Goal: Task Accomplishment & Management: Manage account settings

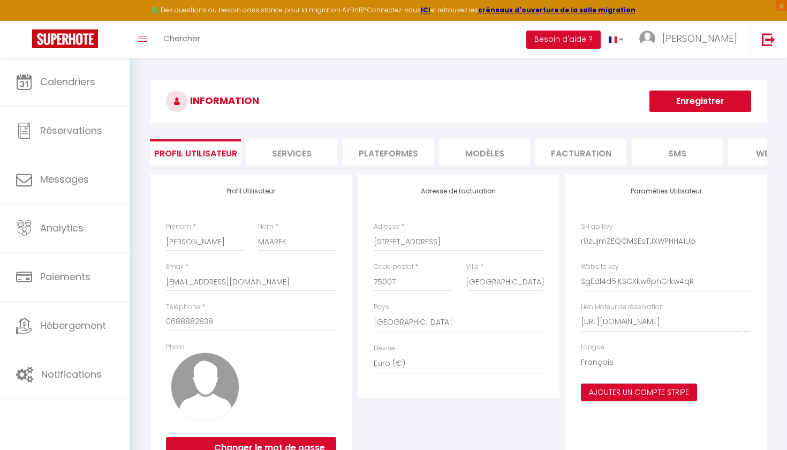
select select "28"
select select "fr"
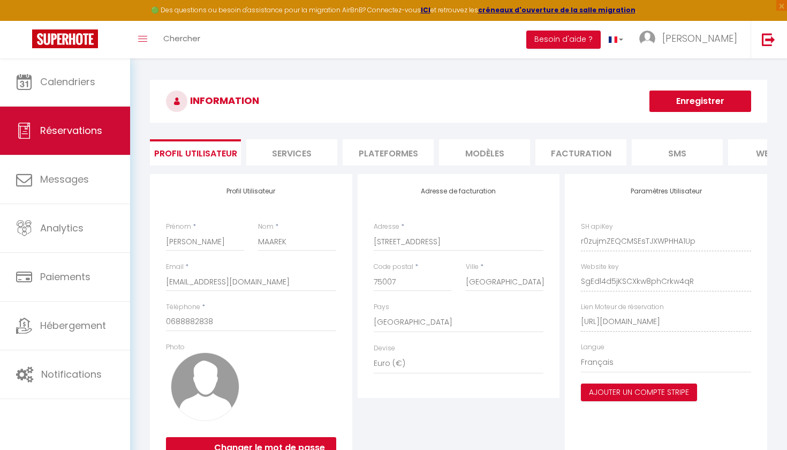
click at [73, 122] on link "Réservations" at bounding box center [65, 131] width 130 height 48
select select "not_cancelled"
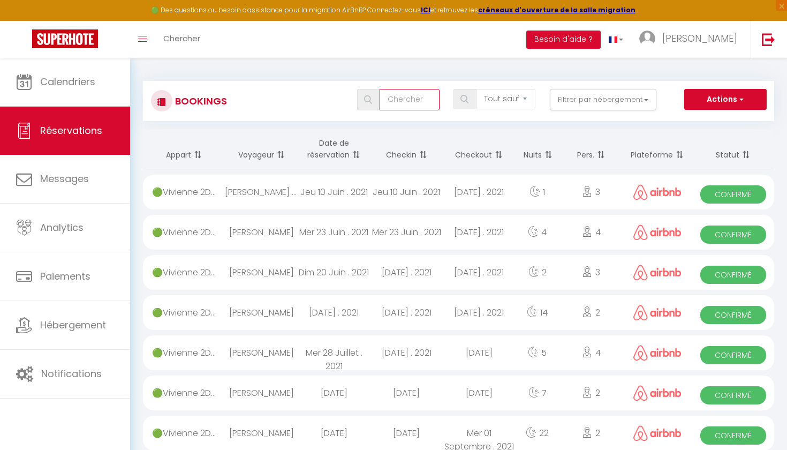
click at [436, 98] on input "text" at bounding box center [408, 99] width 59 height 21
type input "nollet"
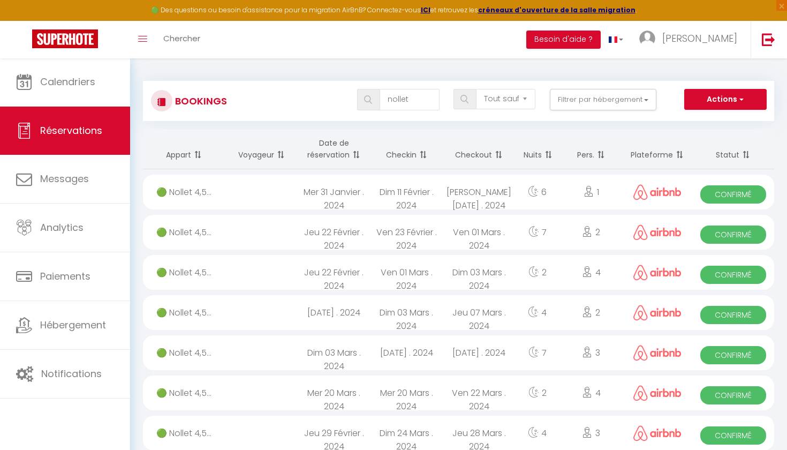
click at [406, 159] on th "Checkin" at bounding box center [406, 149] width 73 height 40
checkbox DIANE "false"
checkbox input "false"
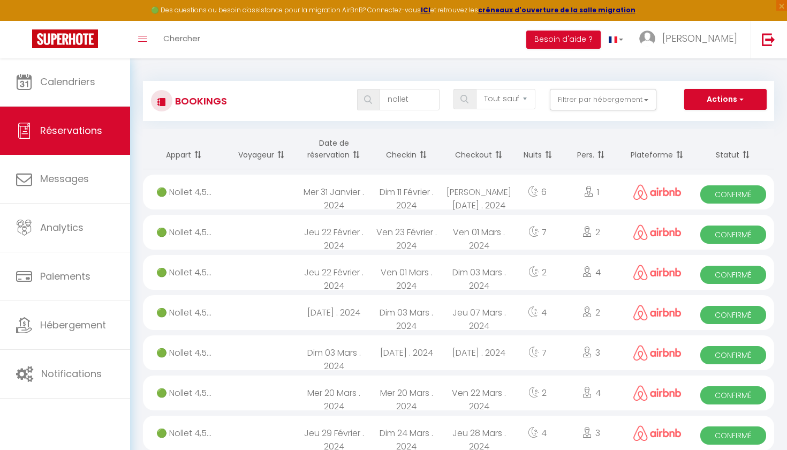
checkbox input "false"
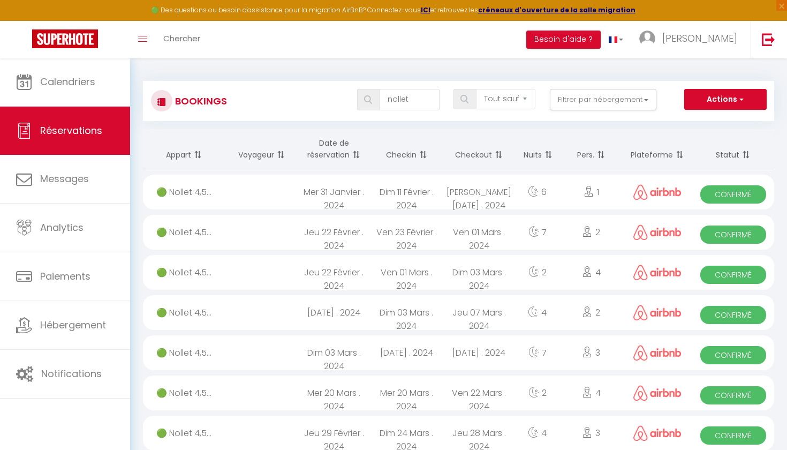
checkbox DIANE "false"
checkbox input "false"
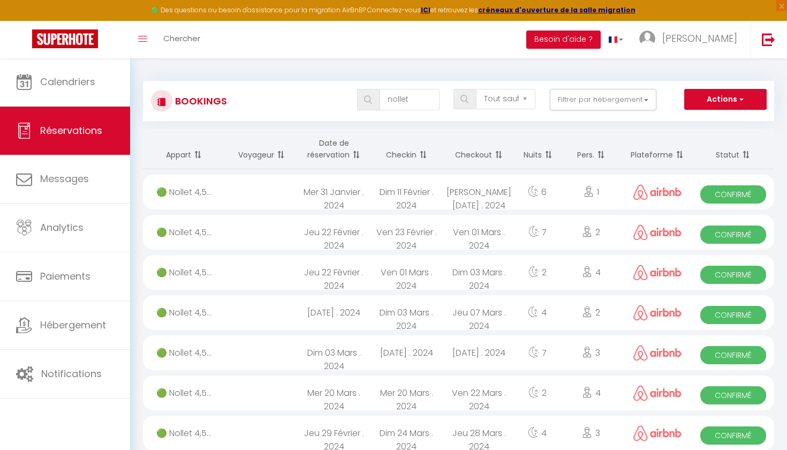
checkbox input "false"
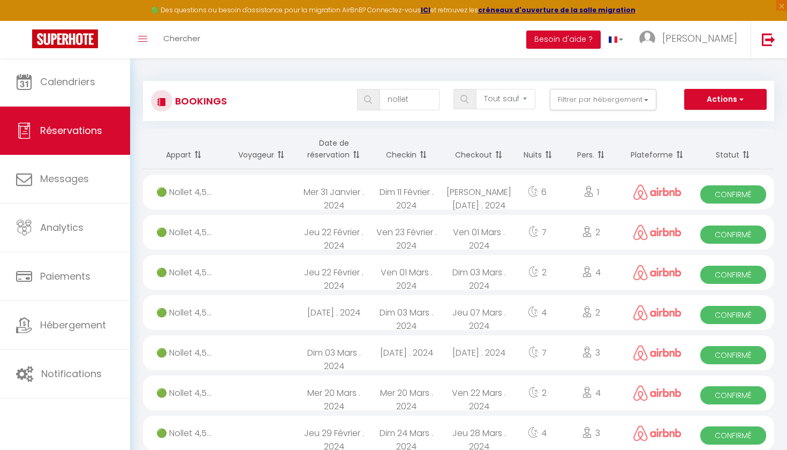
checkbox input "false"
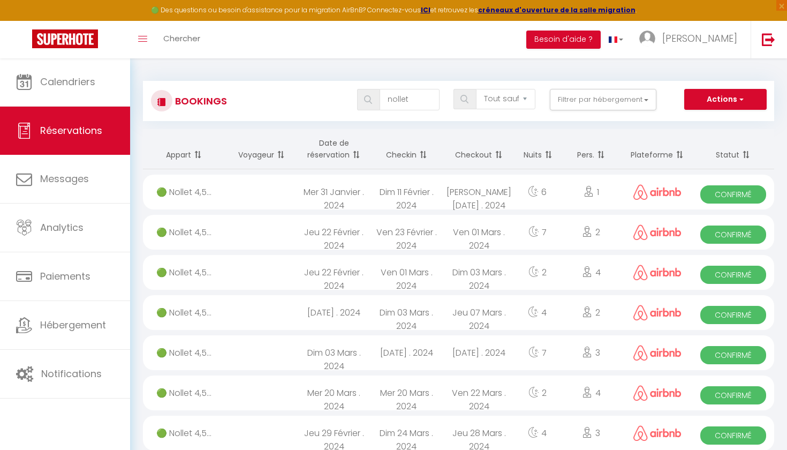
checkbox input "false"
checkbox MOBILITE "false"
checkbox input "false"
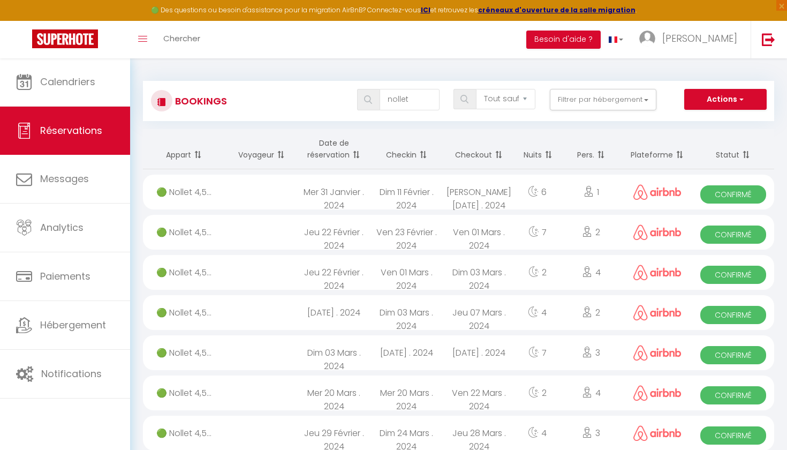
checkbox input "false"
checkbox VERNET "false"
checkbox input "false"
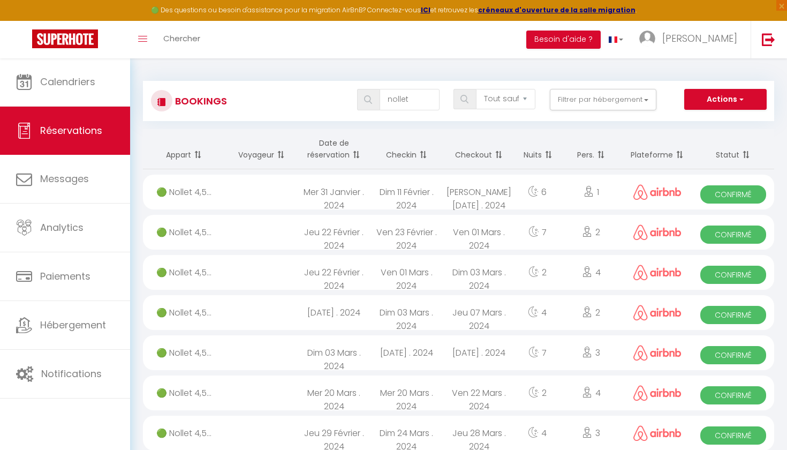
checkbox input "false"
checkbox x2 "false"
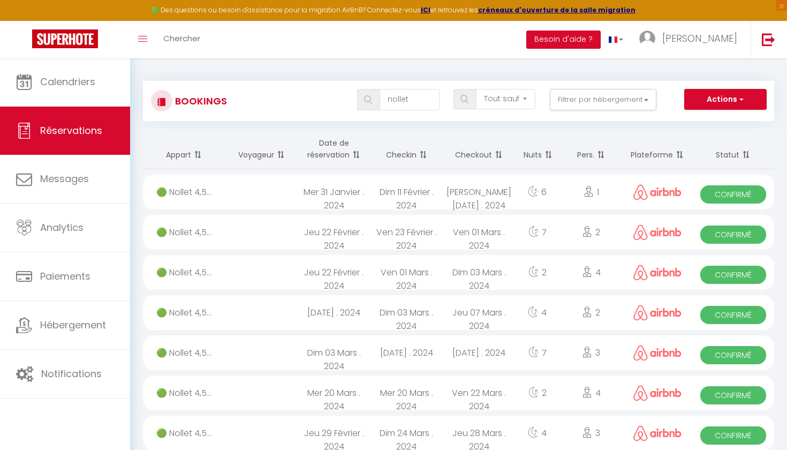
checkbox input "false"
checkbox x2 "false"
checkbox input "false"
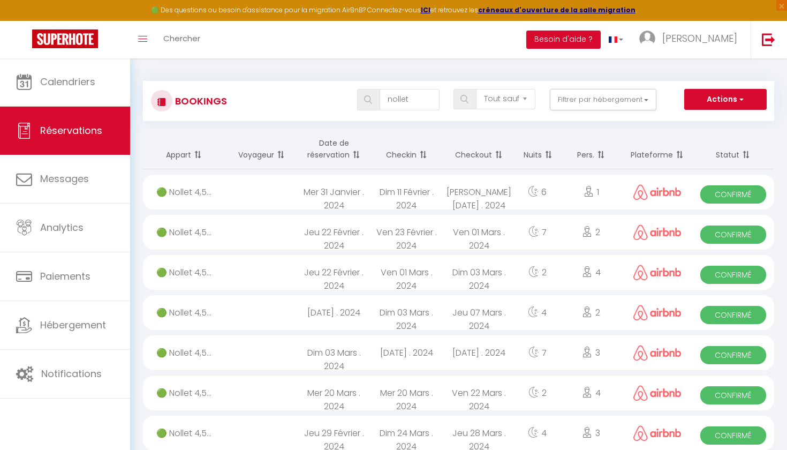
checkbox input "false"
checkbox DIANE "false"
checkbox input "false"
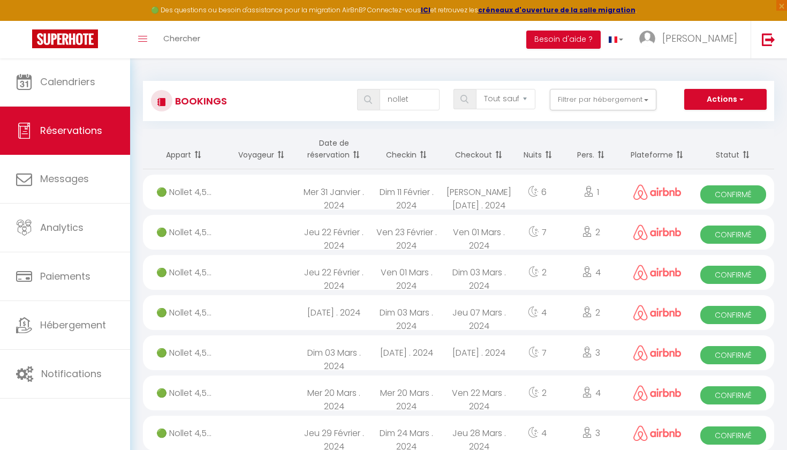
checkbox input "false"
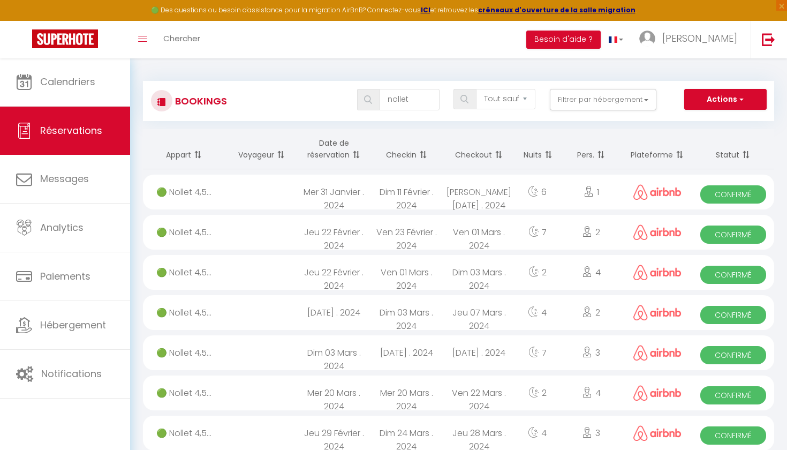
checkbox input "false"
checkbox DIANE "false"
checkbox input "false"
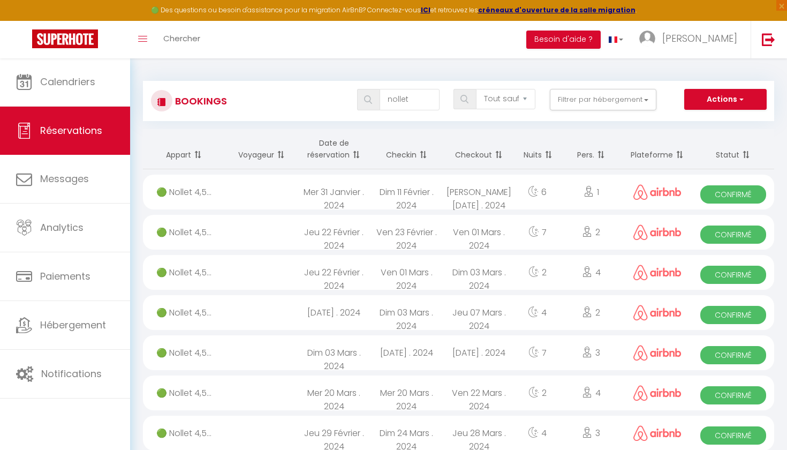
checkbox input "false"
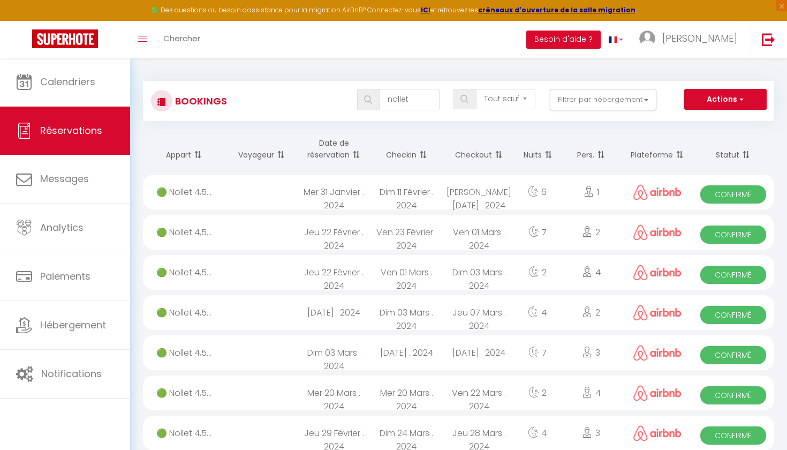
checkbox input "false"
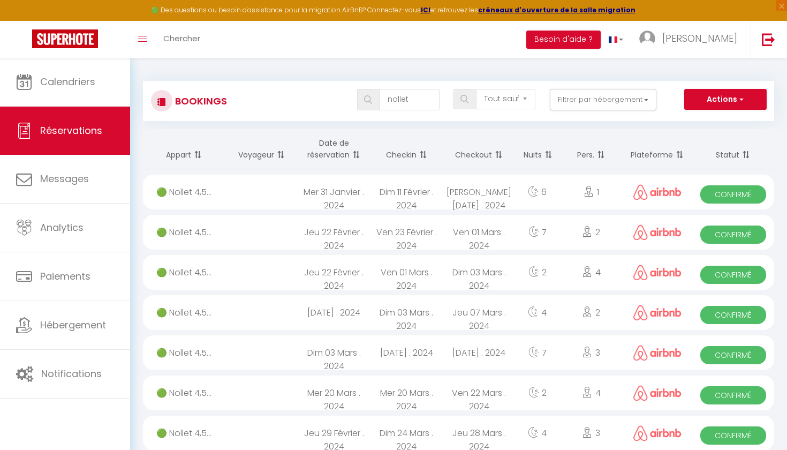
checkbox input "false"
checkbox MOBILITE "false"
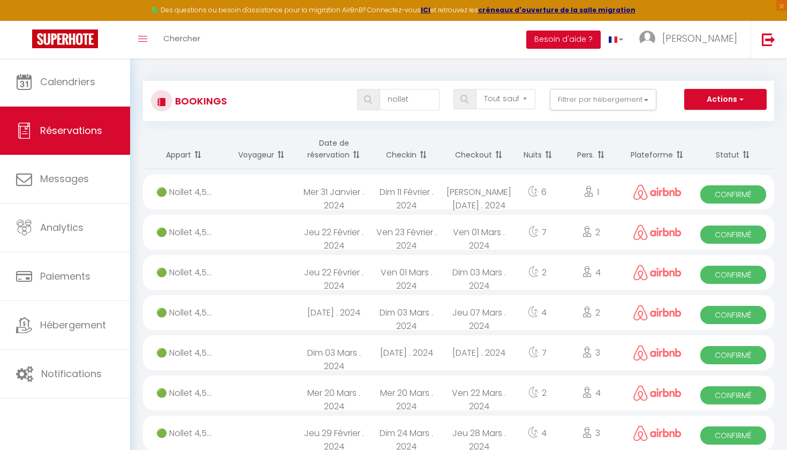
checkbox input "false"
checkbox VERNET "false"
checkbox input "false"
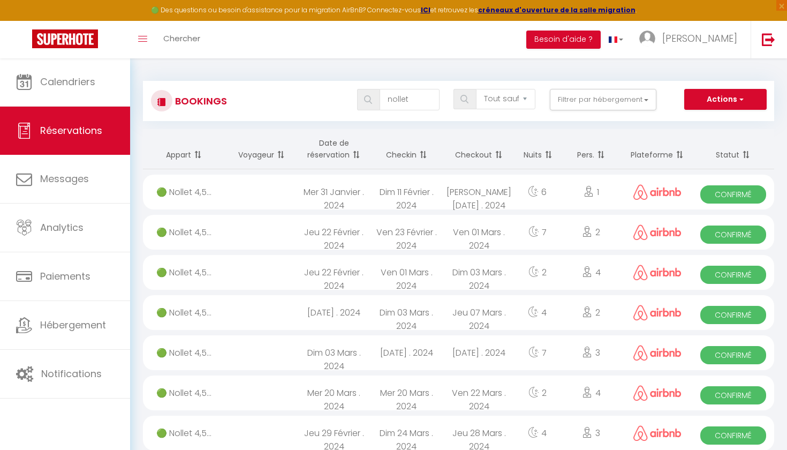
checkbox input "false"
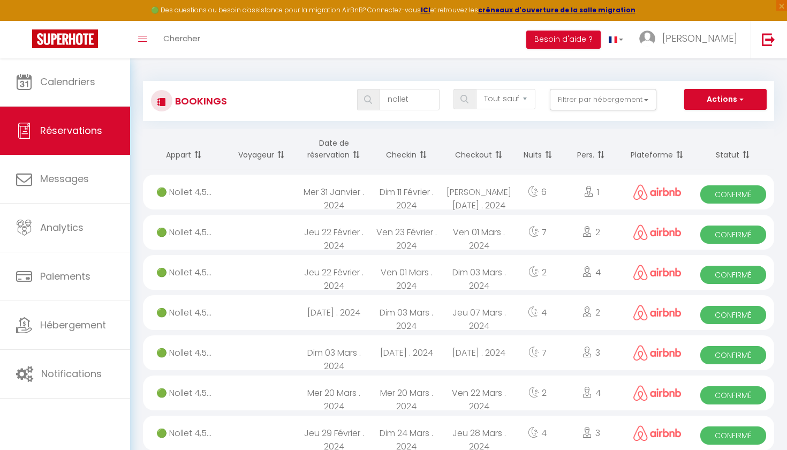
checkbox x2 "false"
checkbox input "false"
checkbox x2 "false"
checkbox input "false"
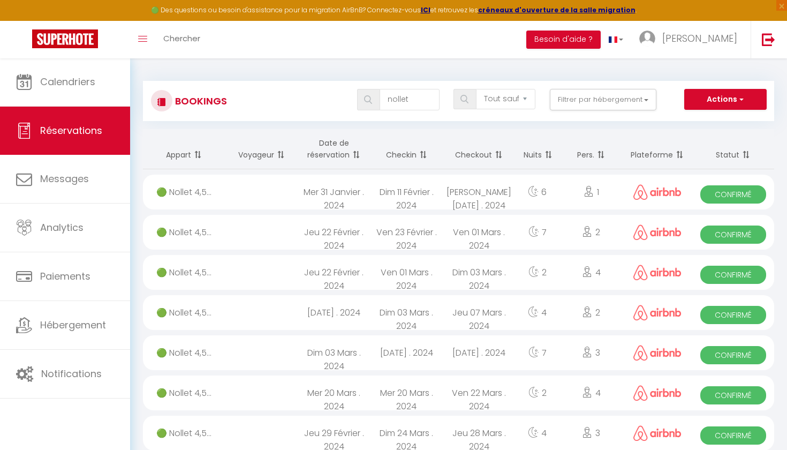
checkbox input "false"
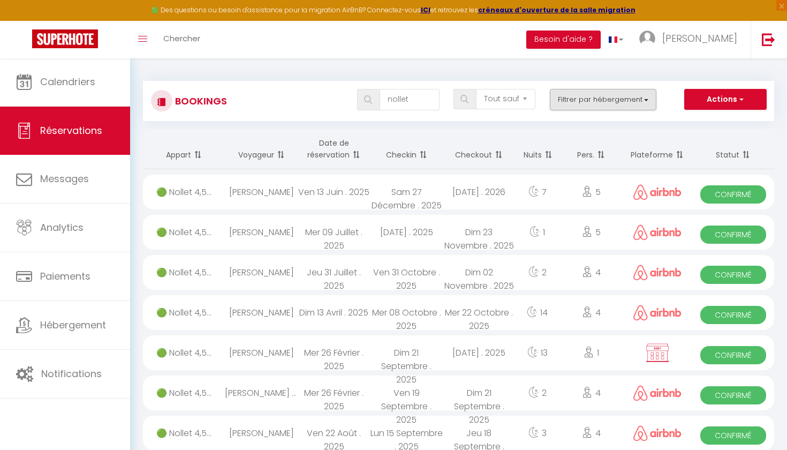
click at [588, 105] on button "Filtrer par hébergement" at bounding box center [603, 99] width 107 height 21
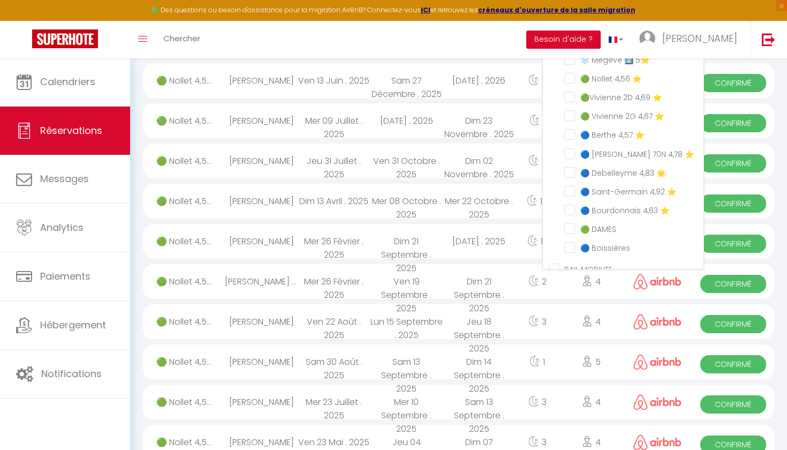
scroll to position [213, 0]
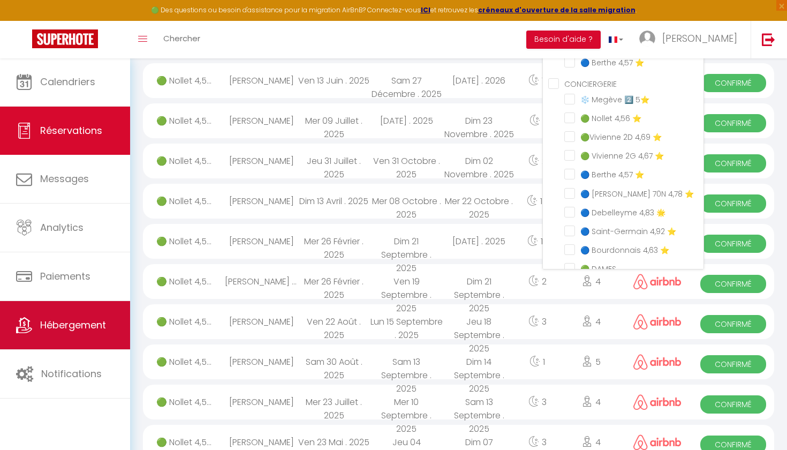
click at [69, 328] on span "Hébergement" at bounding box center [73, 324] width 66 height 13
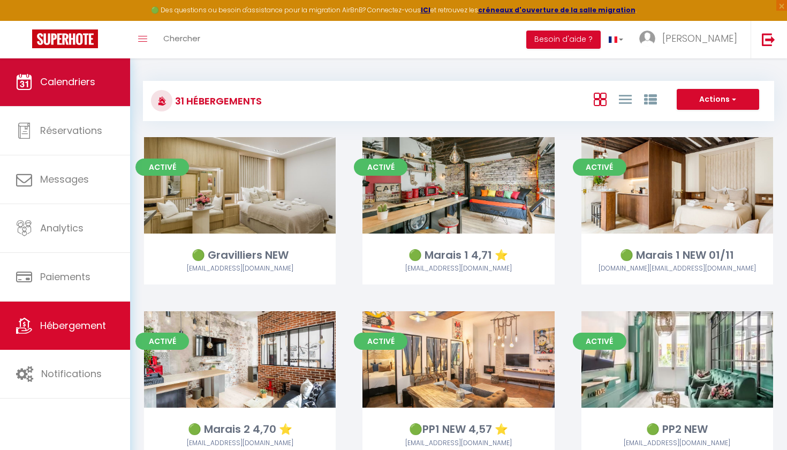
click at [79, 103] on link "Calendriers" at bounding box center [65, 82] width 130 height 48
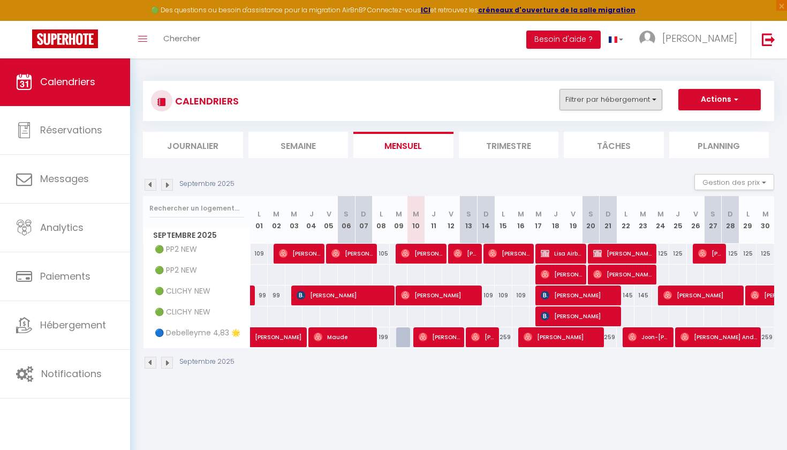
click at [641, 100] on button "Filtrer par hébergement" at bounding box center [610, 99] width 103 height 21
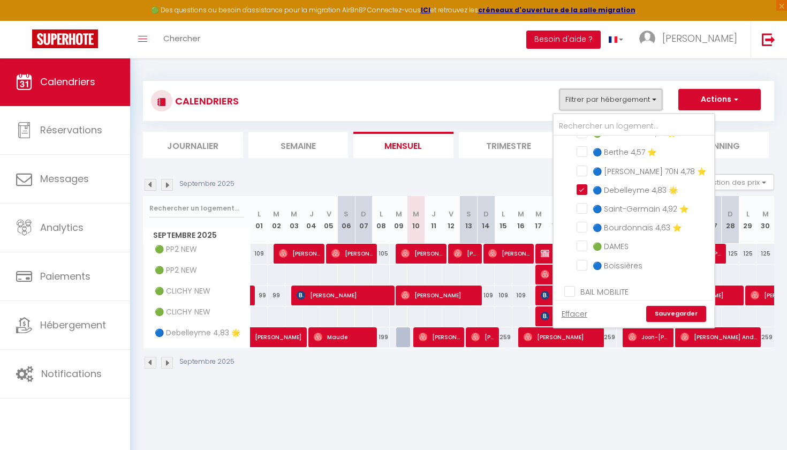
scroll to position [405, 0]
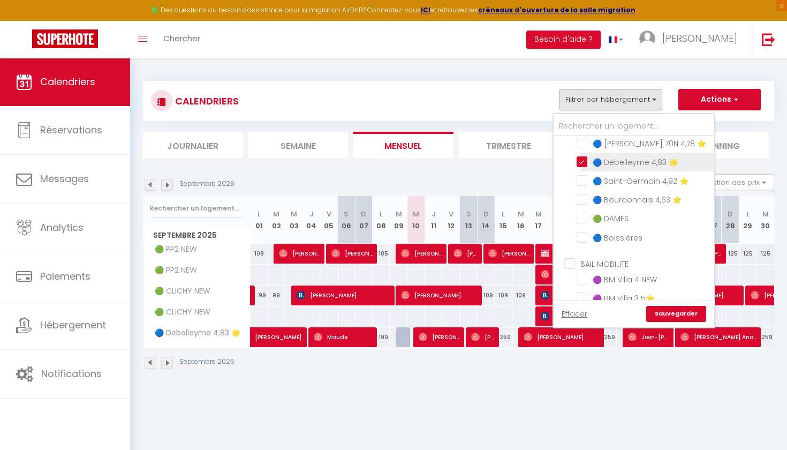
click at [582, 161] on input "🔵 Debelleyme 4,83 🌟" at bounding box center [643, 161] width 134 height 11
checkbox input "false"
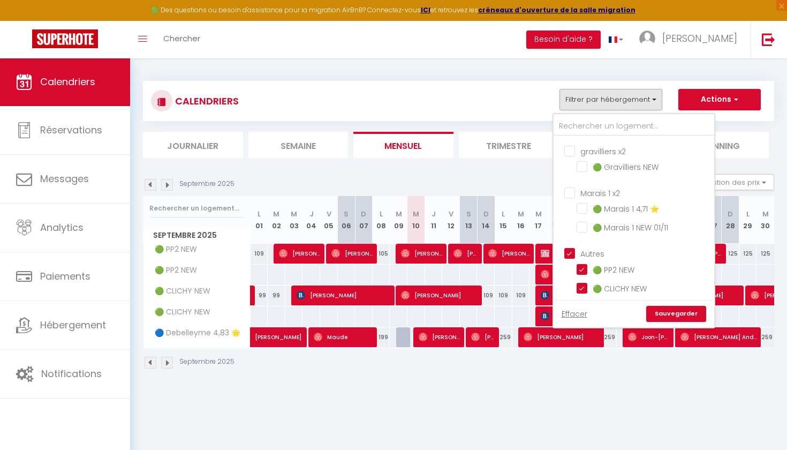
scroll to position [737, 0]
click at [570, 248] on input "Autres" at bounding box center [644, 253] width 161 height 11
checkbox input "false"
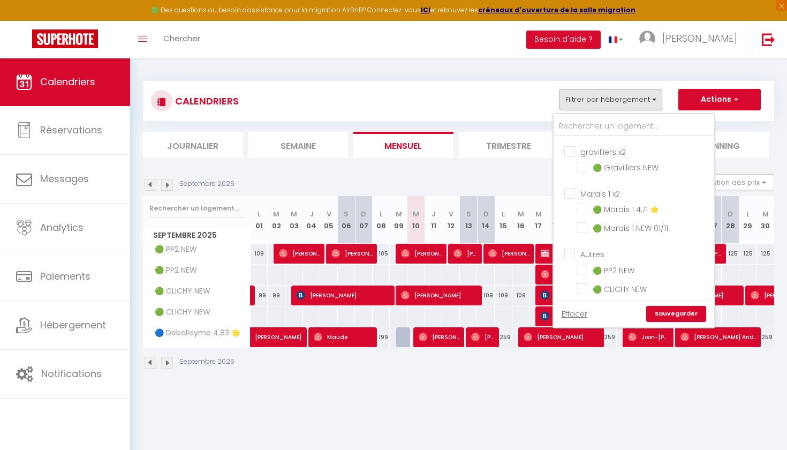
checkbox input "false"
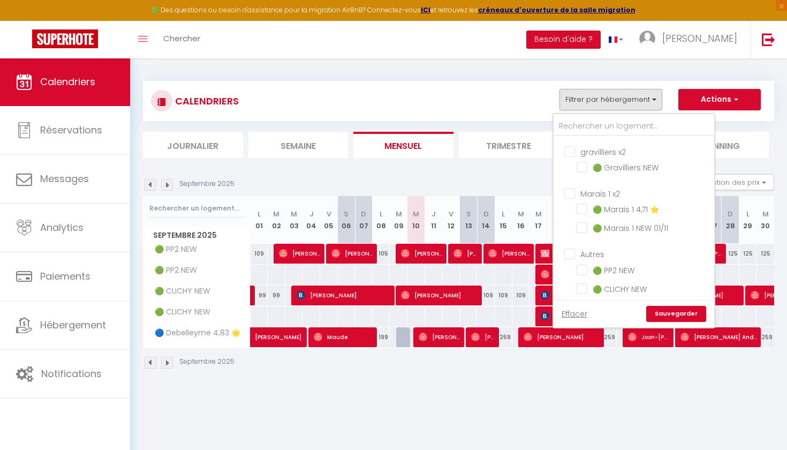
checkbox input "false"
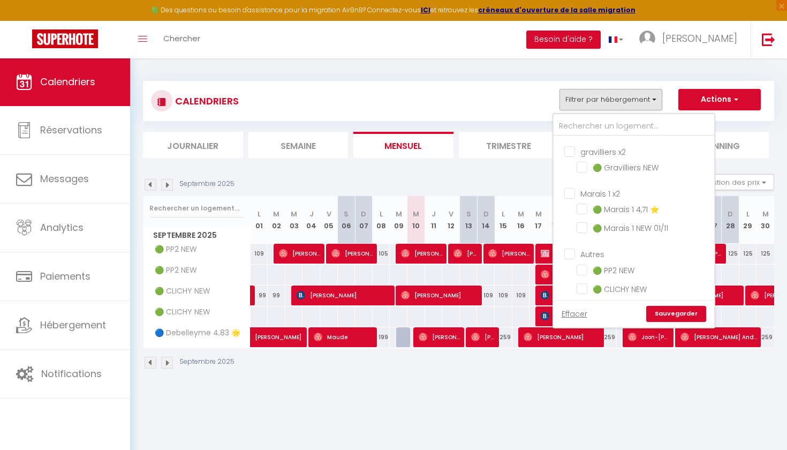
checkbox input "false"
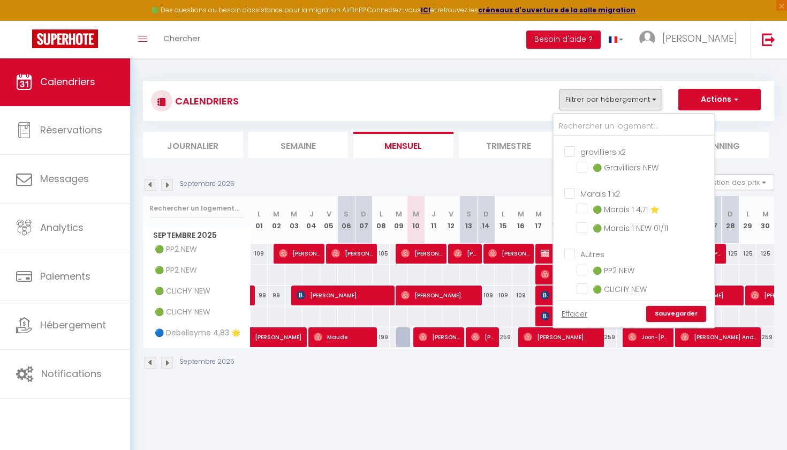
checkbox input "false"
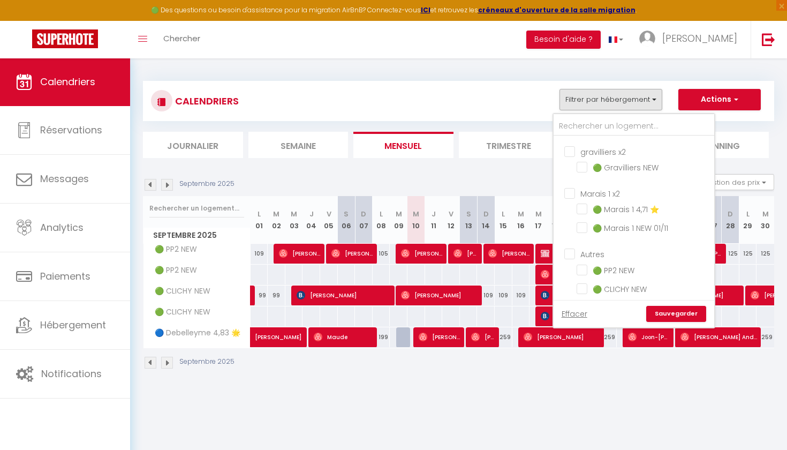
checkbox input "false"
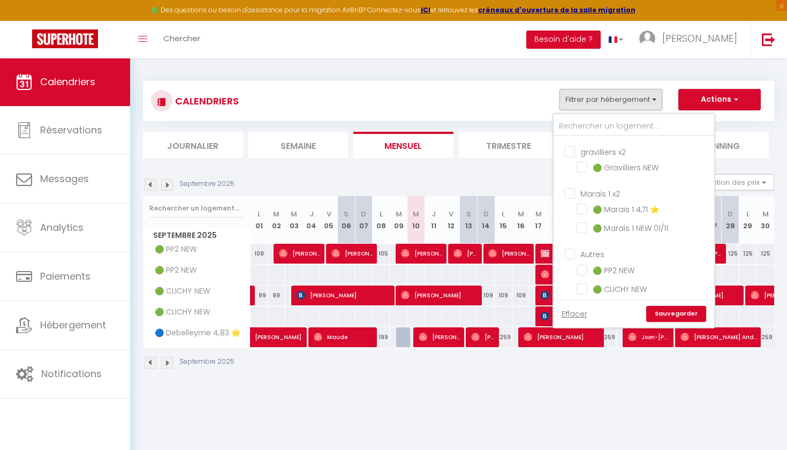
checkbox input "false"
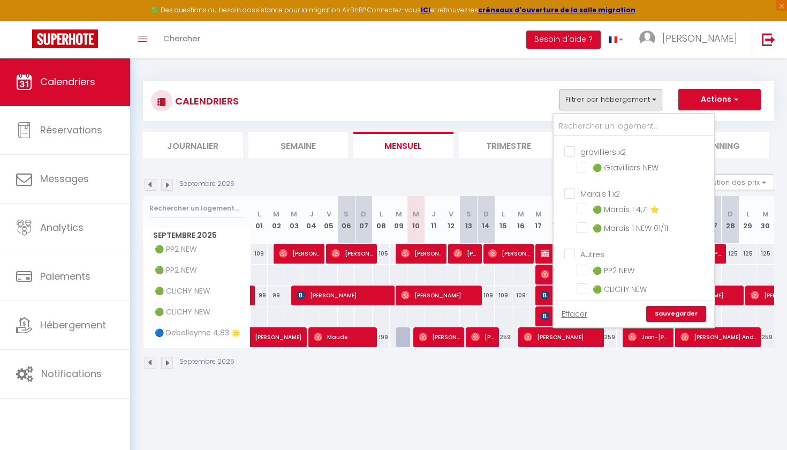
checkbox input "false"
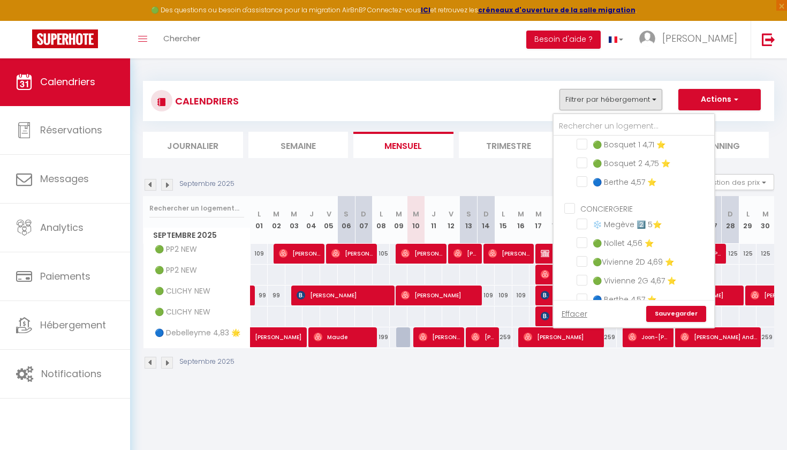
scroll to position [229, 0]
click at [582, 239] on input "🟢 Nollet 4,56 ⭐️" at bounding box center [643, 243] width 134 height 11
checkbox input "true"
checkbox input "false"
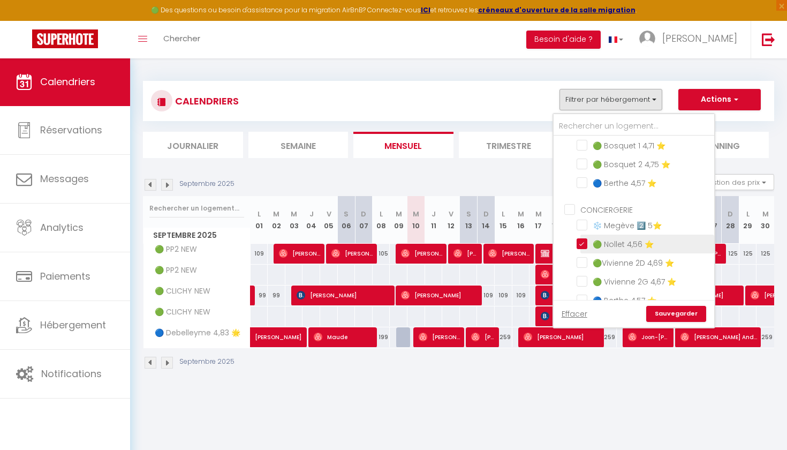
checkbox input "false"
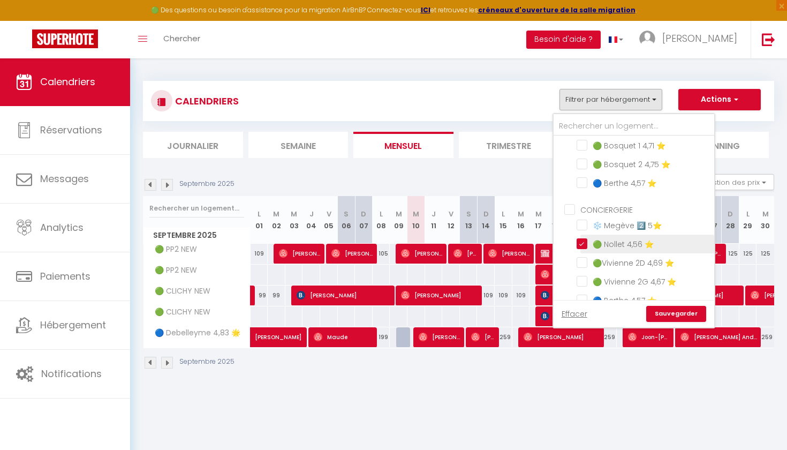
checkbox input "false"
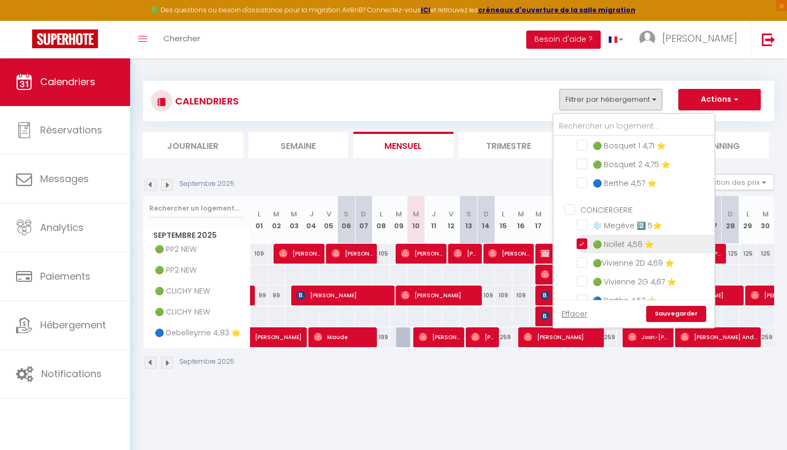
checkbox input "false"
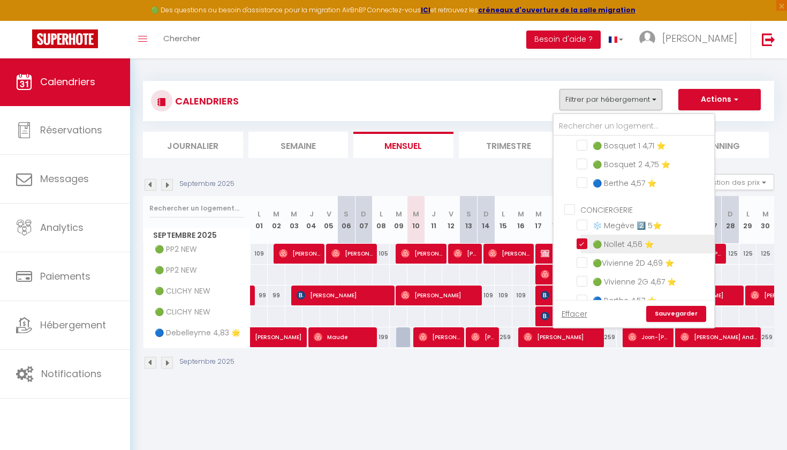
checkbox input "false"
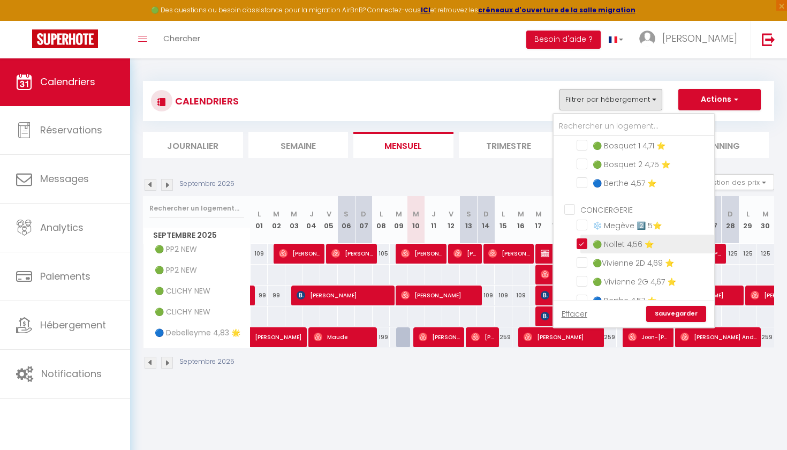
checkbox input "false"
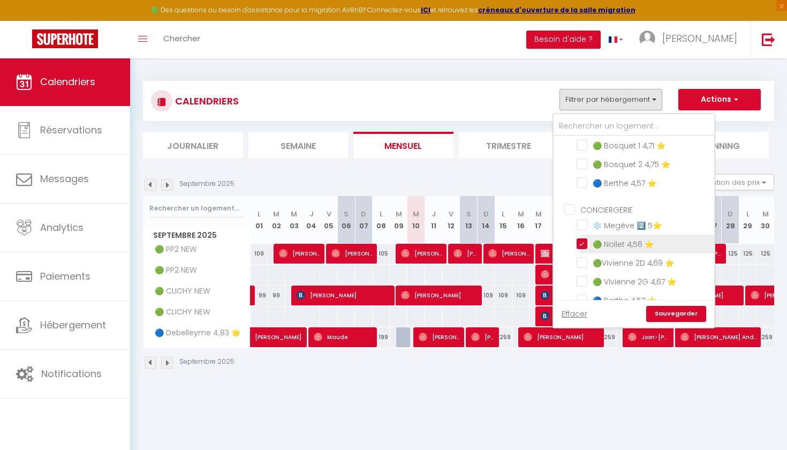
checkbox input "false"
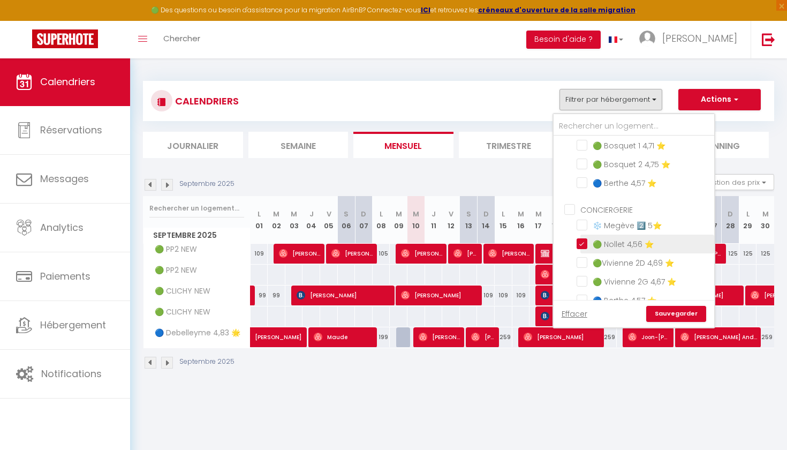
checkbox input "false"
click at [663, 311] on link "Sauvegarder" at bounding box center [676, 314] width 60 height 16
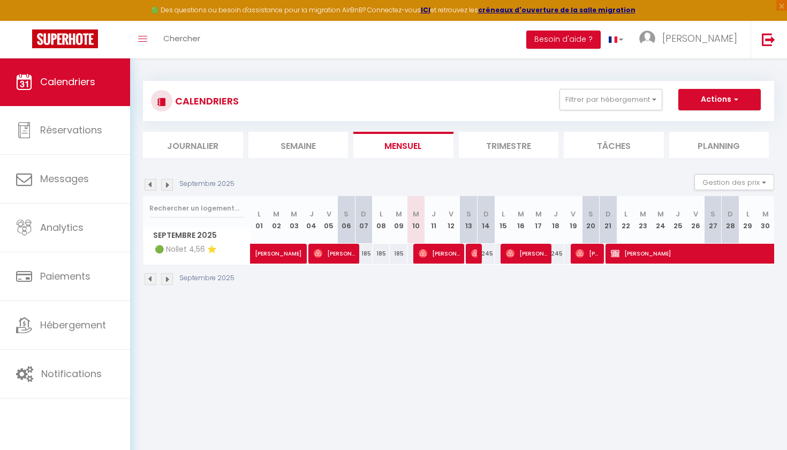
click at [444, 251] on span "[PERSON_NAME]" at bounding box center [439, 253] width 41 height 20
select select "OK"
select select "0"
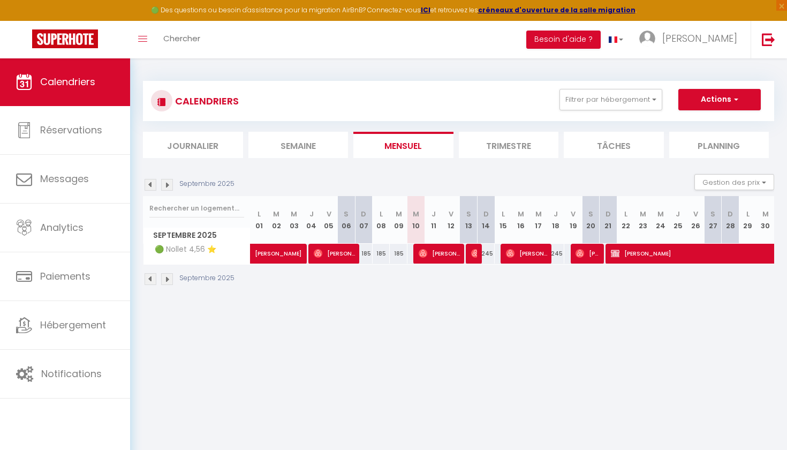
select select "1"
select select
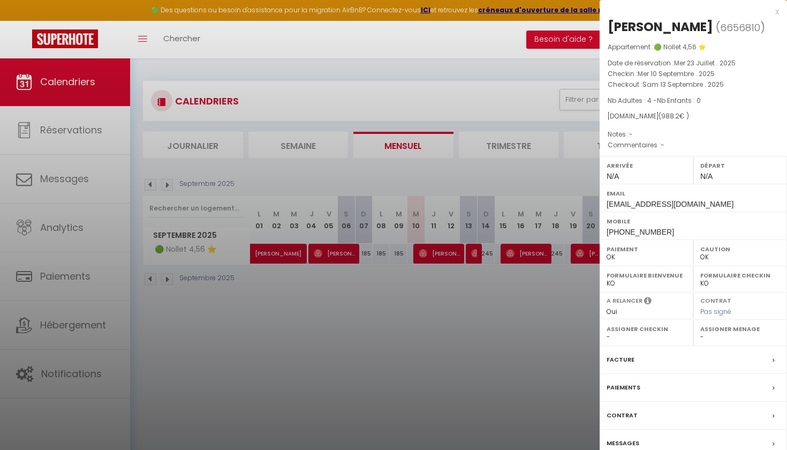
drag, startPoint x: 578, startPoint y: 151, endPoint x: 683, endPoint y: 115, distance: 111.0
click at [683, 115] on body "🟢 Des questions ou besoin d'assistance pour la migration AirBnB? Connectez-vous…" at bounding box center [393, 283] width 787 height 450
click at [669, 30] on div "[PERSON_NAME]" at bounding box center [659, 26] width 105 height 17
click at [453, 288] on div at bounding box center [393, 225] width 787 height 450
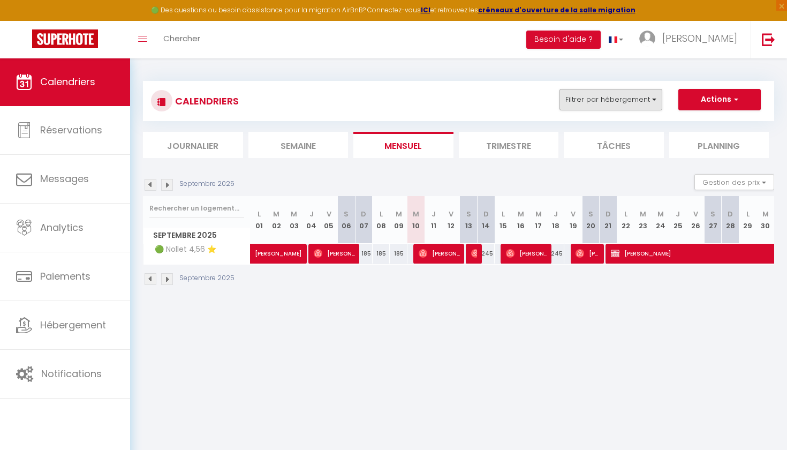
click at [628, 103] on button "Filtrer par hébergement" at bounding box center [610, 99] width 103 height 21
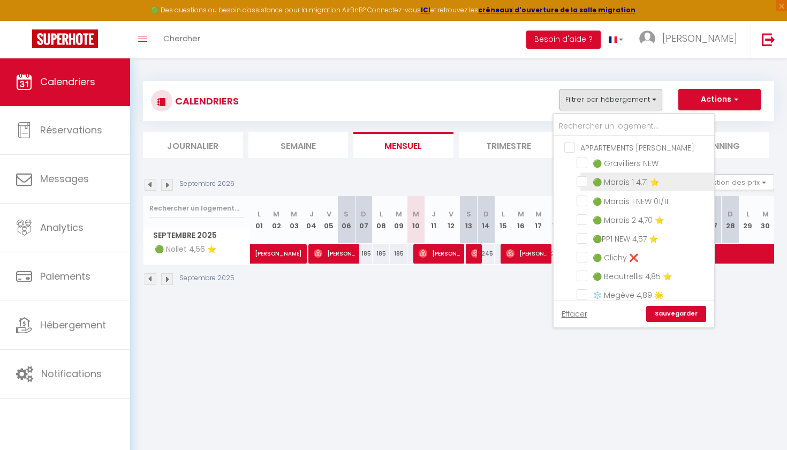
click at [584, 181] on input "🟢 Marais 1 4,71 ⭐️" at bounding box center [643, 181] width 134 height 11
checkbox input "true"
checkbox input "false"
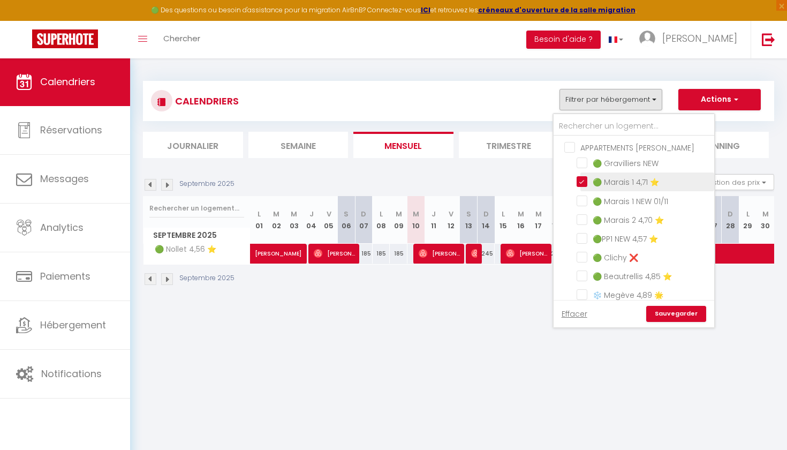
checkbox input "false"
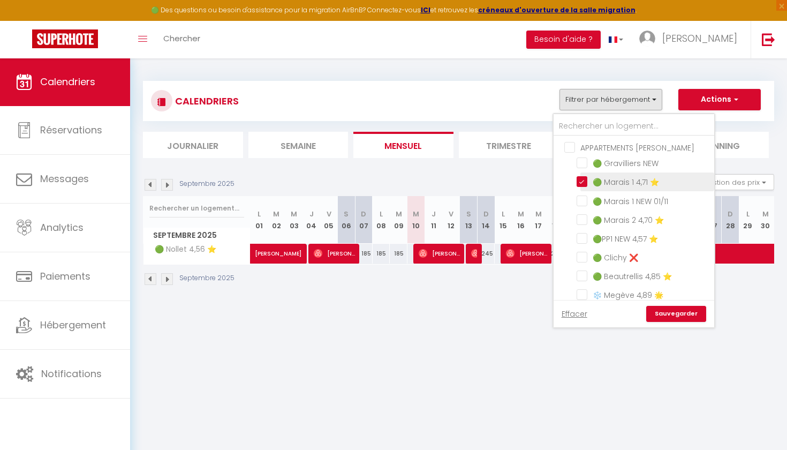
checkbox input "false"
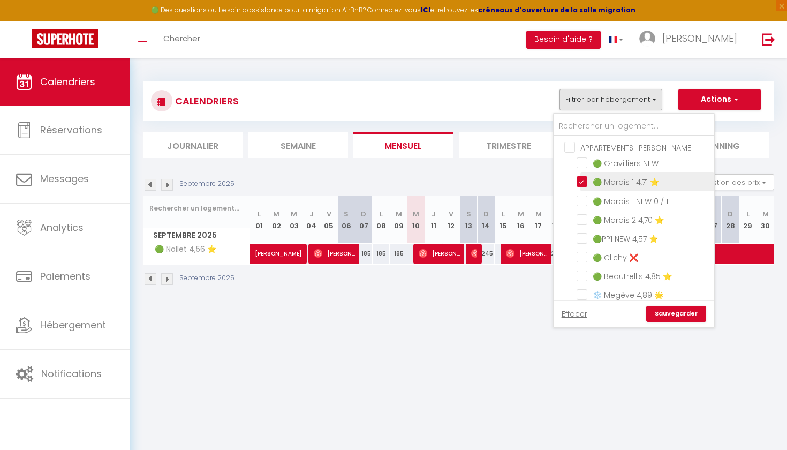
checkbox input "false"
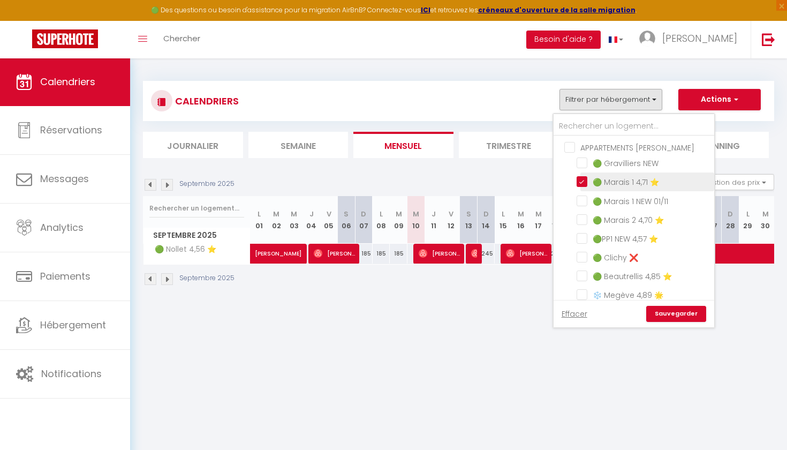
checkbox input "false"
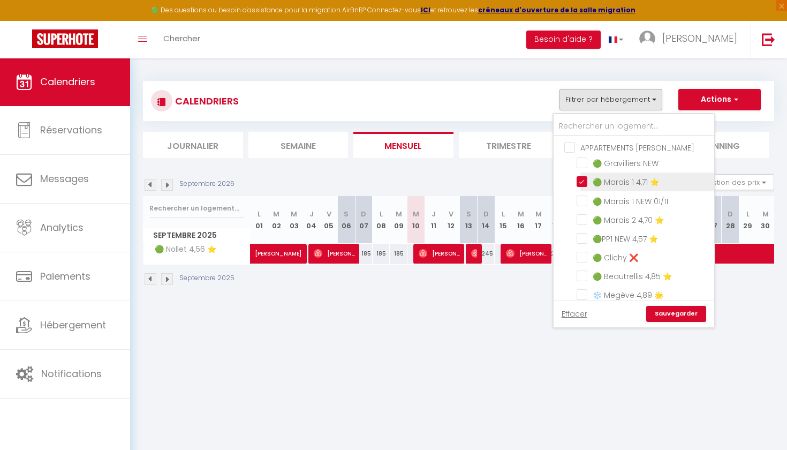
checkbox input "false"
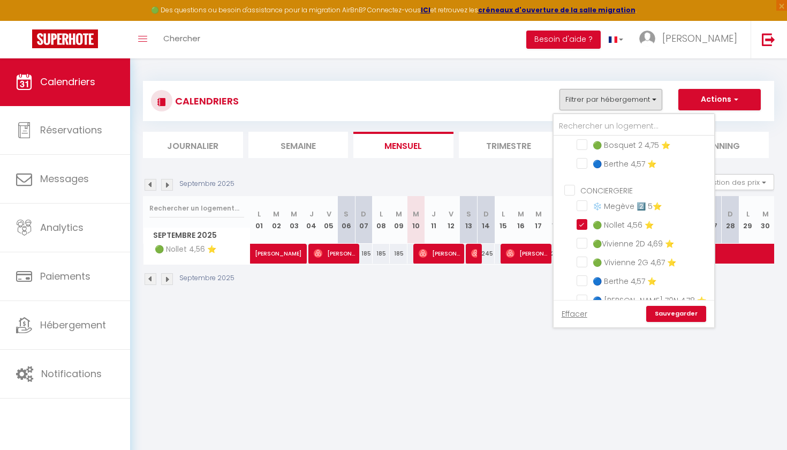
scroll to position [239, 0]
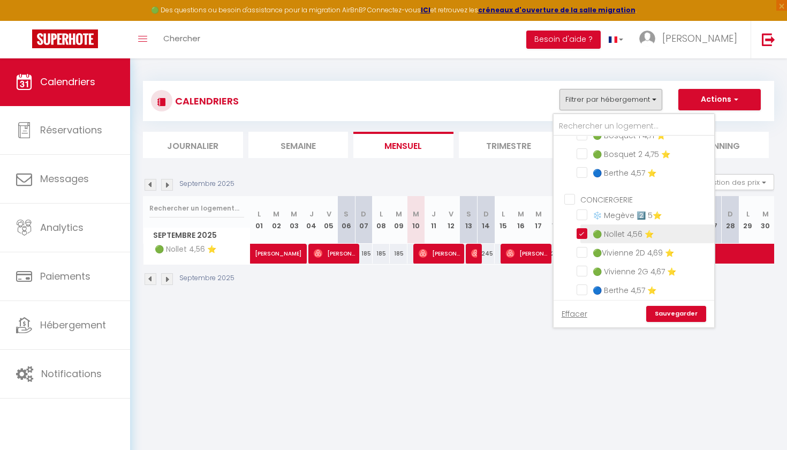
click at [587, 237] on label "🟢 Nollet 4,56 ⭐️" at bounding box center [620, 234] width 66 height 12
click at [580, 237] on input "🟢 Nollet 4,56 ⭐️" at bounding box center [643, 232] width 134 height 11
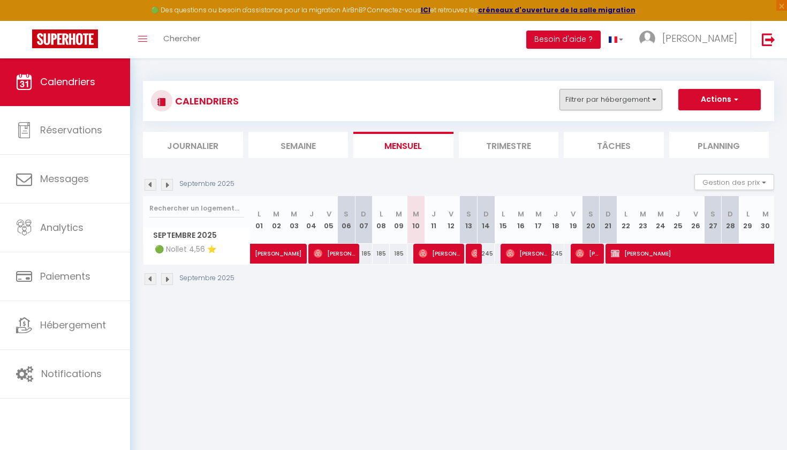
click at [636, 109] on button "Filtrer par hébergement" at bounding box center [610, 99] width 103 height 21
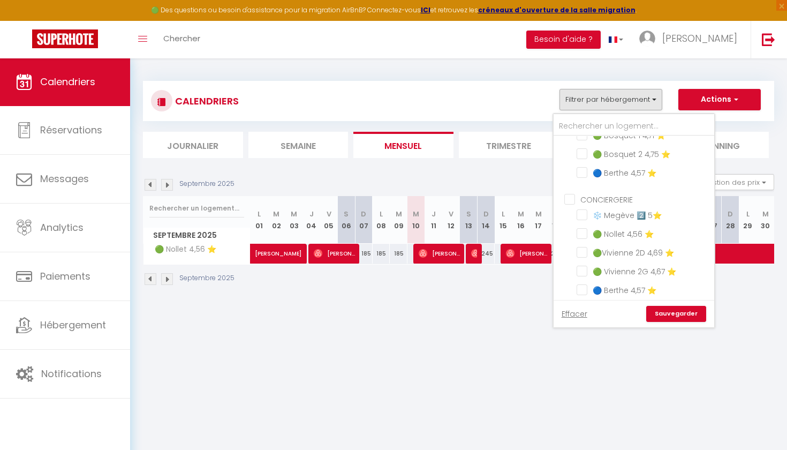
click at [664, 315] on link "Sauvegarder" at bounding box center [676, 314] width 60 height 16
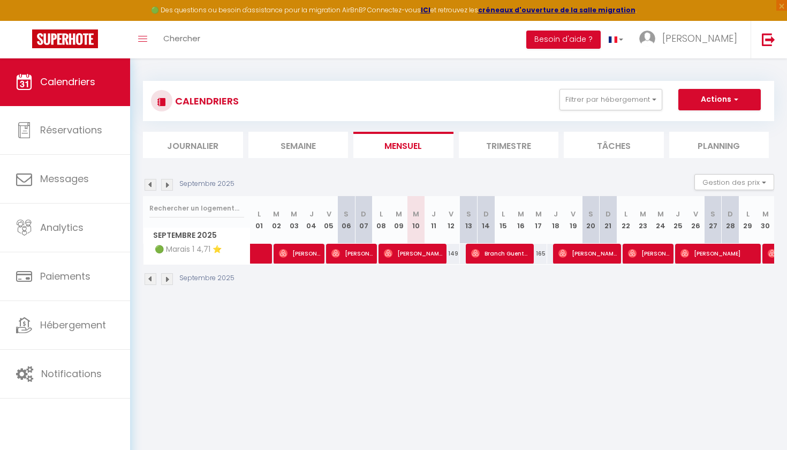
click at [422, 258] on span "[PERSON_NAME]" at bounding box center [413, 253] width 59 height 20
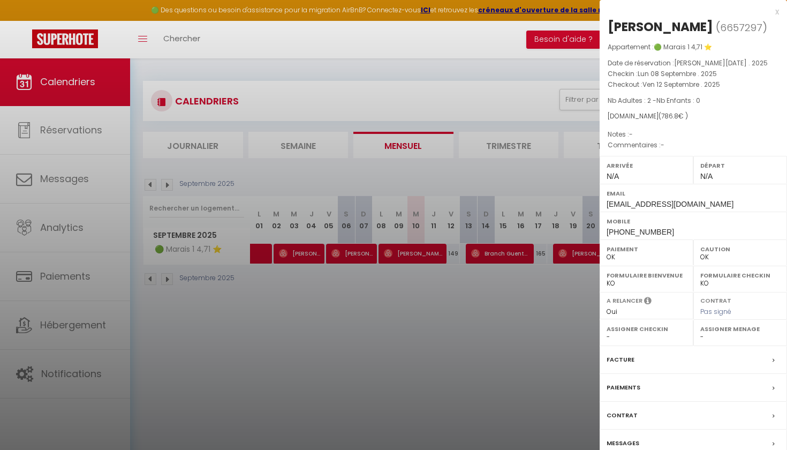
click at [524, 313] on div at bounding box center [393, 225] width 787 height 450
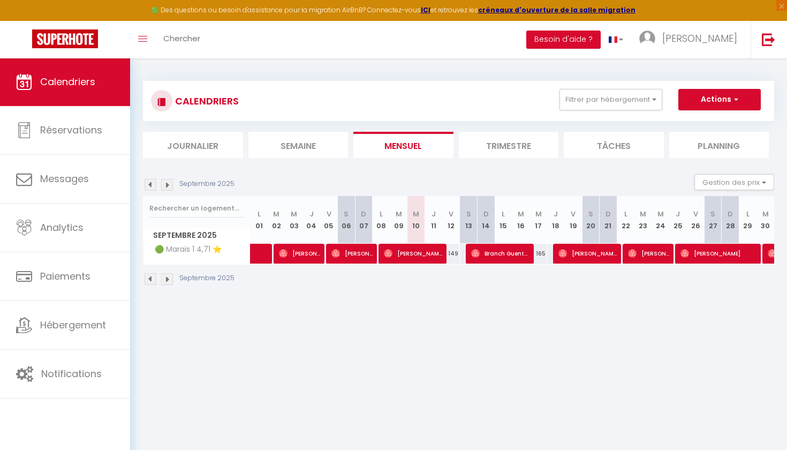
click at [431, 254] on span "[PERSON_NAME]" at bounding box center [413, 253] width 59 height 20
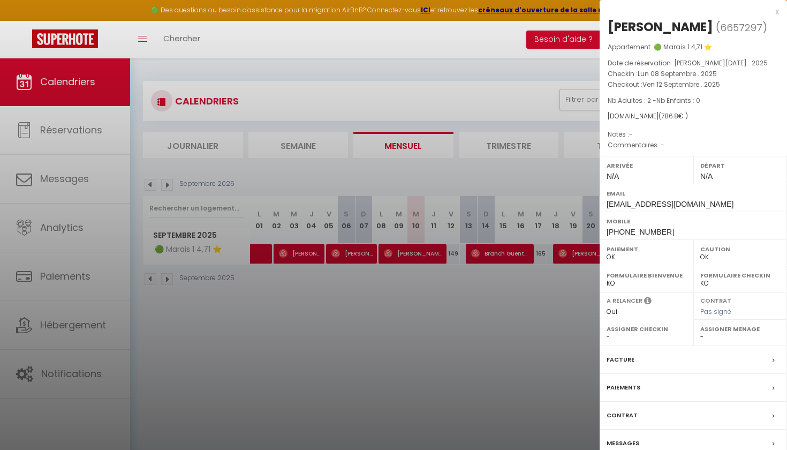
click at [513, 311] on div at bounding box center [393, 225] width 787 height 450
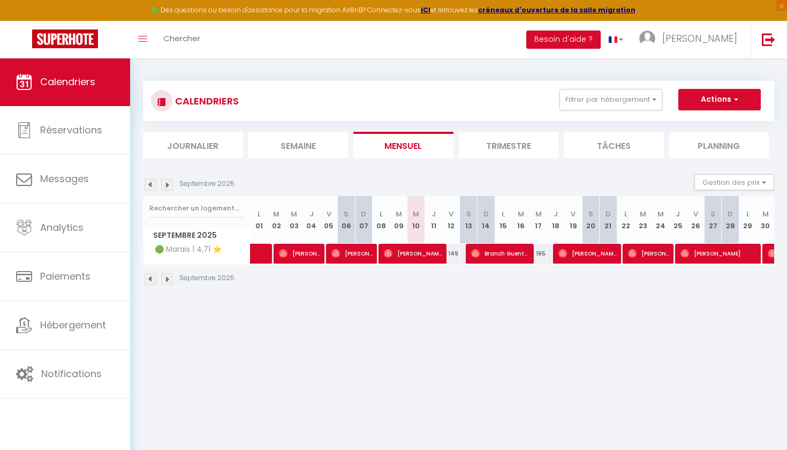
click at [512, 262] on span "Branch Guenther" at bounding box center [500, 253] width 59 height 20
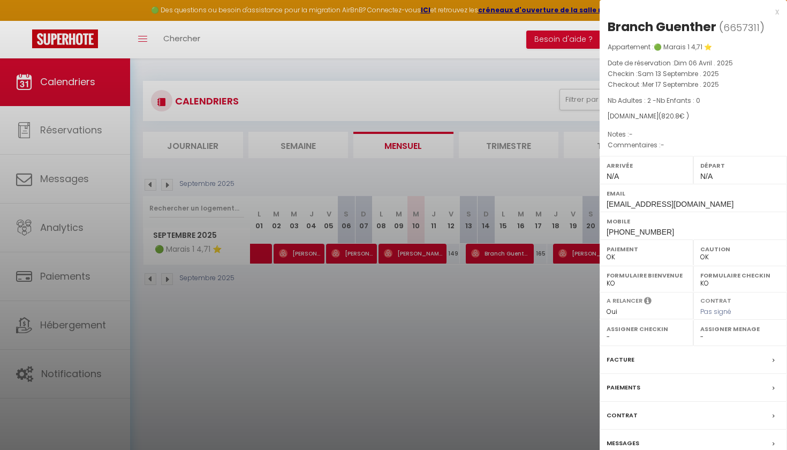
click at [527, 67] on div at bounding box center [393, 225] width 787 height 450
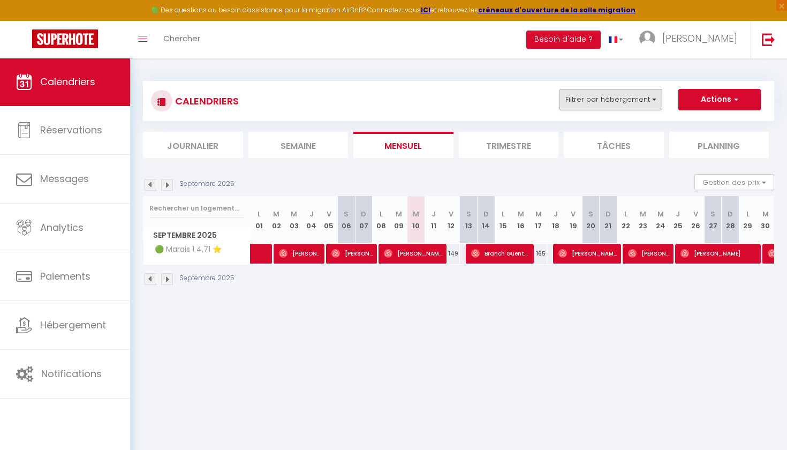
click at [626, 101] on button "Filtrer par hébergement" at bounding box center [610, 99] width 103 height 21
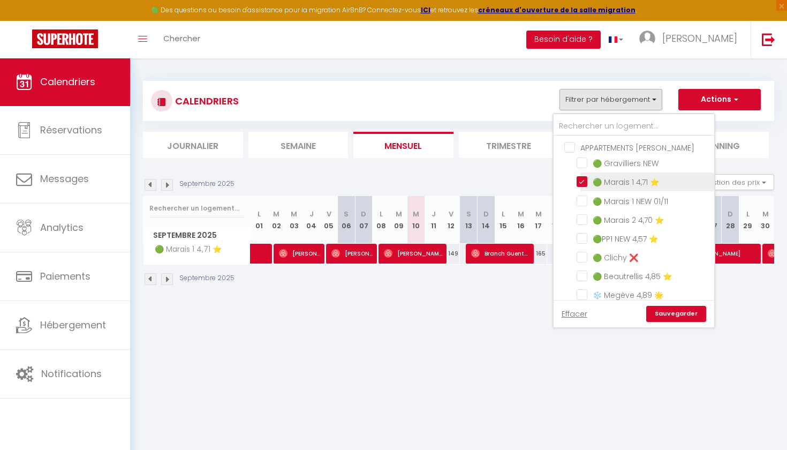
click at [586, 184] on input "🟢 Marais 1 4,71 ⭐️" at bounding box center [643, 181] width 134 height 11
click at [587, 222] on input "🟢 Marais 2 4,70 ⭐️" at bounding box center [643, 219] width 134 height 11
click at [672, 311] on link "Sauvegarder" at bounding box center [676, 314] width 60 height 16
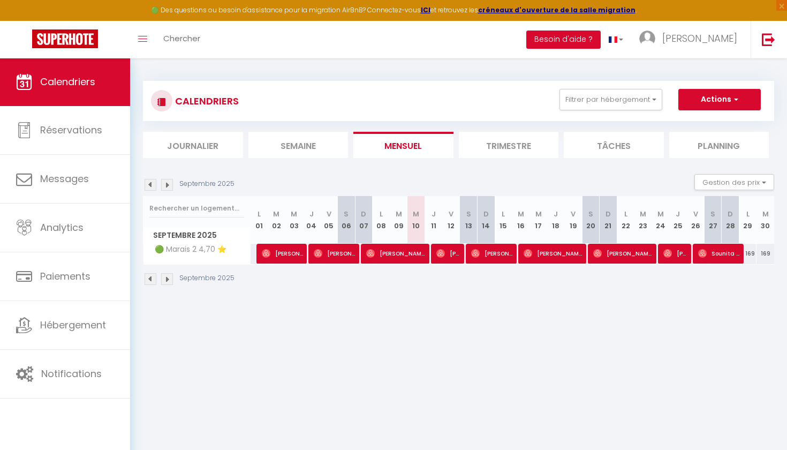
click at [452, 257] on span "[PERSON_NAME]" at bounding box center [448, 253] width 24 height 20
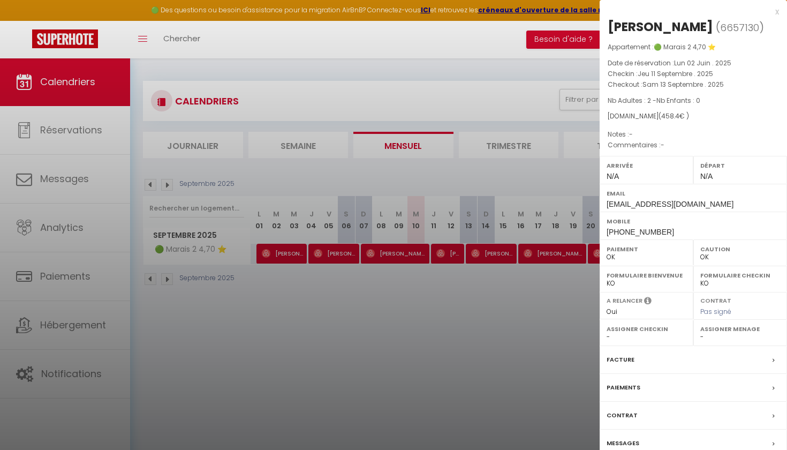
click at [409, 290] on div at bounding box center [393, 225] width 787 height 450
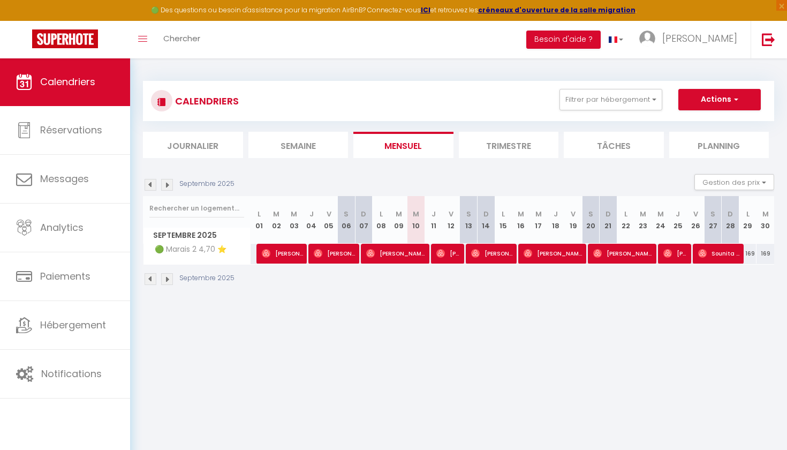
click at [484, 259] on span "[PERSON_NAME]" at bounding box center [491, 253] width 41 height 20
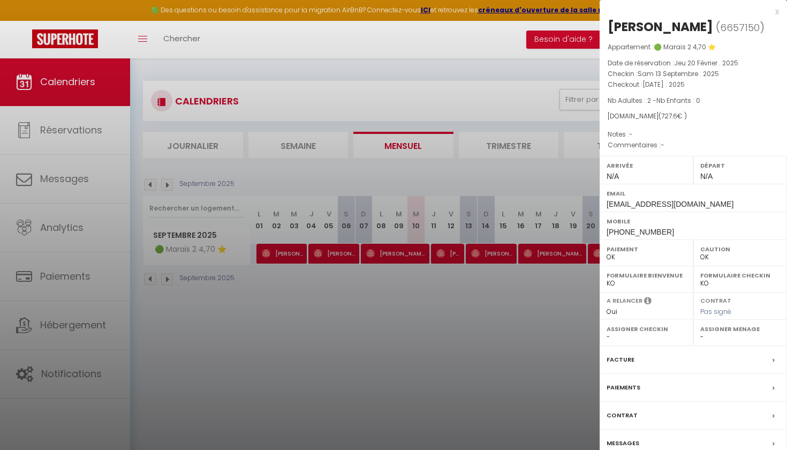
click at [498, 324] on div at bounding box center [393, 225] width 787 height 450
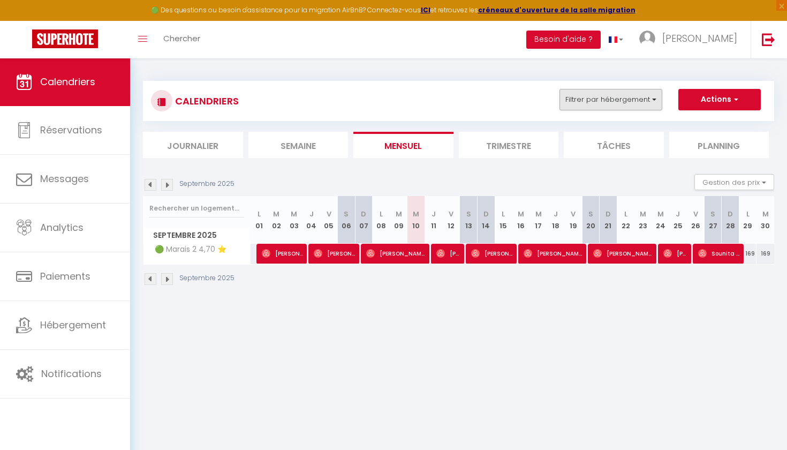
click at [648, 91] on button "Filtrer par hébergement" at bounding box center [610, 99] width 103 height 21
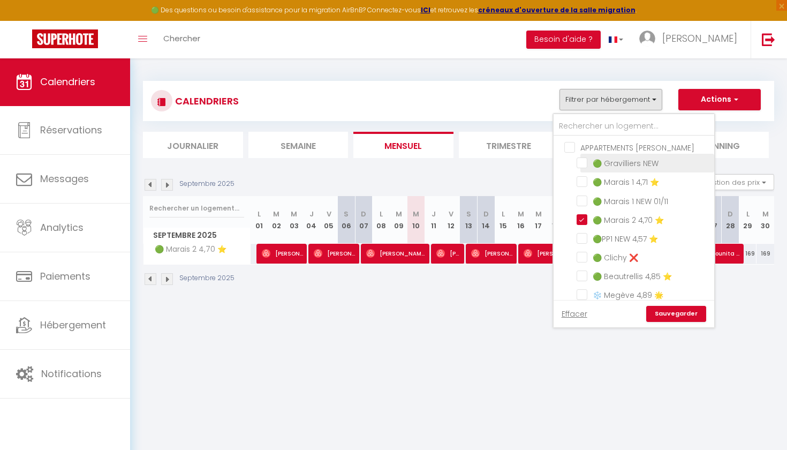
click at [584, 161] on input "🟢 Gravilliers NEW" at bounding box center [643, 162] width 134 height 11
click at [582, 222] on input "🟢 Marais 2 4,70 ⭐️" at bounding box center [643, 219] width 134 height 11
click at [667, 309] on link "Sauvegarder" at bounding box center [676, 314] width 60 height 16
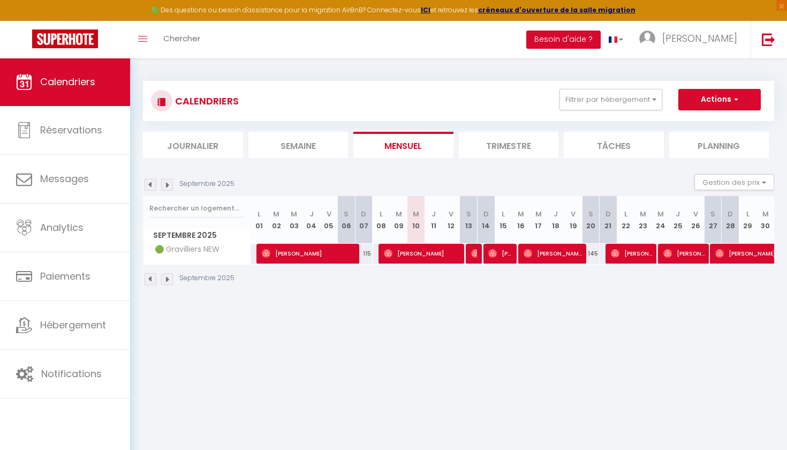
click at [498, 245] on span "[PERSON_NAME] [PERSON_NAME]" at bounding box center [500, 253] width 24 height 20
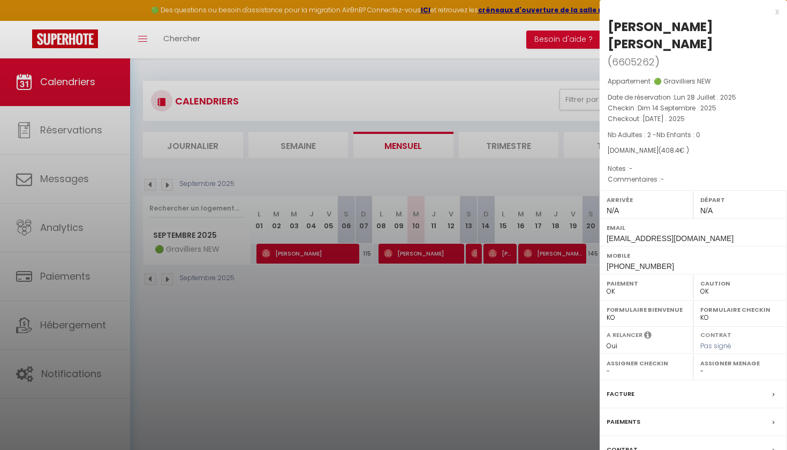
click at [485, 311] on div at bounding box center [393, 225] width 787 height 450
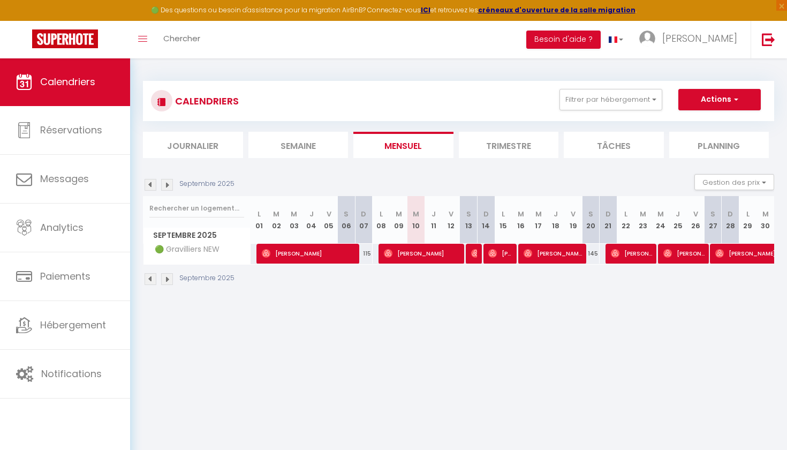
click at [474, 252] on img at bounding box center [475, 253] width 9 height 9
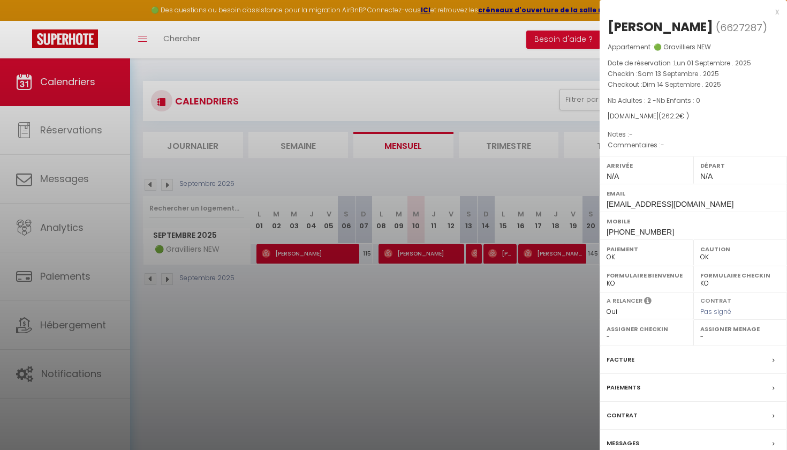
click at [371, 355] on div at bounding box center [393, 225] width 787 height 450
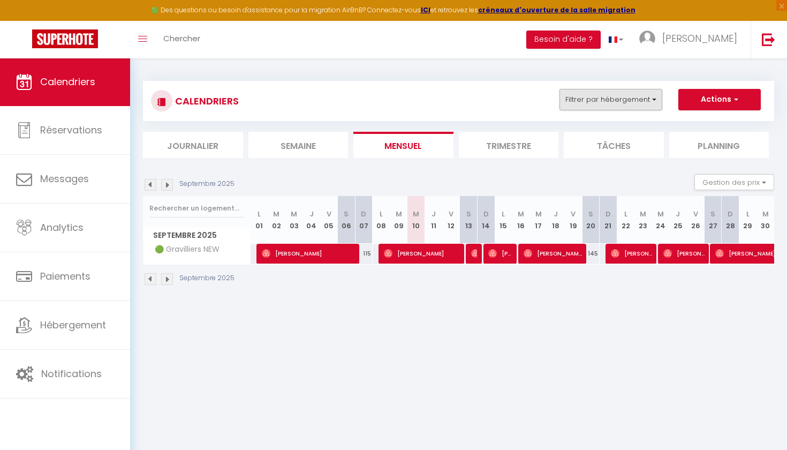
click at [611, 104] on button "Filtrer par hébergement" at bounding box center [610, 99] width 103 height 21
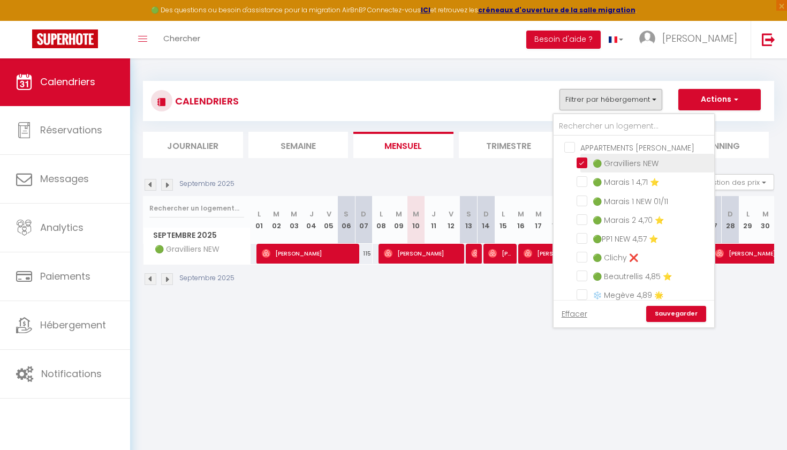
click at [584, 163] on input "🟢 Gravilliers NEW" at bounding box center [643, 162] width 134 height 11
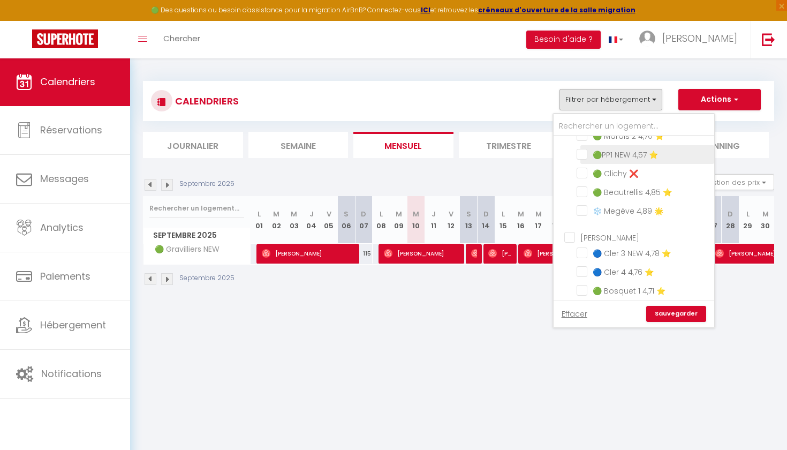
scroll to position [28, 0]
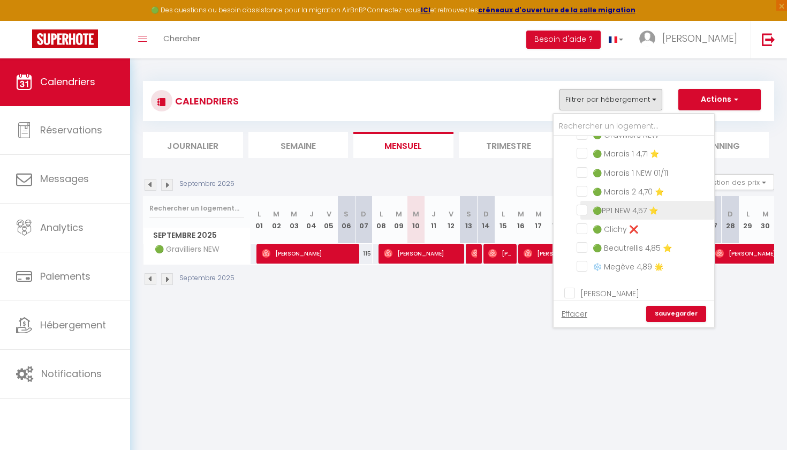
click at [591, 209] on input "🟢PP1 NEW 4,57 ⭐️" at bounding box center [643, 209] width 134 height 11
click at [669, 315] on link "Sauvegarder" at bounding box center [676, 314] width 60 height 16
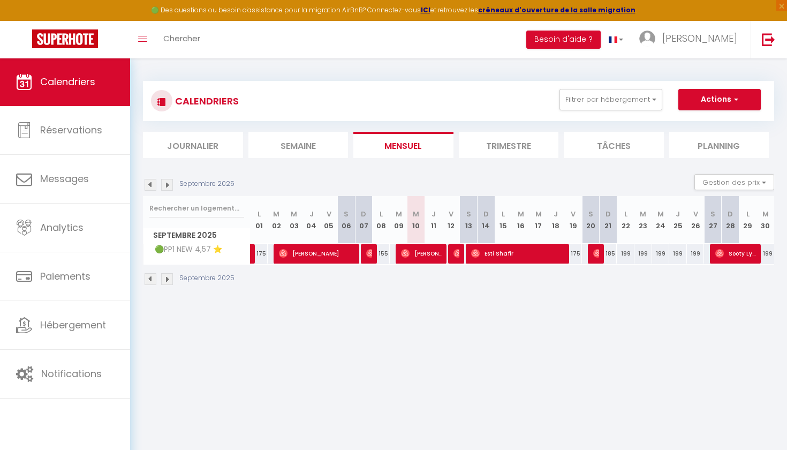
click at [461, 259] on div at bounding box center [455, 254] width 18 height 20
click at [453, 255] on img at bounding box center [457, 253] width 9 height 9
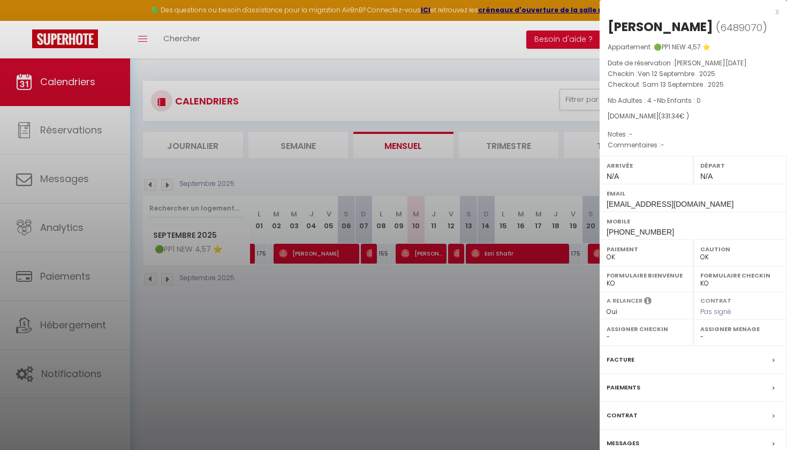
drag, startPoint x: 610, startPoint y: 25, endPoint x: 643, endPoint y: 28, distance: 32.8
click at [643, 28] on div "[PERSON_NAME]" at bounding box center [659, 26] width 105 height 17
copy div "Kayla"
click at [437, 305] on div at bounding box center [393, 225] width 787 height 450
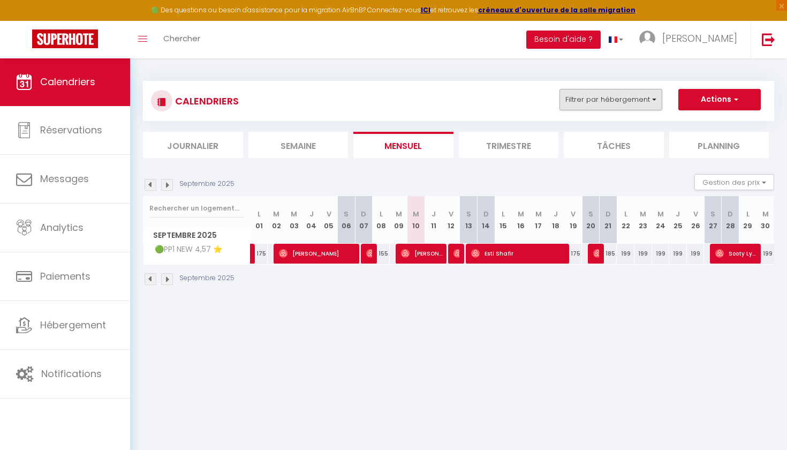
click at [607, 109] on button "Filtrer par hébergement" at bounding box center [610, 99] width 103 height 21
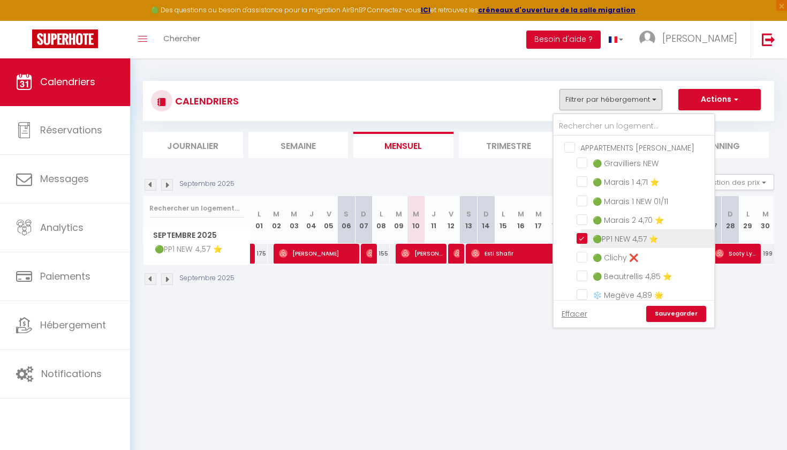
click at [580, 237] on input "🟢PP1 NEW 4,57 ⭐️" at bounding box center [643, 237] width 134 height 11
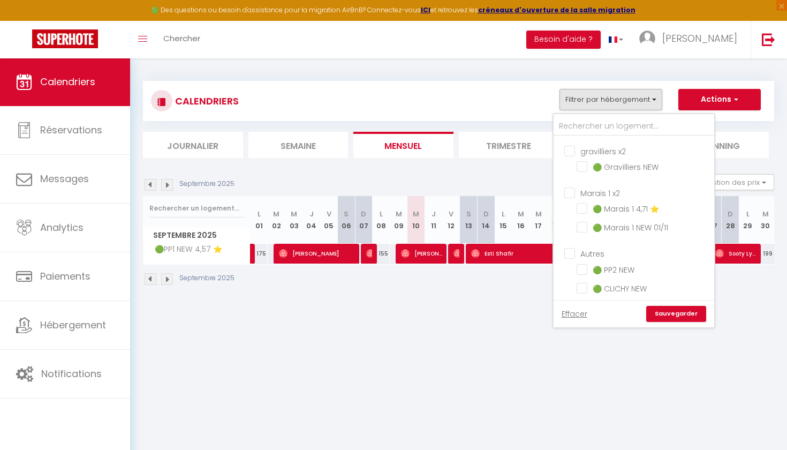
scroll to position [737, 0]
click at [587, 270] on input "🟢 PP2 NEW" at bounding box center [643, 268] width 134 height 11
click at [689, 314] on link "Sauvegarder" at bounding box center [676, 314] width 60 height 16
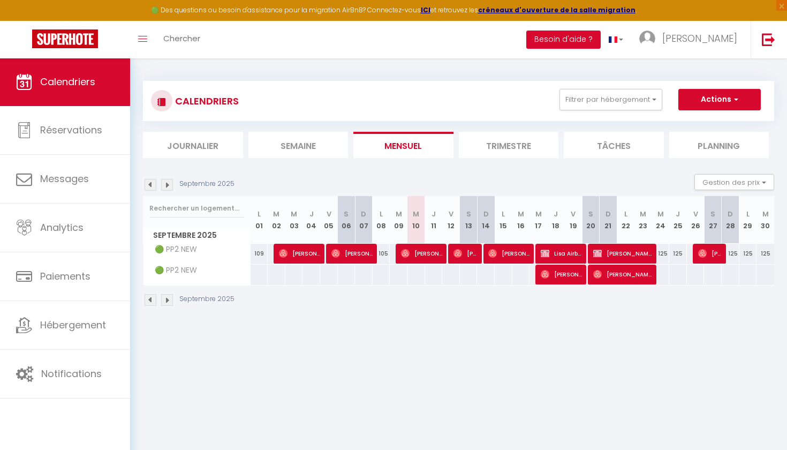
click at [166, 183] on img at bounding box center [167, 185] width 12 height 12
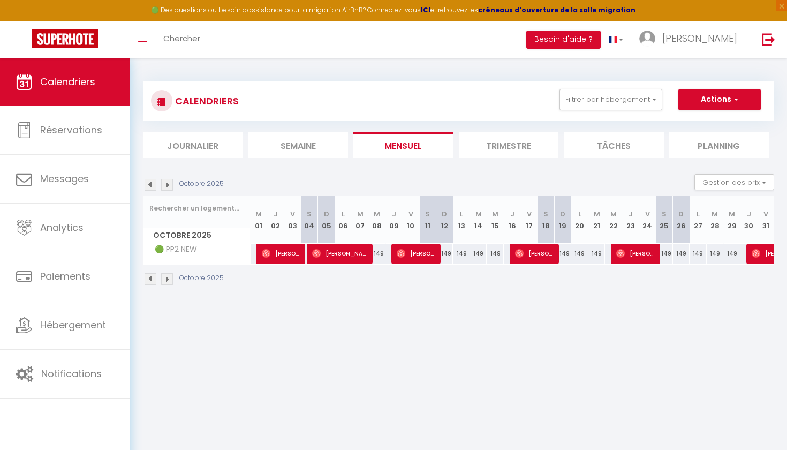
click at [152, 183] on img at bounding box center [151, 185] width 12 height 12
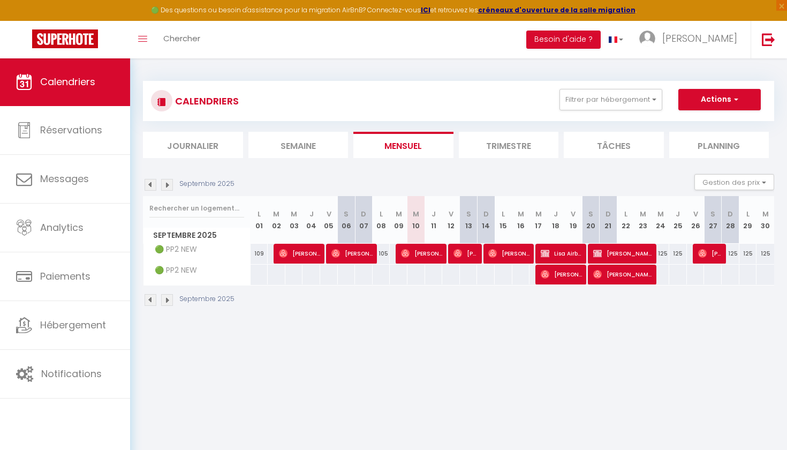
click at [558, 251] on span "Lisa Airbnb" at bounding box center [561, 253] width 41 height 20
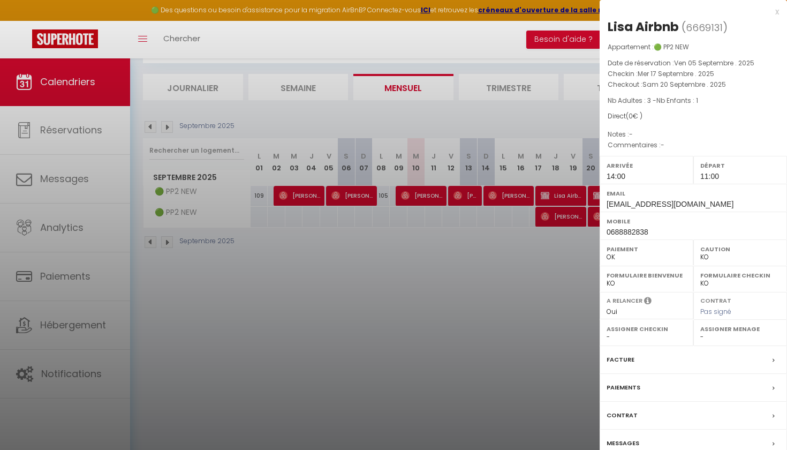
scroll to position [58, 0]
click at [777, 11] on div "x" at bounding box center [688, 11] width 179 height 13
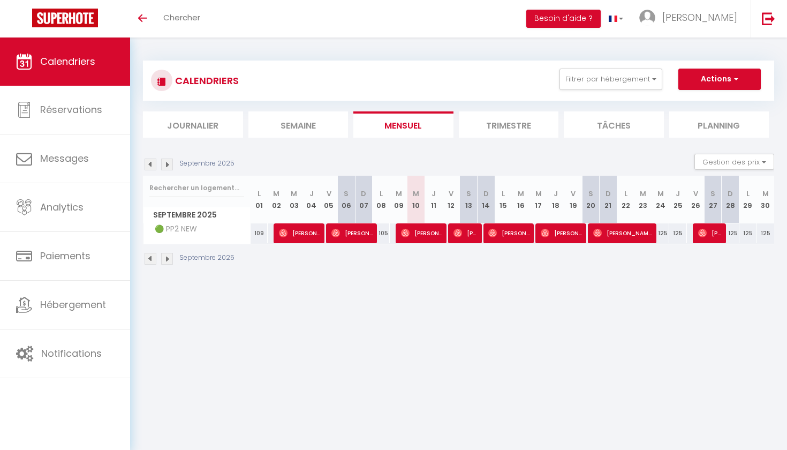
select select
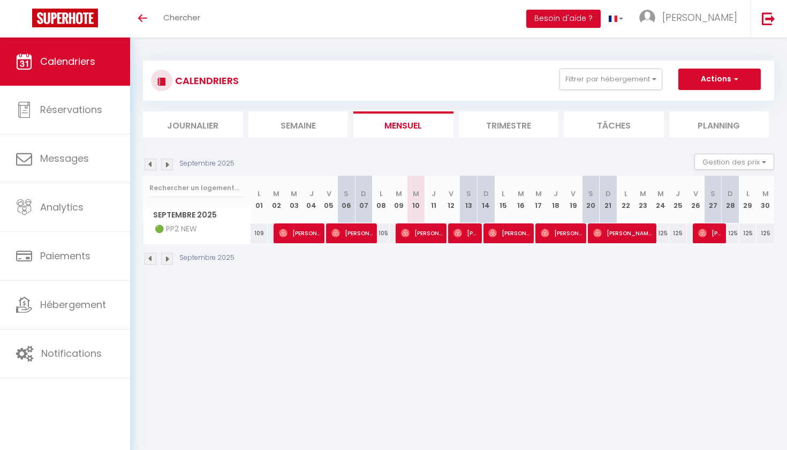
select select
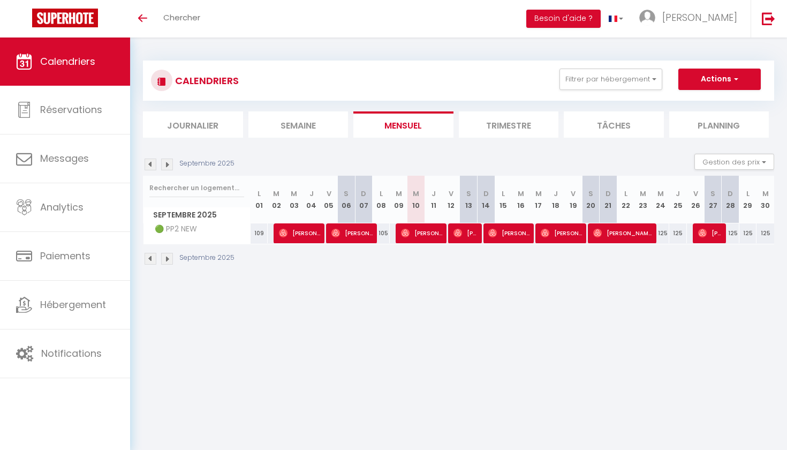
select select
click at [461, 239] on span "[PERSON_NAME]" at bounding box center [465, 233] width 24 height 20
select select "OK"
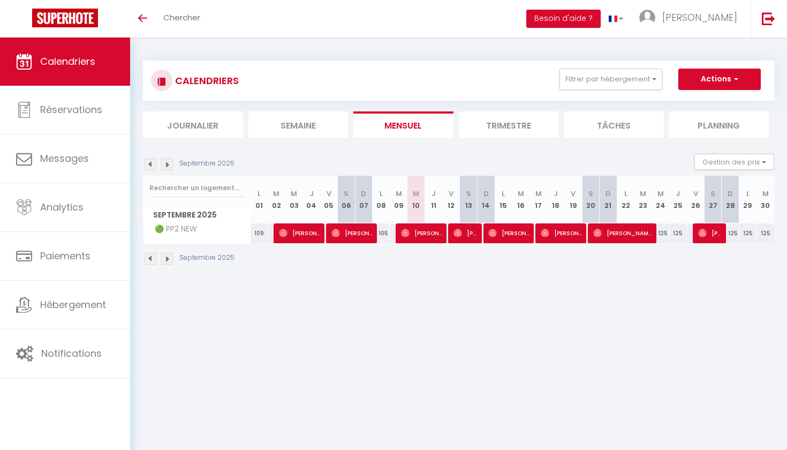
select select "0"
select select "1"
select select
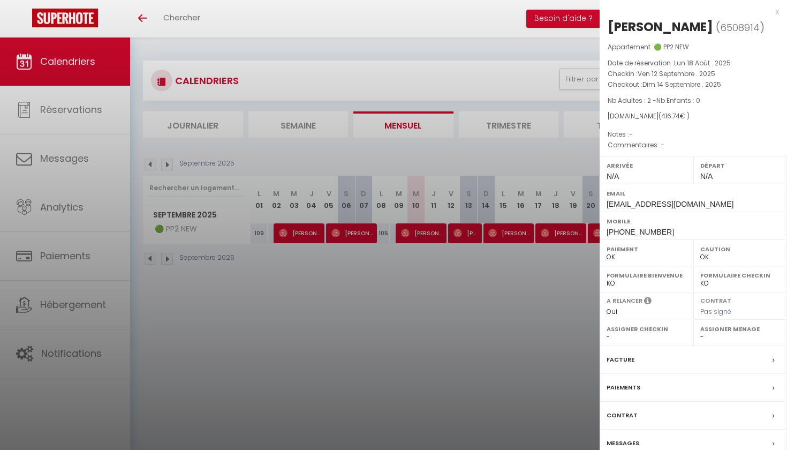
click at [471, 303] on div at bounding box center [393, 225] width 787 height 450
checkbox input "false"
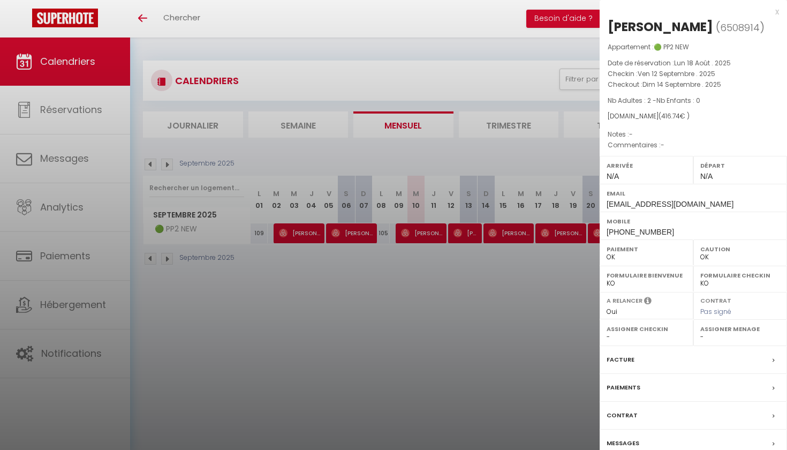
checkbox input "false"
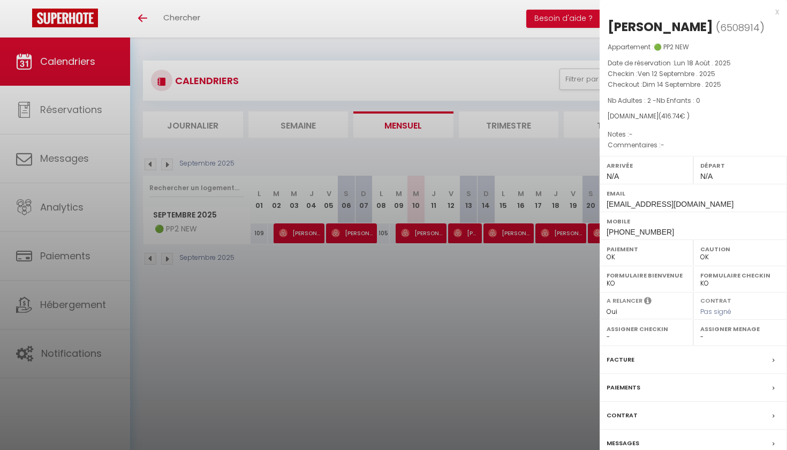
checkbox input "false"
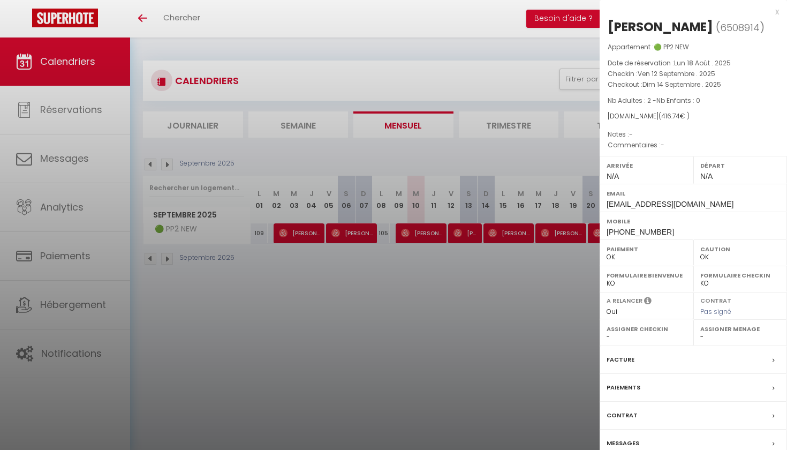
checkbox input "false"
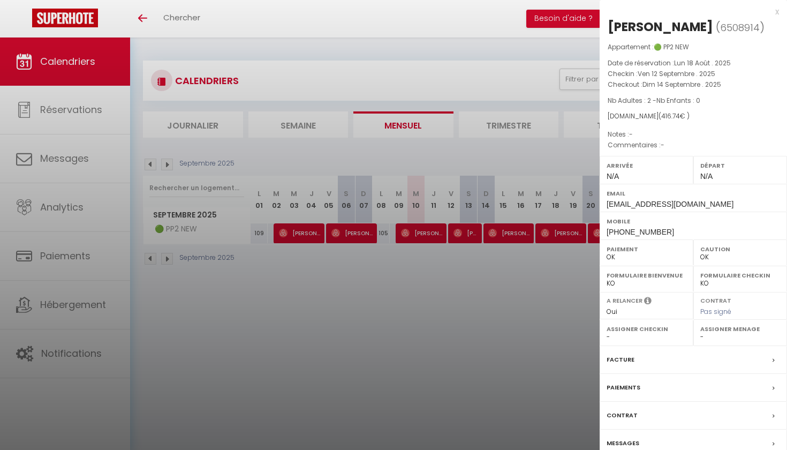
checkbox input "false"
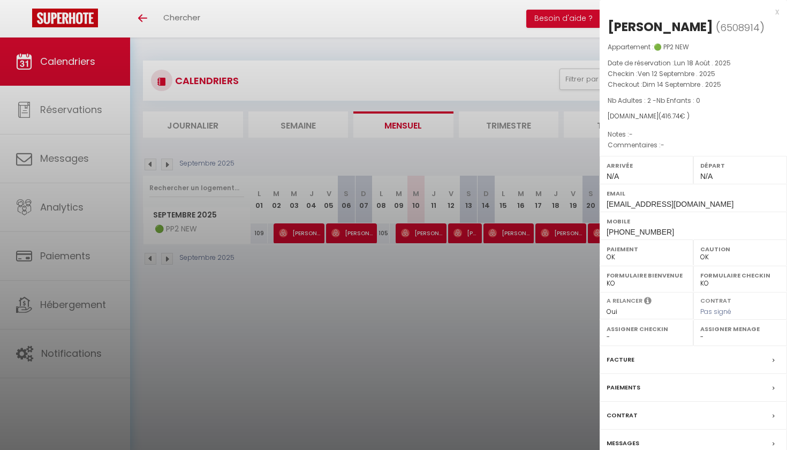
checkbox input "false"
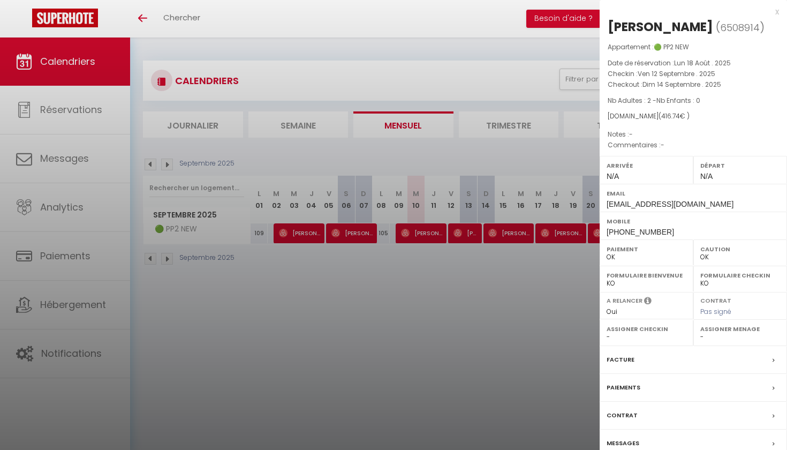
checkbox input "false"
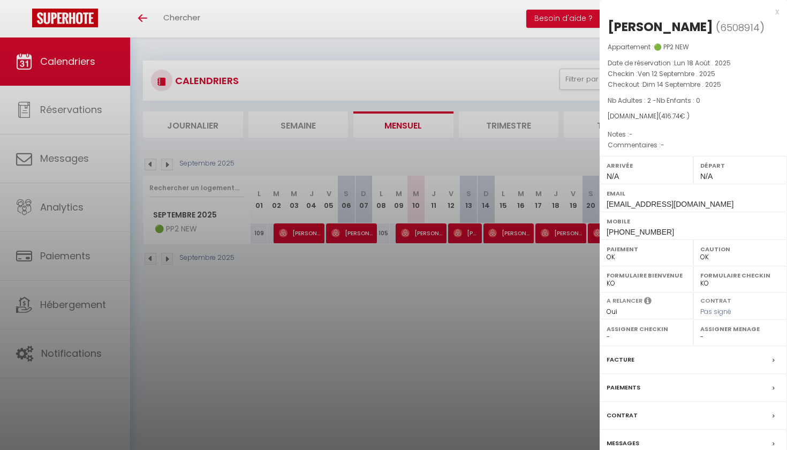
checkbox input "false"
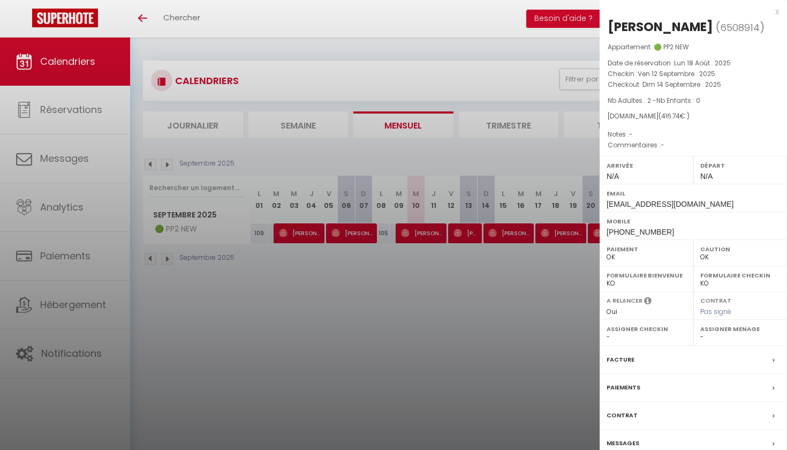
checkbox input "false"
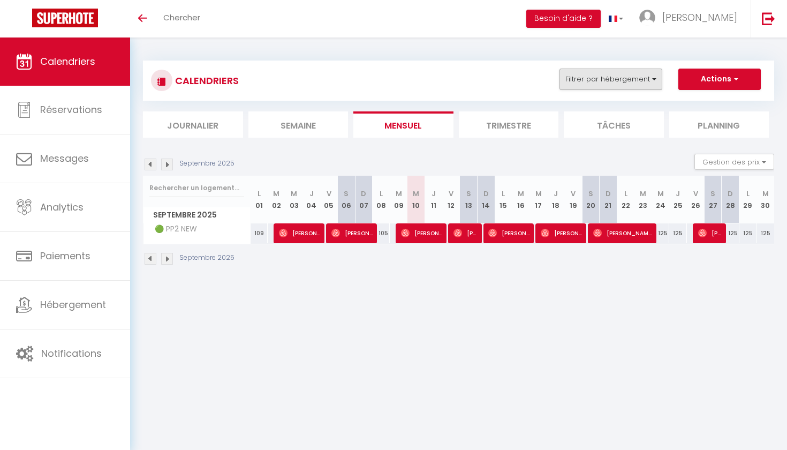
click at [611, 81] on button "Filtrer par hébergement" at bounding box center [610, 79] width 103 height 21
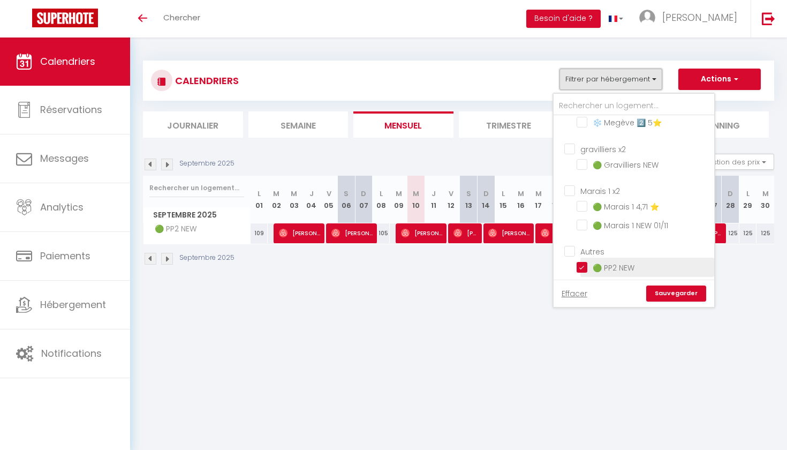
scroll to position [718, 0]
click at [582, 273] on li "🟢 PP2 NEW" at bounding box center [647, 268] width 134 height 19
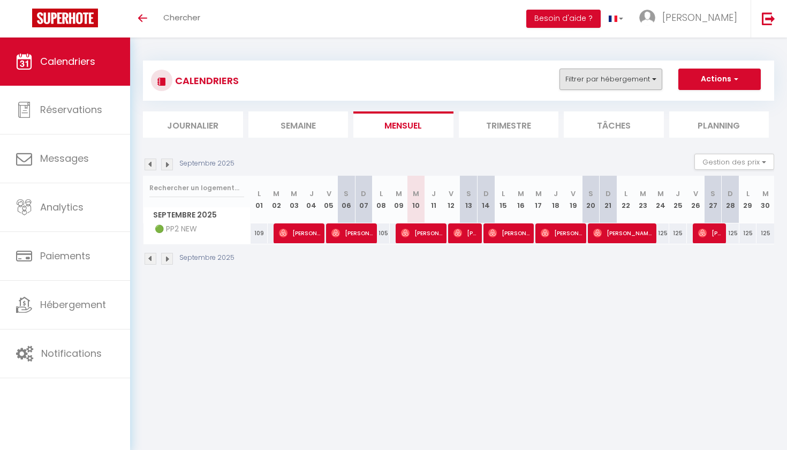
click at [647, 80] on button "Filtrer par hébergement" at bounding box center [610, 79] width 103 height 21
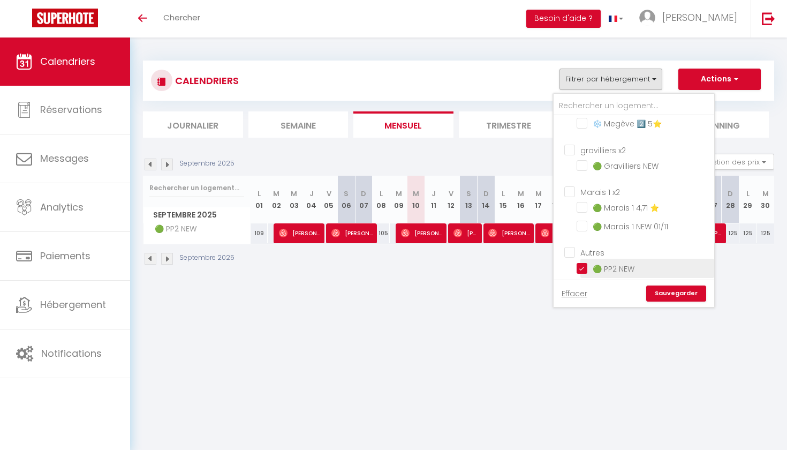
click at [585, 264] on input "🟢 PP2 NEW" at bounding box center [643, 267] width 134 height 11
checkbox input "false"
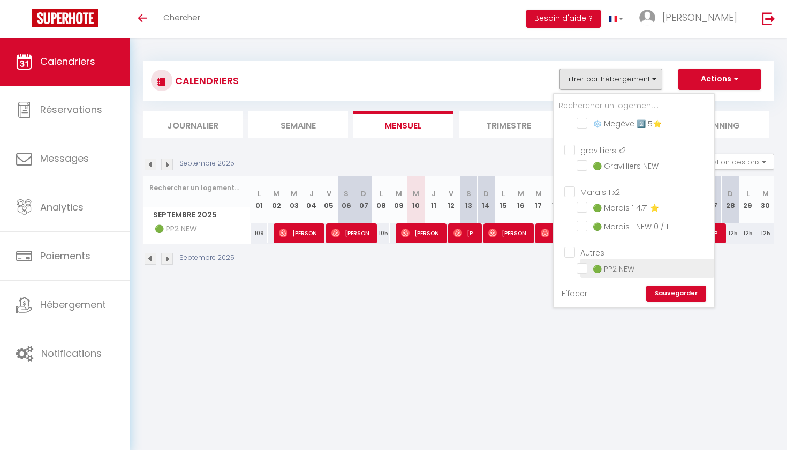
checkbox input "false"
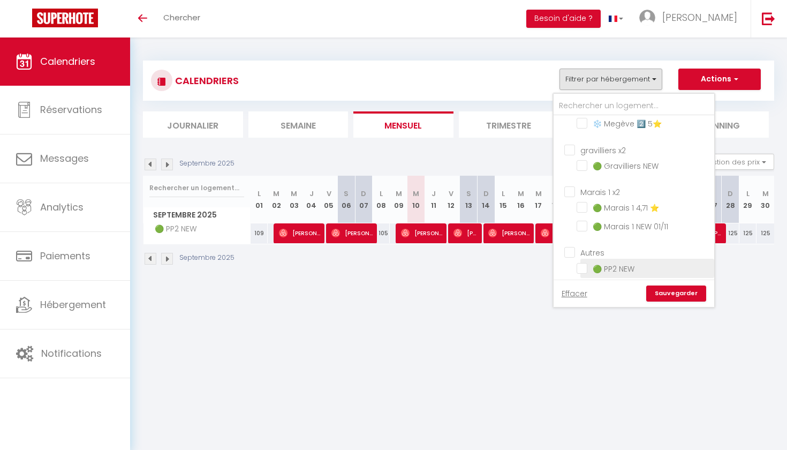
checkbox input "false"
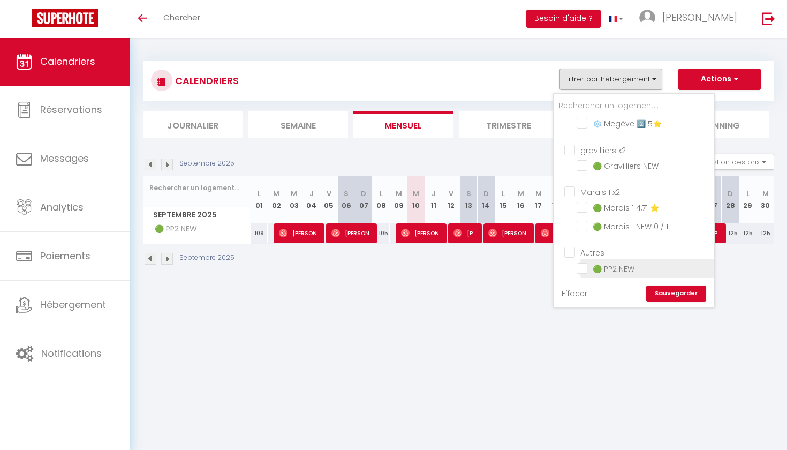
checkbox input "false"
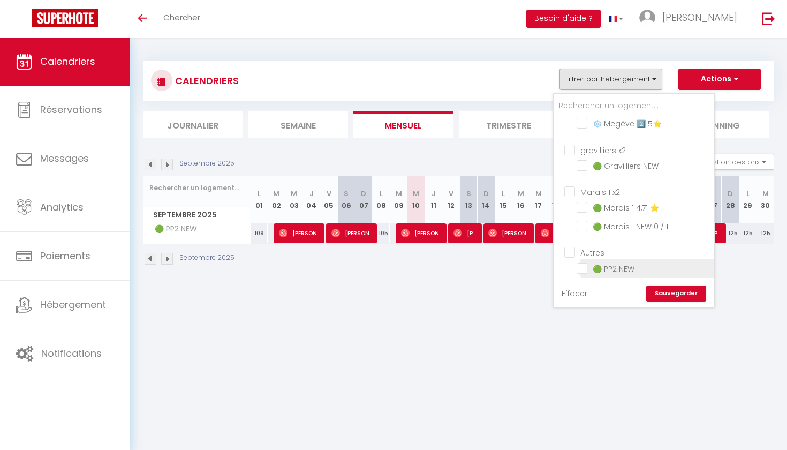
checkbox input "false"
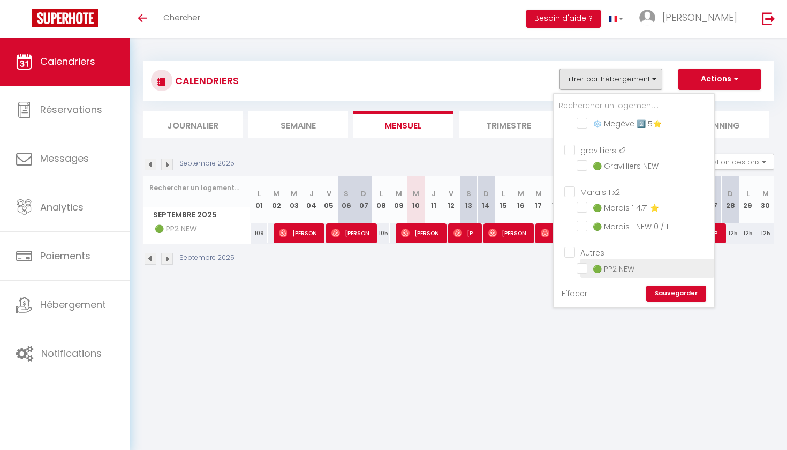
checkbox input "false"
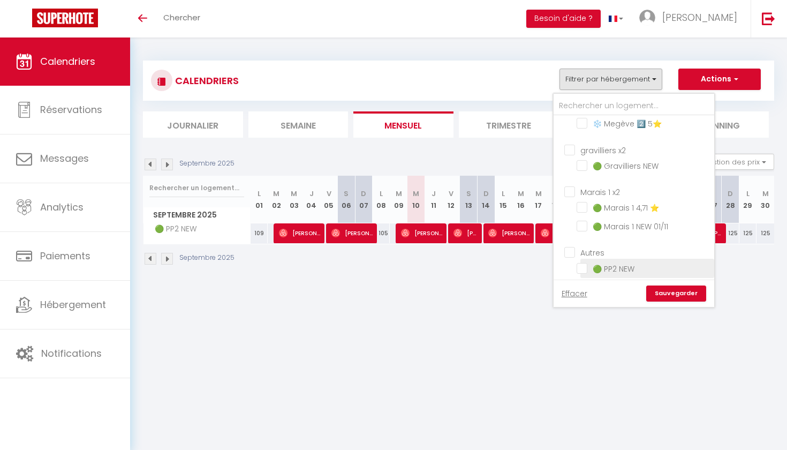
checkbox input "false"
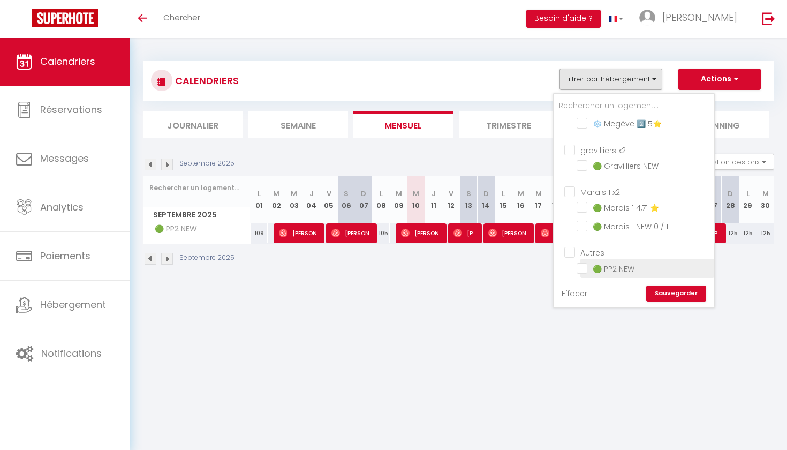
checkbox input "false"
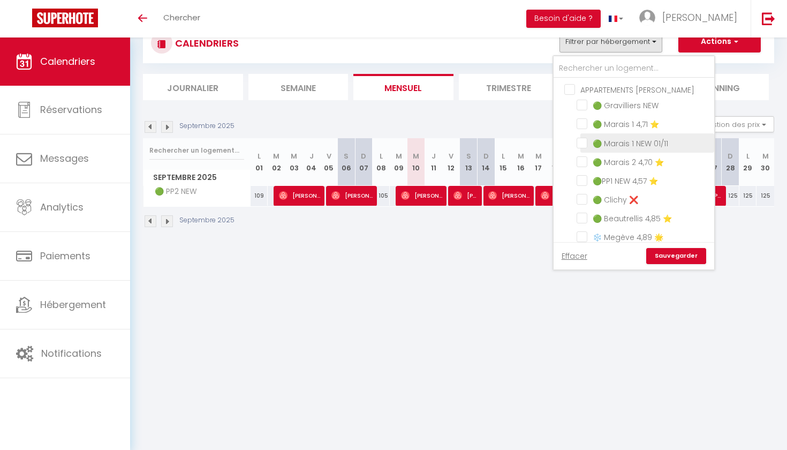
scroll to position [0, 0]
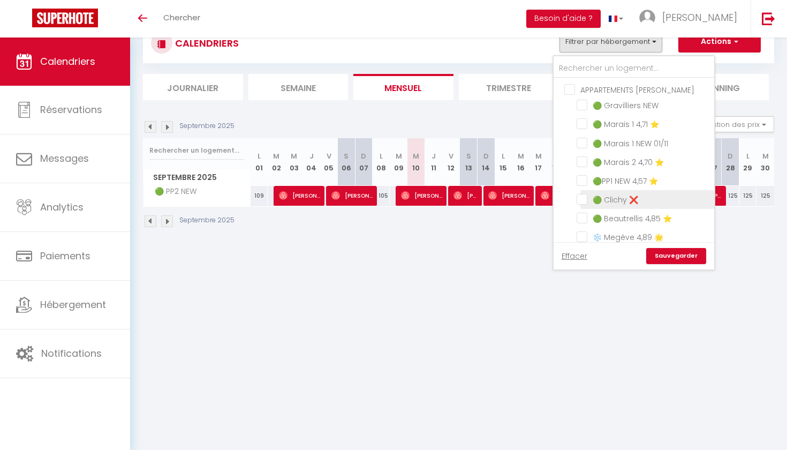
click at [583, 198] on input "🟢 Clichy ❌" at bounding box center [643, 198] width 134 height 11
checkbox input "true"
checkbox input "false"
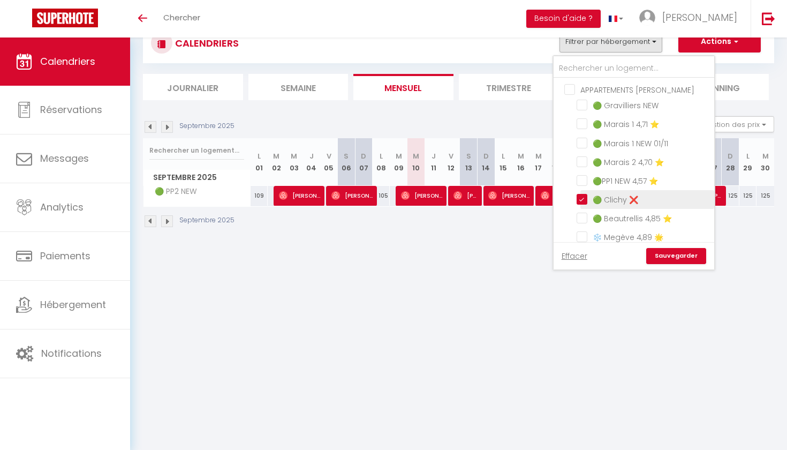
checkbox input "false"
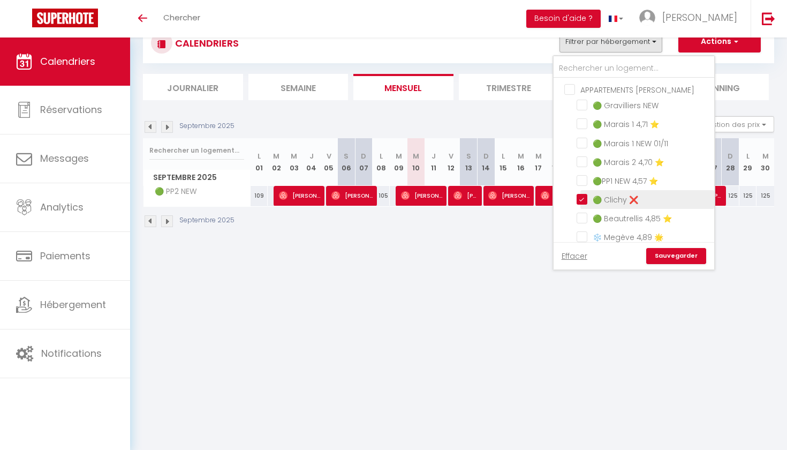
checkbox input "false"
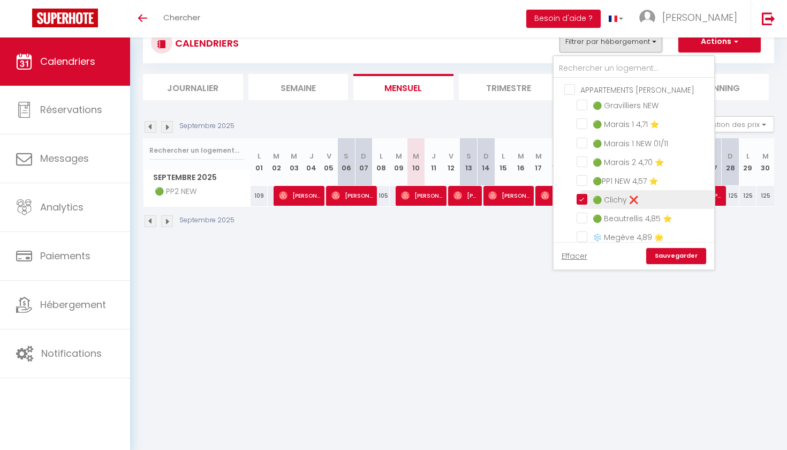
checkbox input "false"
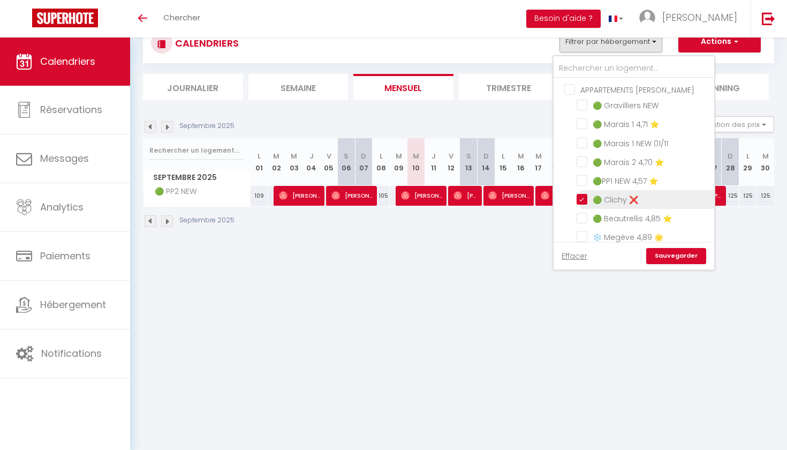
checkbox input "false"
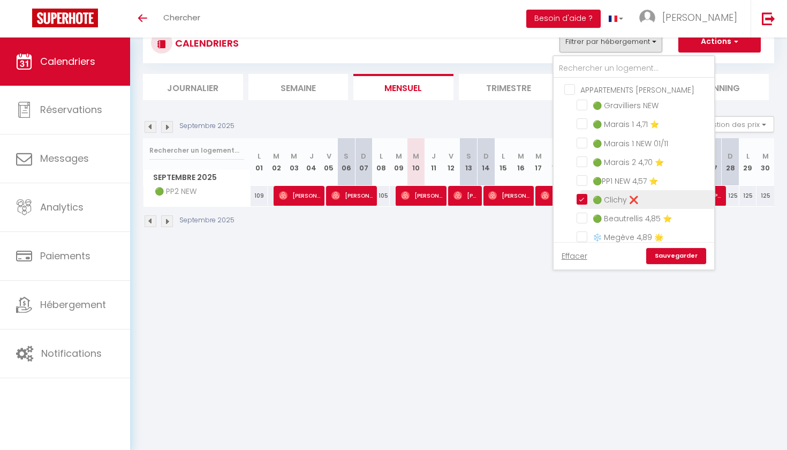
checkbox input "false"
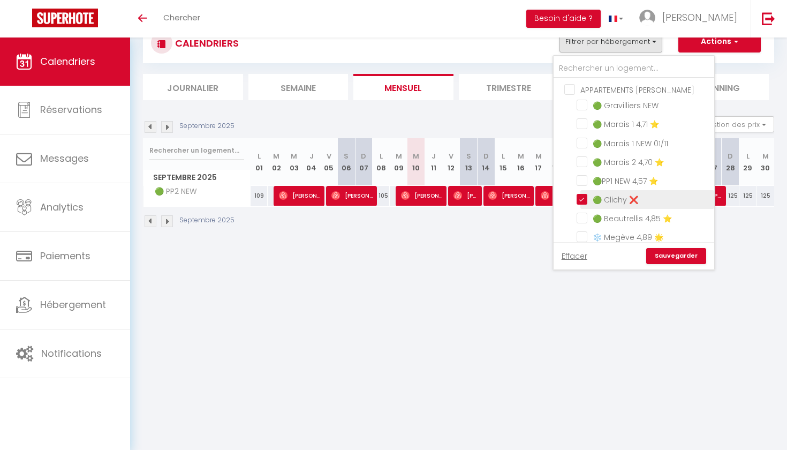
checkbox input "false"
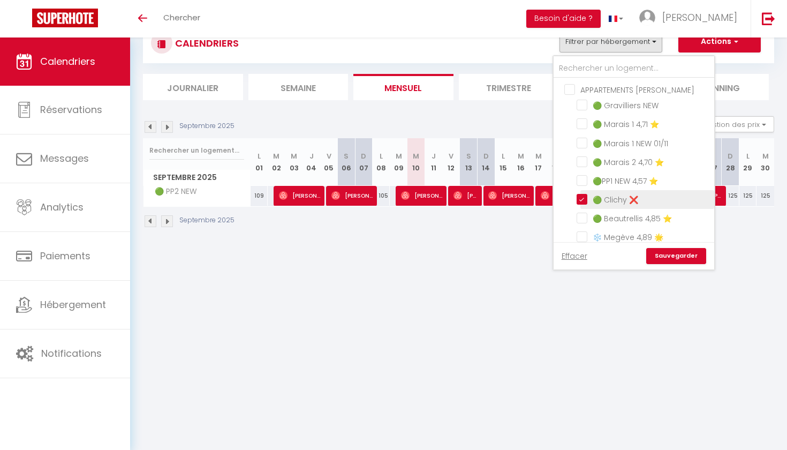
checkbox input "false"
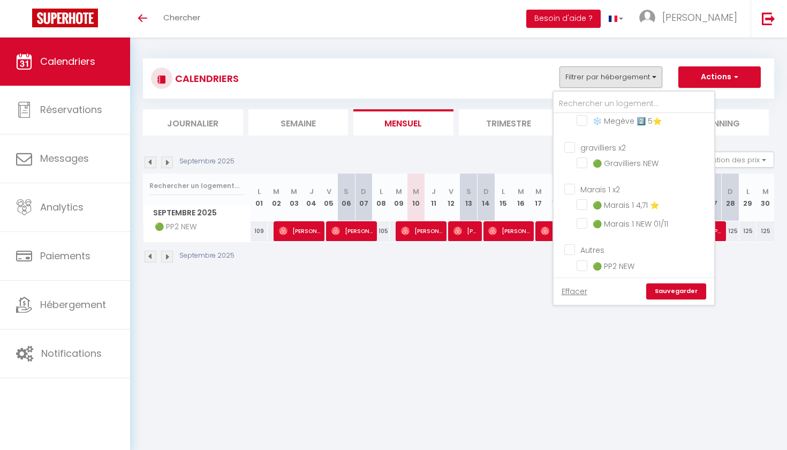
scroll to position [718, 0]
click at [649, 98] on input "text" at bounding box center [633, 103] width 161 height 19
type input "c"
checkbox input "true"
checkbox input "false"
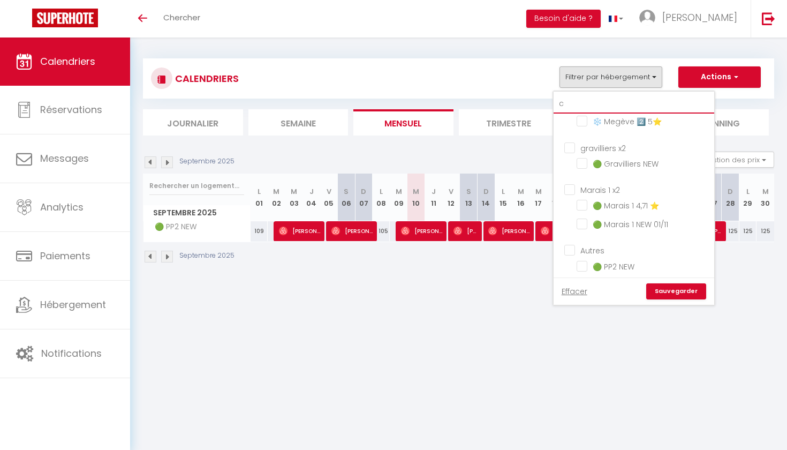
checkbox input "false"
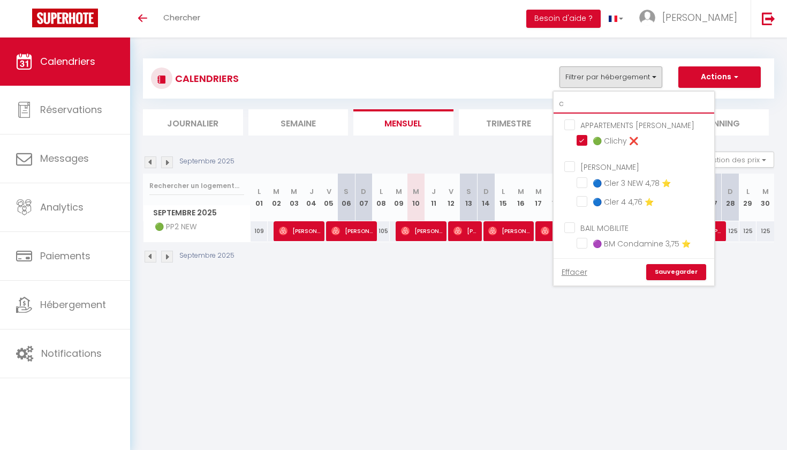
scroll to position [0, 0]
type input "cl"
checkbox input "false"
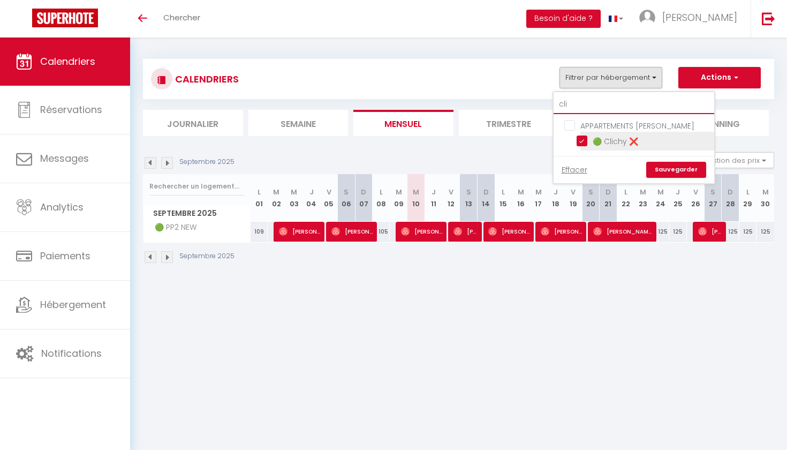
scroll to position [4, 0]
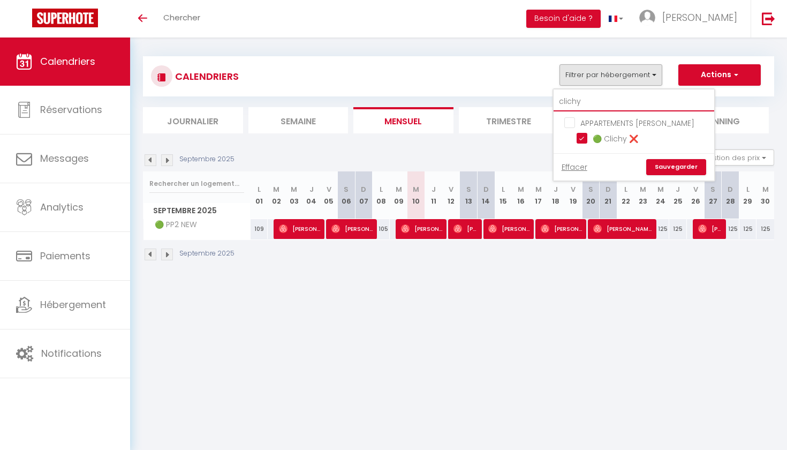
type input "Clichy"
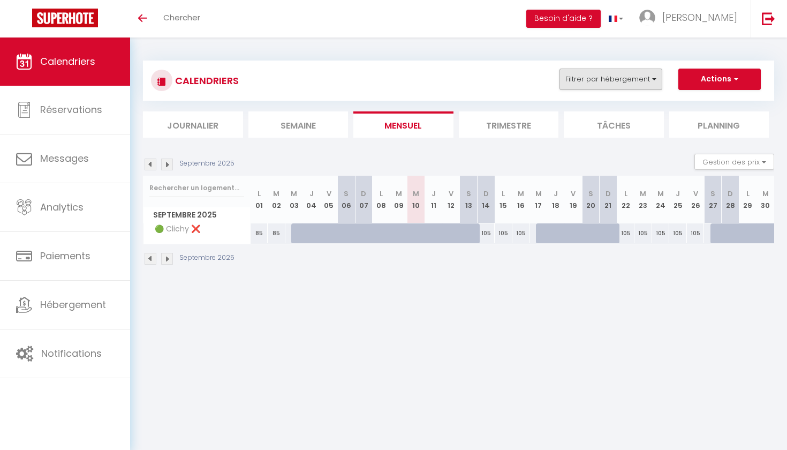
click at [618, 85] on button "Filtrer par hébergement" at bounding box center [610, 79] width 103 height 21
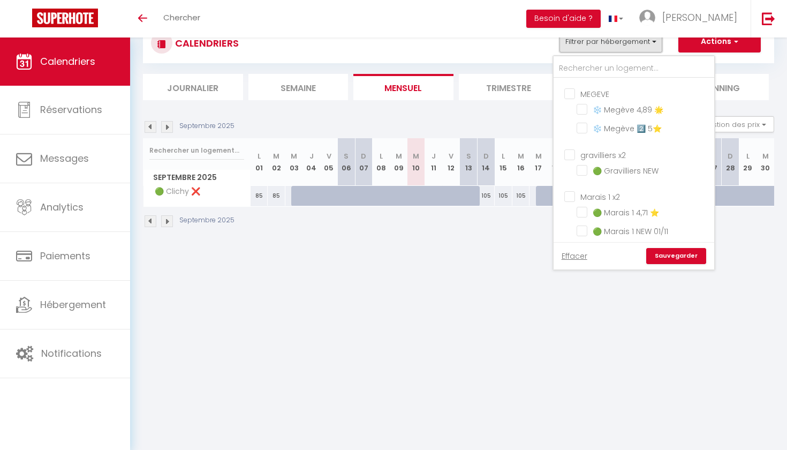
scroll to position [37, 0]
click at [629, 70] on input "text" at bounding box center [633, 68] width 161 height 19
type input "c"
checkbox input "false"
checkbox input "true"
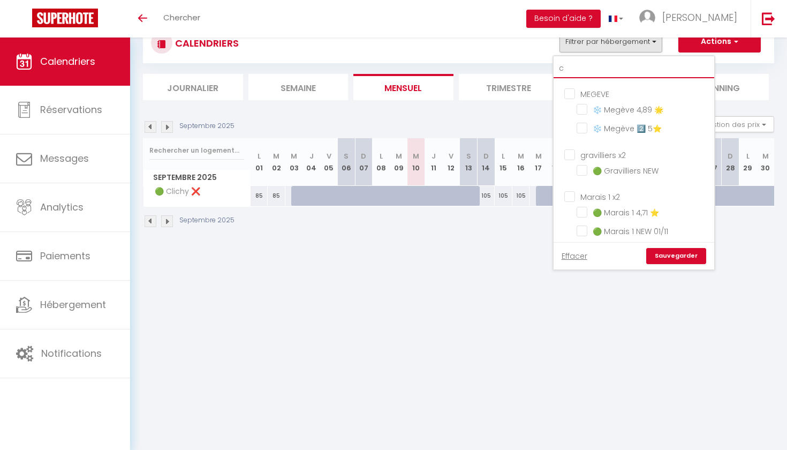
checkbox input "false"
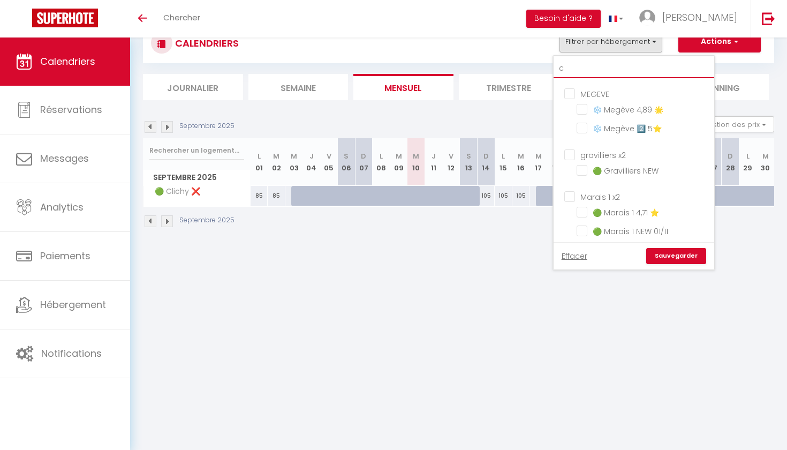
scroll to position [0, 0]
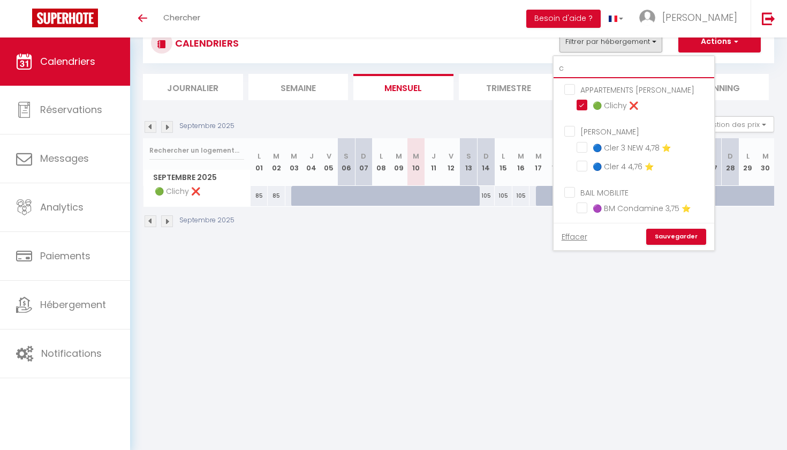
type input "cl"
checkbox input "false"
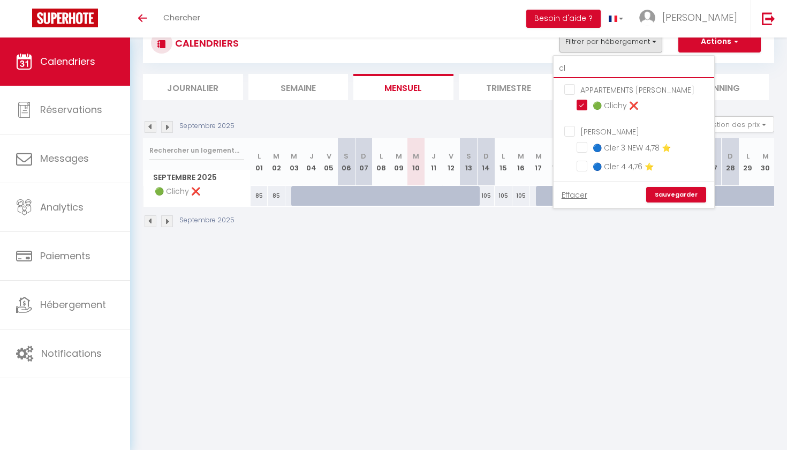
type input "cli"
checkbox input "false"
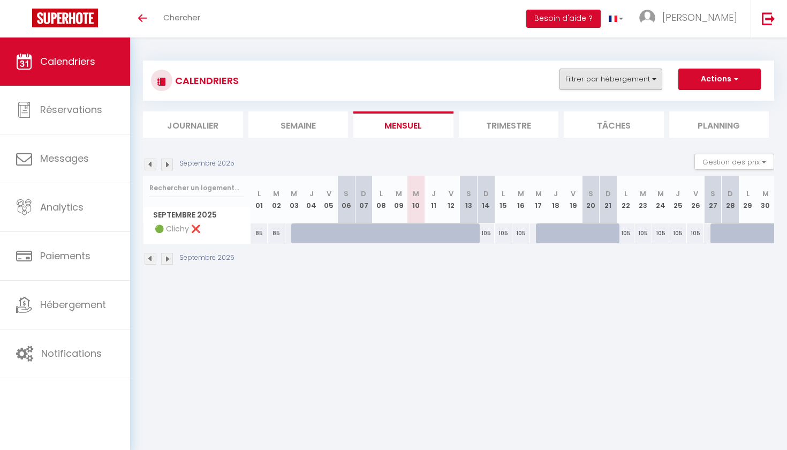
click at [645, 76] on button "Filtrer par hébergement" at bounding box center [610, 79] width 103 height 21
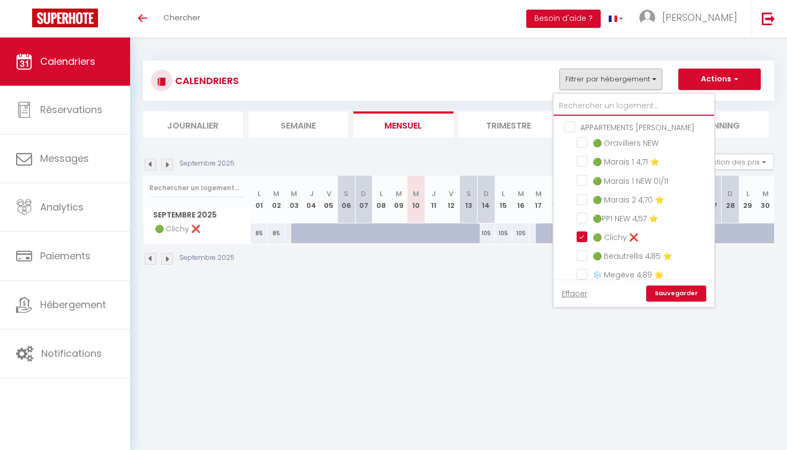
click at [625, 103] on input "text" at bounding box center [633, 105] width 161 height 19
type input "c"
checkbox input "false"
checkbox input "true"
checkbox input "false"
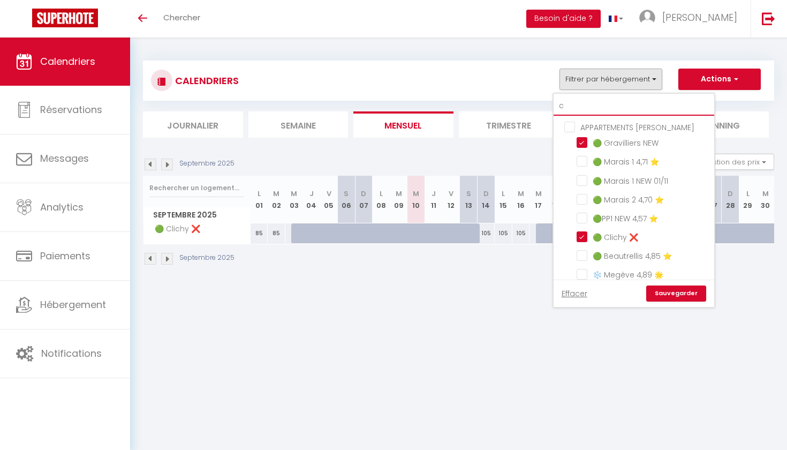
checkbox input "false"
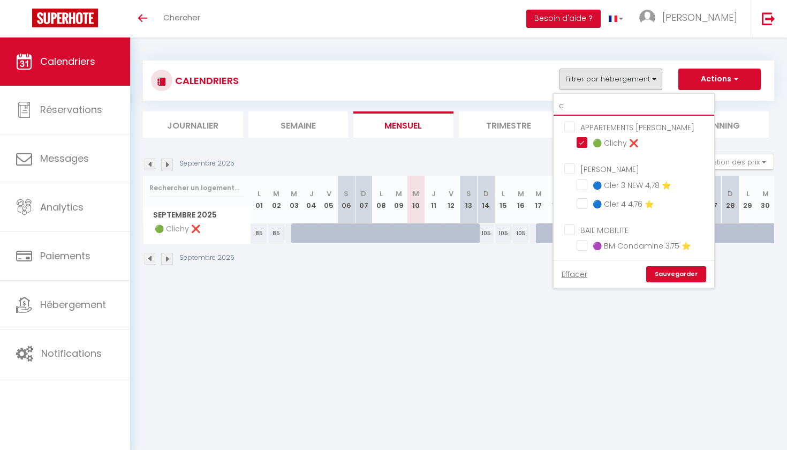
type input "cl"
checkbox input "false"
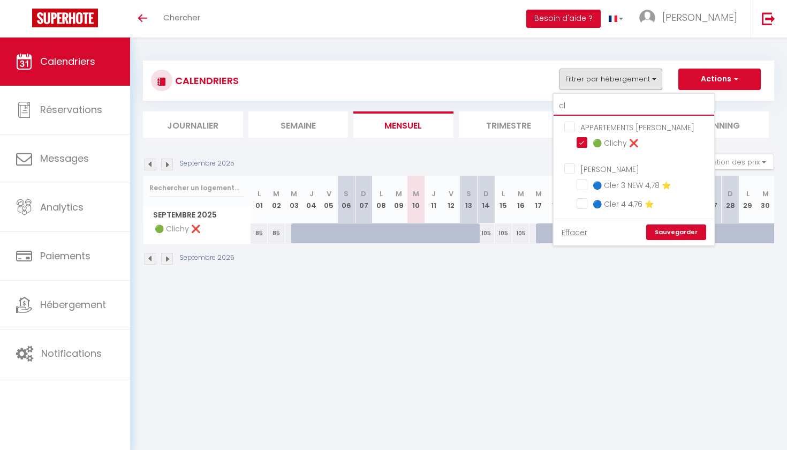
type input "cli"
checkbox input "false"
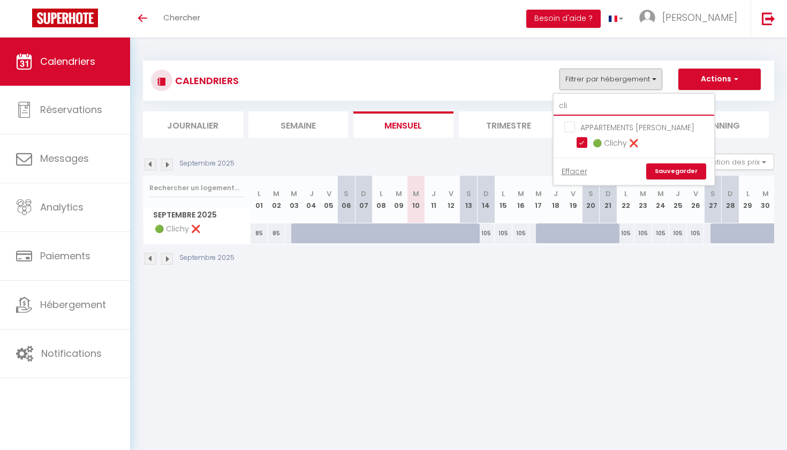
type input "cl"
checkbox input "false"
type input "c"
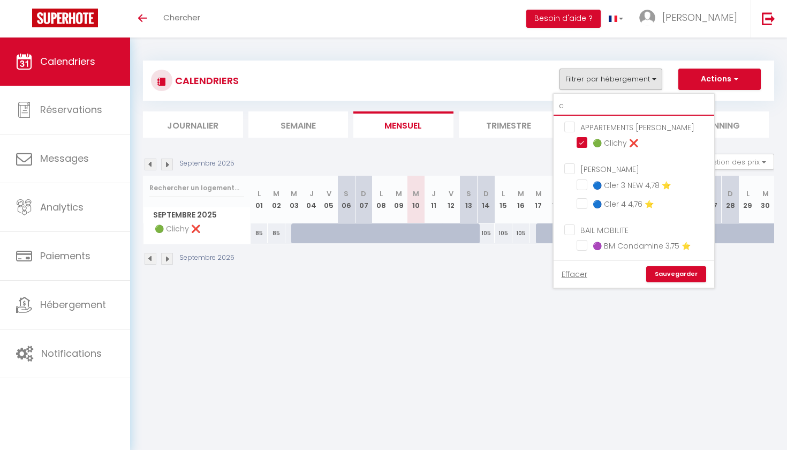
checkbox input "false"
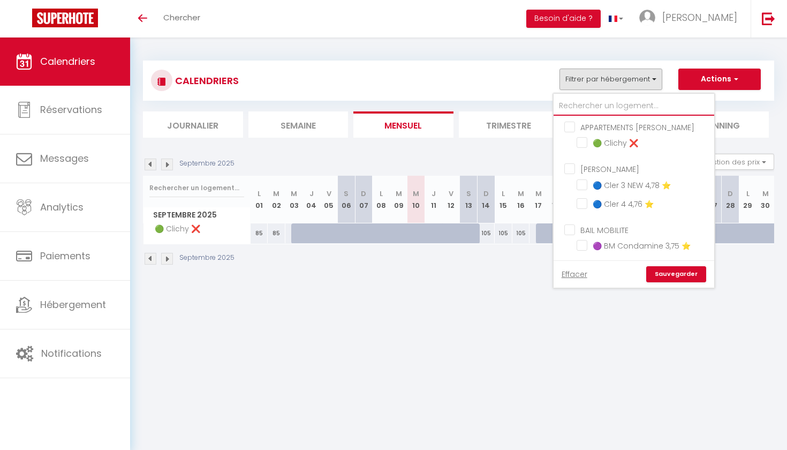
checkbox input "false"
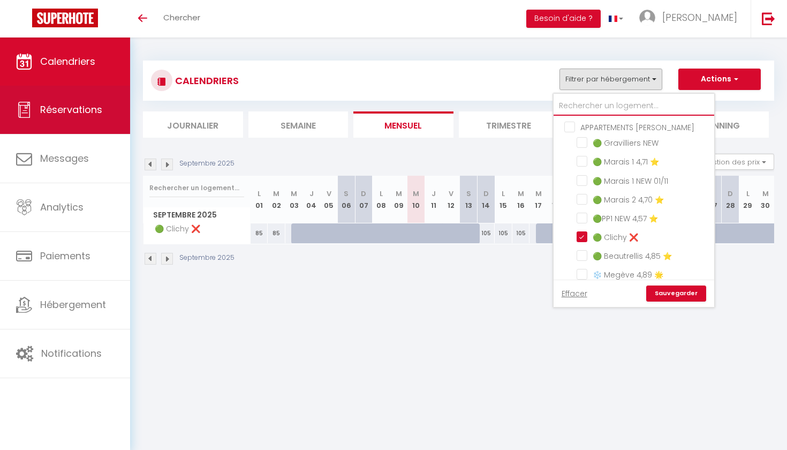
click at [95, 94] on link "Réservations" at bounding box center [65, 110] width 130 height 48
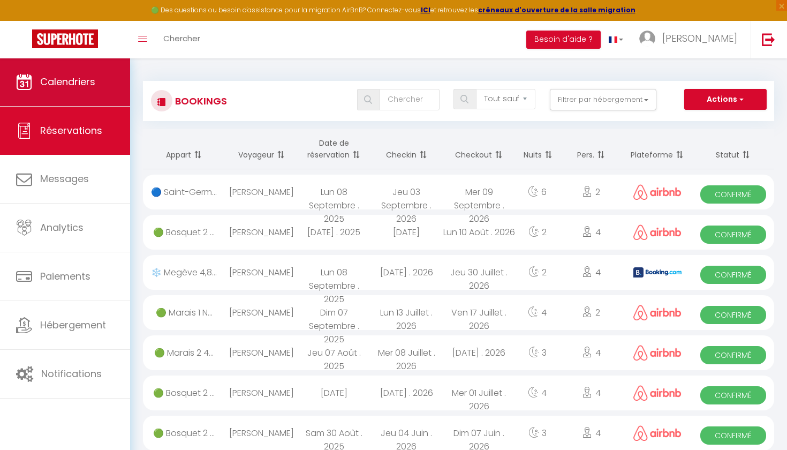
click at [87, 94] on link "Calendriers" at bounding box center [65, 82] width 130 height 48
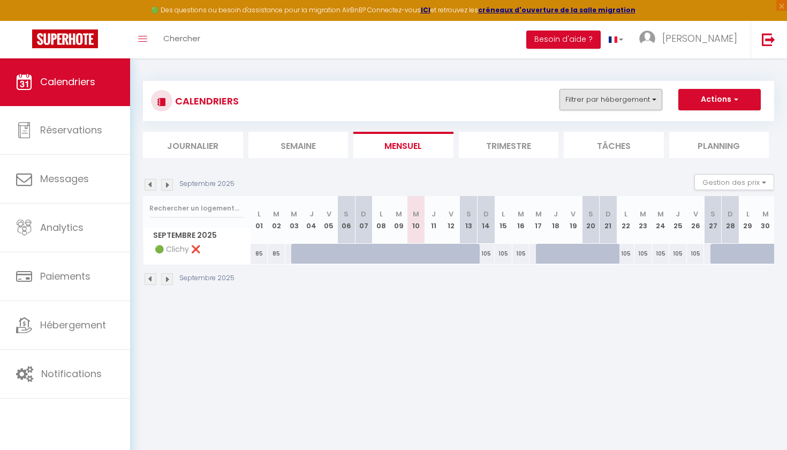
click at [639, 104] on button "Filtrer par hébergement" at bounding box center [610, 99] width 103 height 21
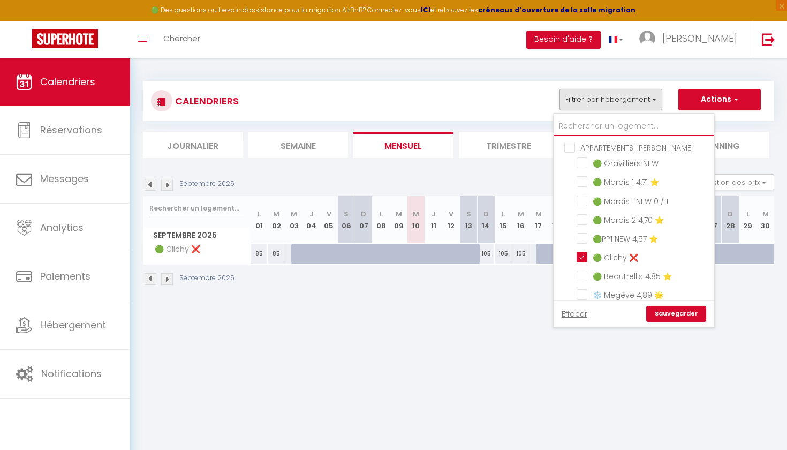
click at [624, 127] on input "text" at bounding box center [633, 126] width 161 height 19
type input "c"
checkbox input "true"
checkbox input "false"
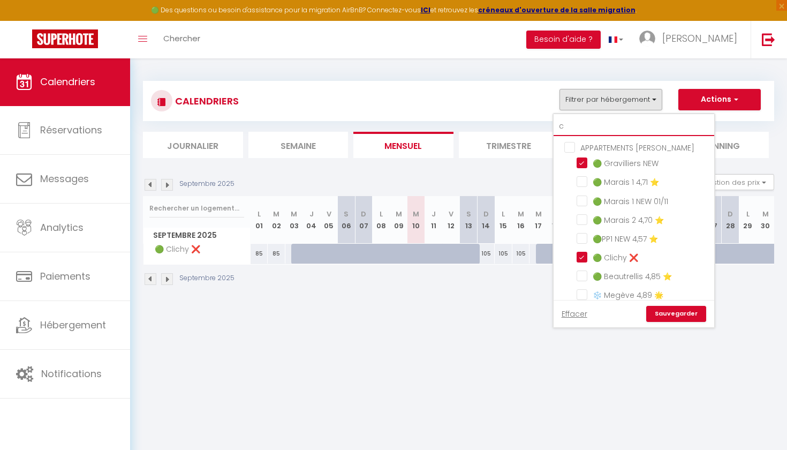
checkbox input "false"
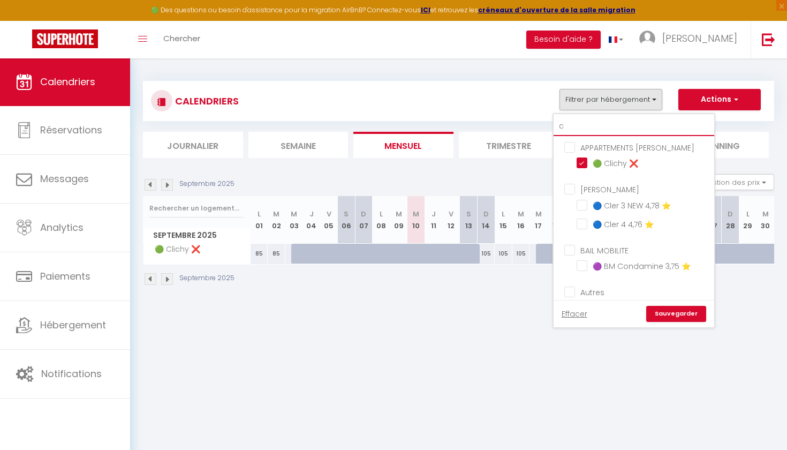
type input "cl"
checkbox input "false"
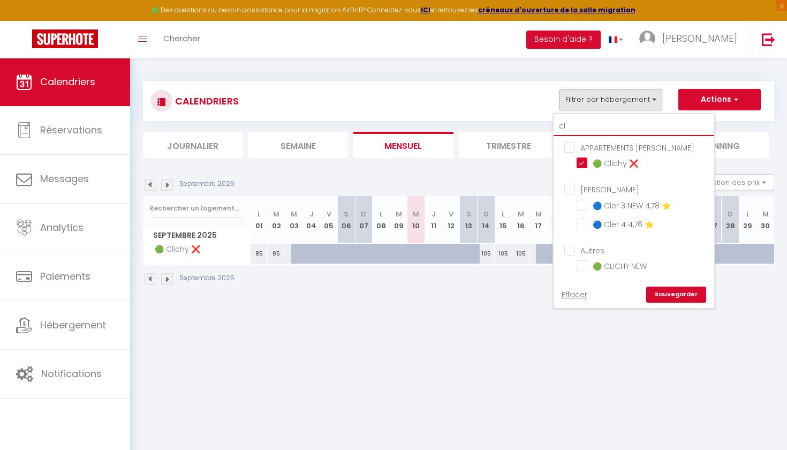
type input "cli"
checkbox input "false"
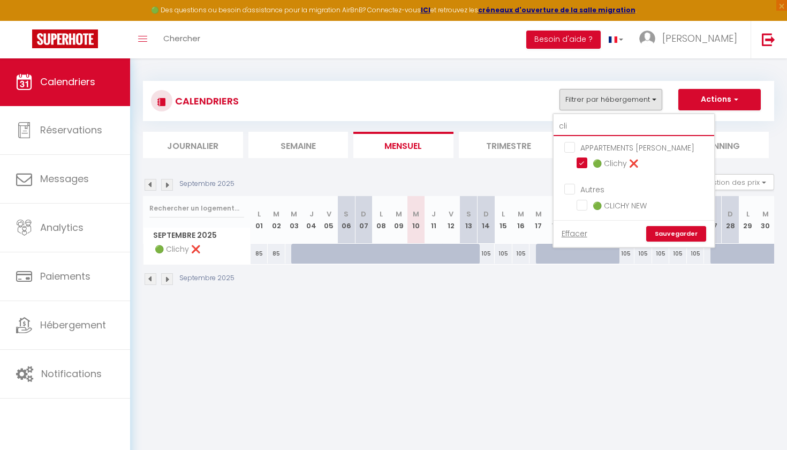
type input "clic"
checkbox input "false"
type input "clich"
checkbox input "false"
type input "clic"
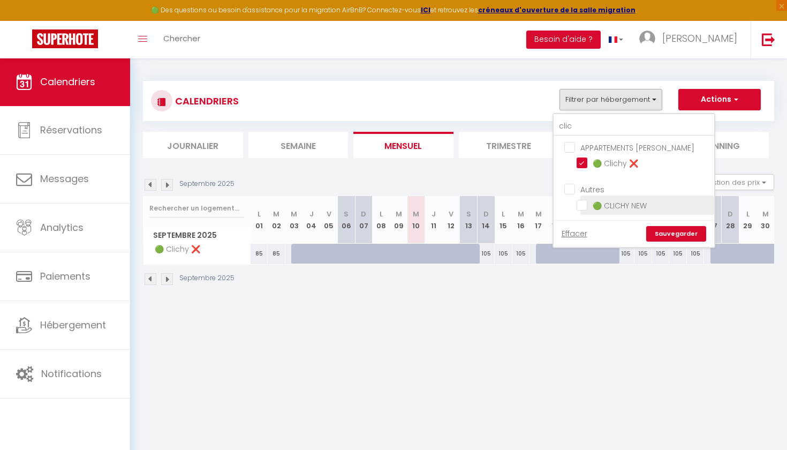
drag, startPoint x: 624, startPoint y: 127, endPoint x: 583, endPoint y: 205, distance: 87.6
click at [583, 205] on input "🟢 CLICHY NEW" at bounding box center [643, 204] width 134 height 11
checkbox input "true"
click at [584, 163] on input "🟢 Clichy ❌" at bounding box center [643, 162] width 134 height 11
checkbox input "false"
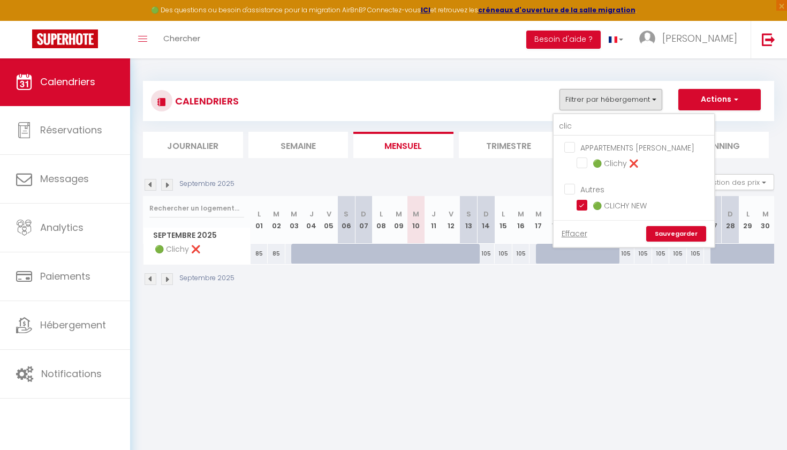
click at [665, 234] on link "Sauvegarder" at bounding box center [676, 234] width 60 height 16
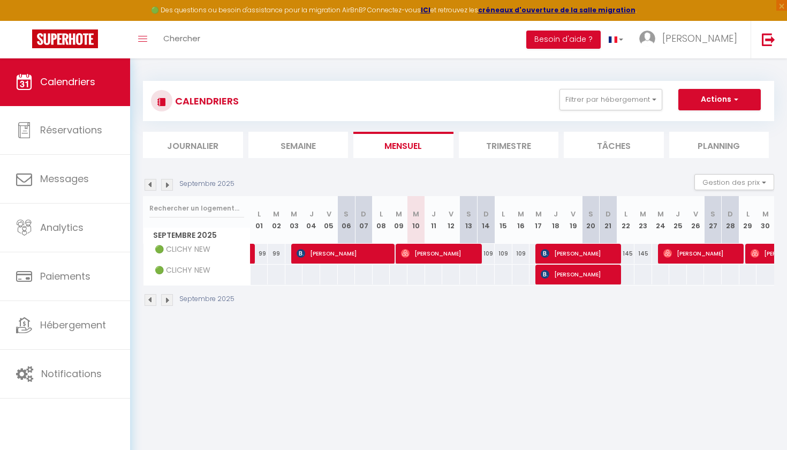
click at [570, 252] on span "[PERSON_NAME]" at bounding box center [579, 253] width 77 height 20
select select "OK"
select select "KO"
select select "0"
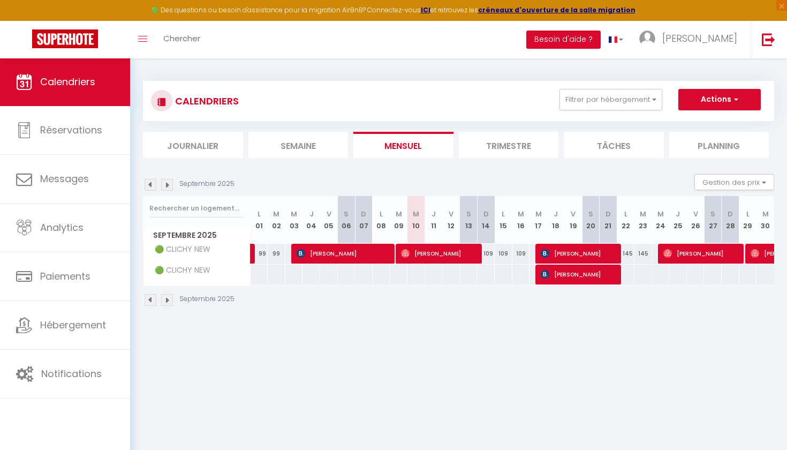
select select "1"
select select
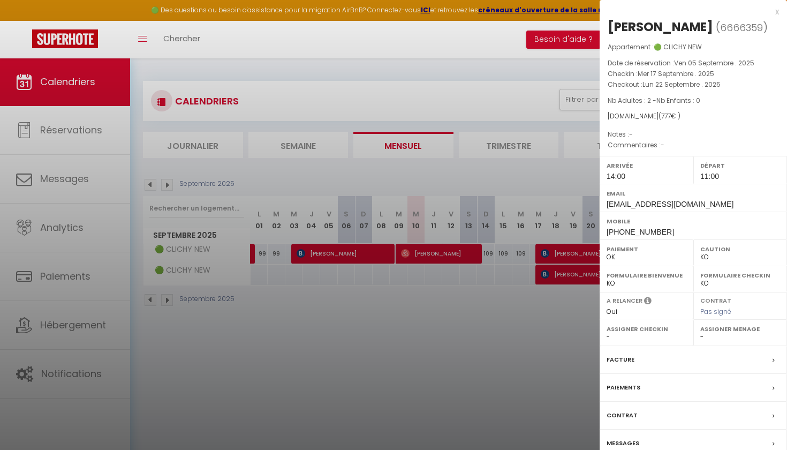
click at [563, 272] on div at bounding box center [393, 225] width 787 height 450
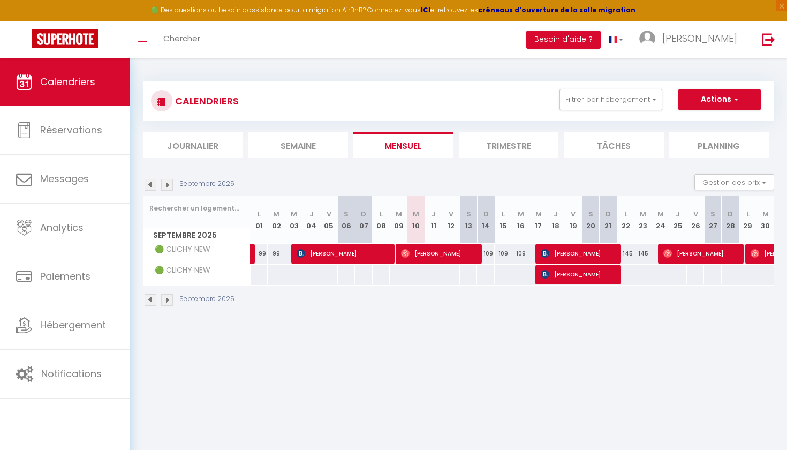
click at [563, 272] on span "[PERSON_NAME]" at bounding box center [579, 274] width 77 height 20
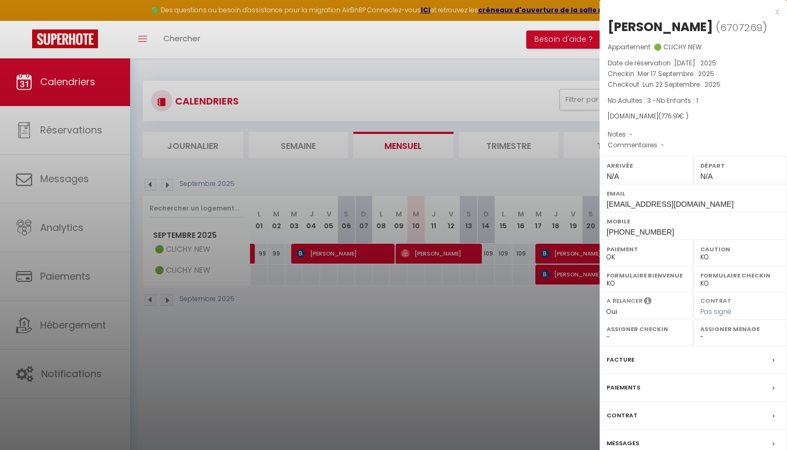
click at [573, 253] on div at bounding box center [393, 225] width 787 height 450
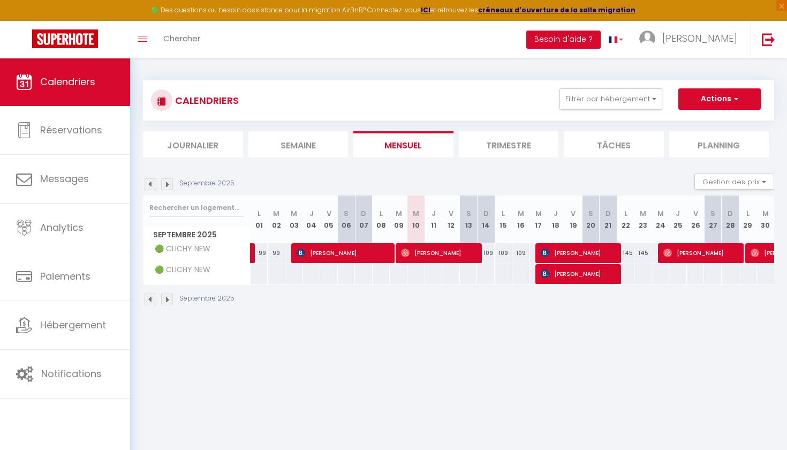
scroll to position [1, 0]
click at [171, 184] on img at bounding box center [167, 184] width 12 height 12
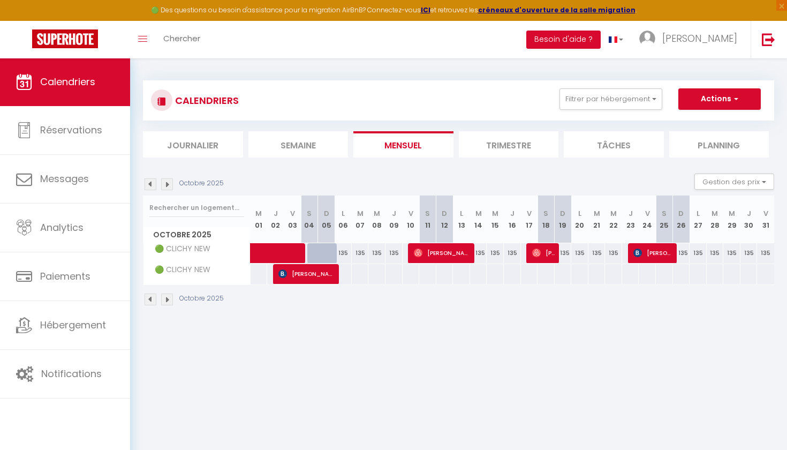
click at [287, 273] on img at bounding box center [282, 273] width 9 height 9
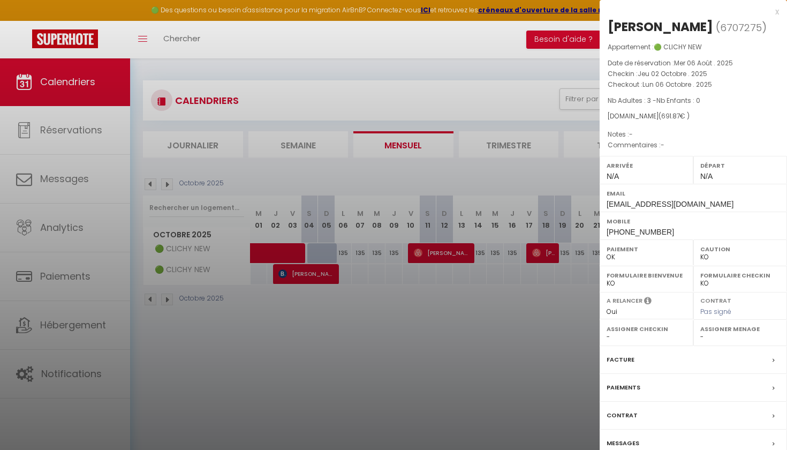
click at [252, 171] on div at bounding box center [393, 225] width 787 height 450
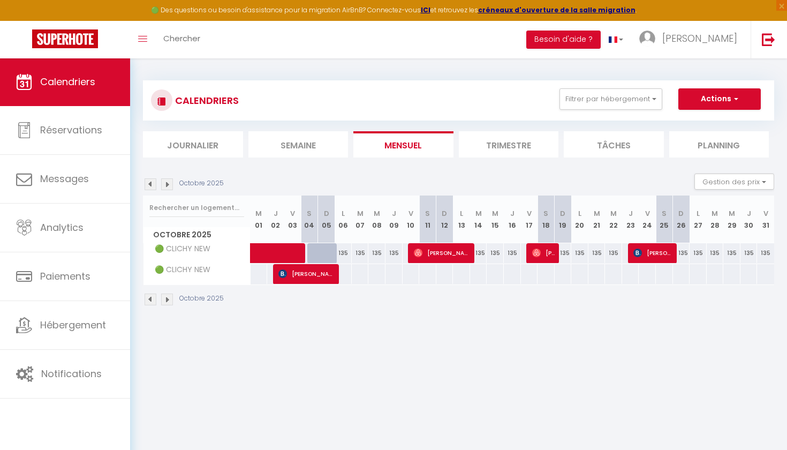
click at [150, 184] on img at bounding box center [151, 184] width 12 height 12
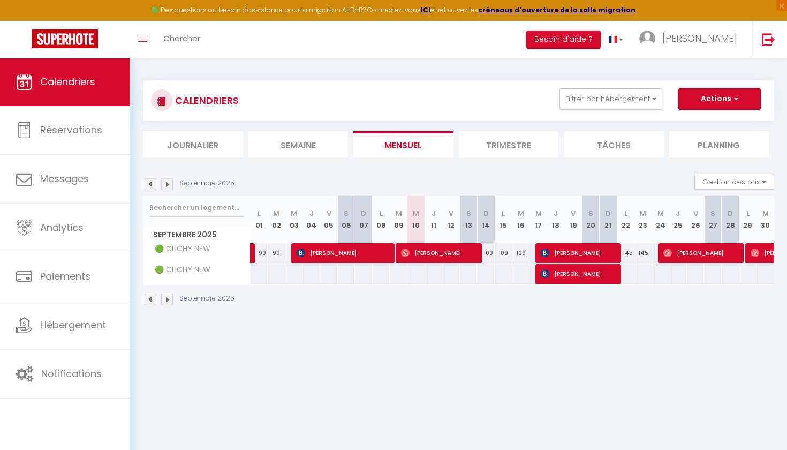
click at [169, 181] on img at bounding box center [167, 184] width 12 height 12
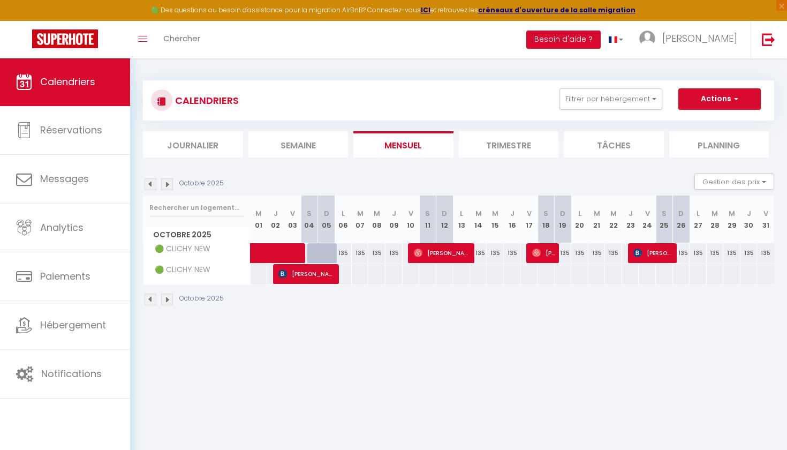
click at [294, 276] on span "Bernard Jongstra" at bounding box center [306, 273] width 57 height 20
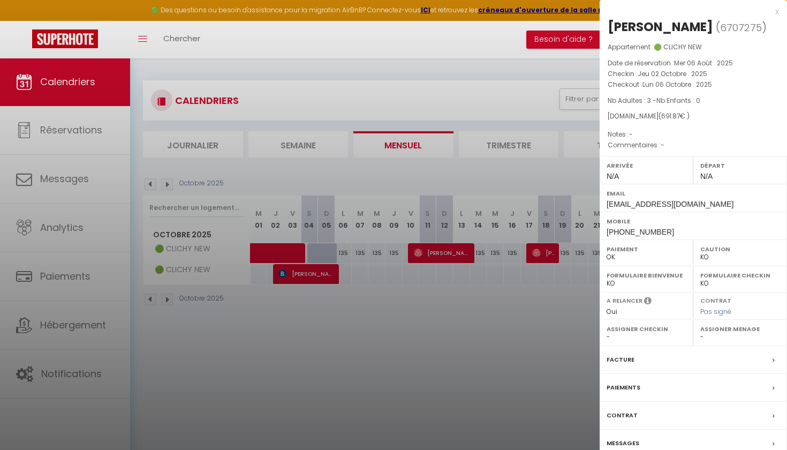
click at [777, 12] on div "x" at bounding box center [688, 11] width 179 height 13
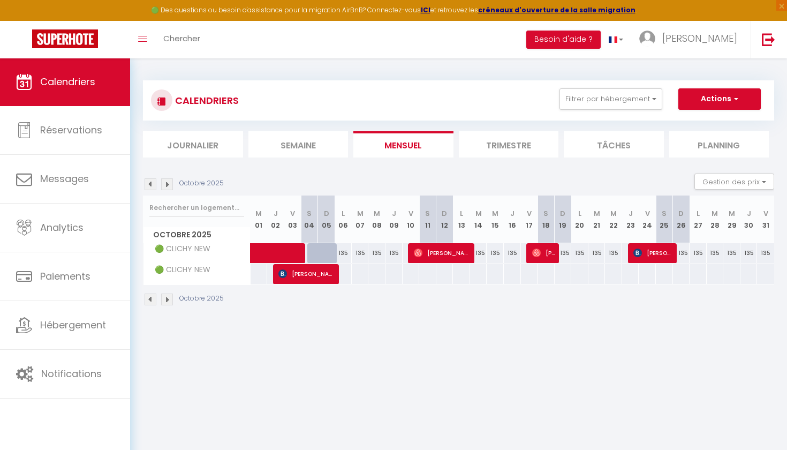
click at [319, 279] on span "Bernard Jongstra" at bounding box center [306, 273] width 57 height 20
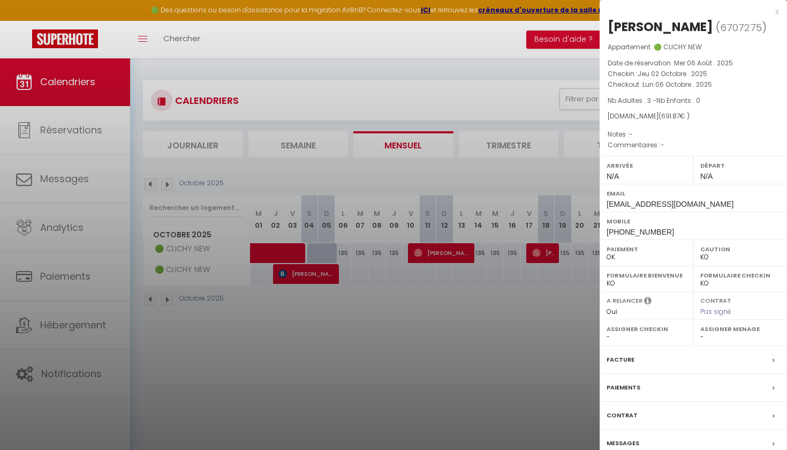
click at [779, 12] on div "x Bernard Jongstra ( 6707275 ) Appartement : 🟢 CLICHY NEW Date de réservation :…" at bounding box center [692, 249] width 187 height 499
click at [777, 10] on div "x" at bounding box center [688, 11] width 179 height 13
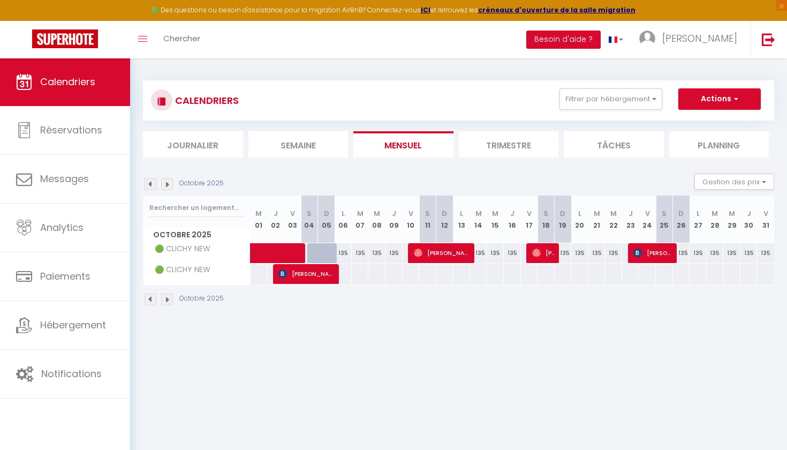
click at [322, 276] on span "Bernard Jongstra" at bounding box center [306, 273] width 57 height 20
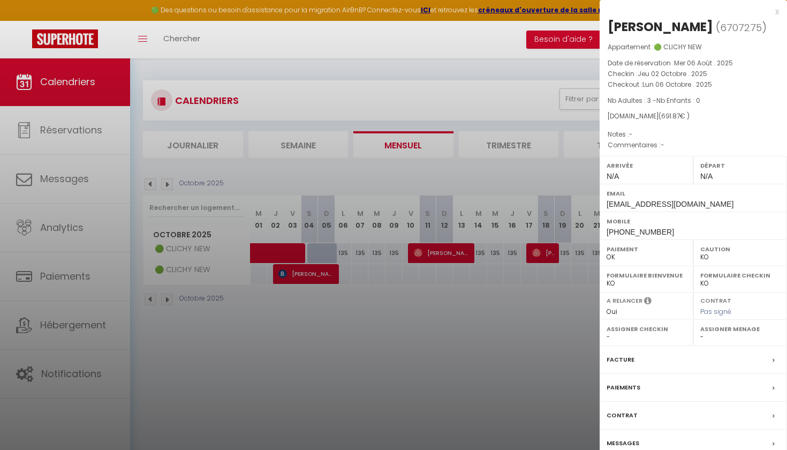
click at [297, 337] on div at bounding box center [393, 225] width 787 height 450
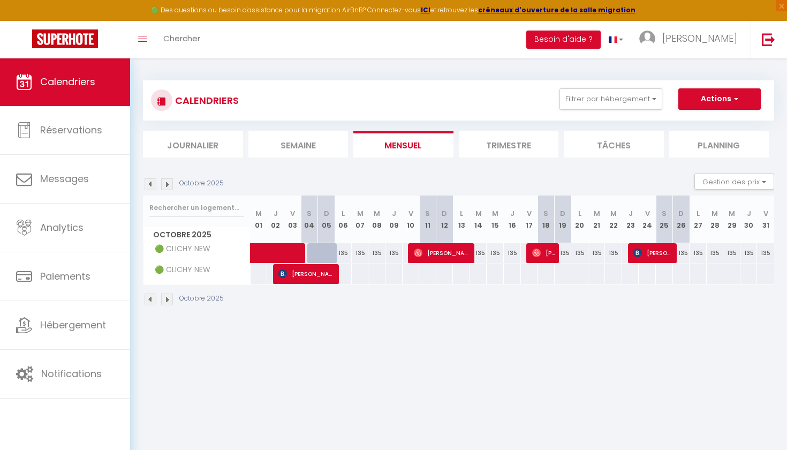
click at [306, 275] on span "Bernard Jongstra" at bounding box center [306, 273] width 57 height 20
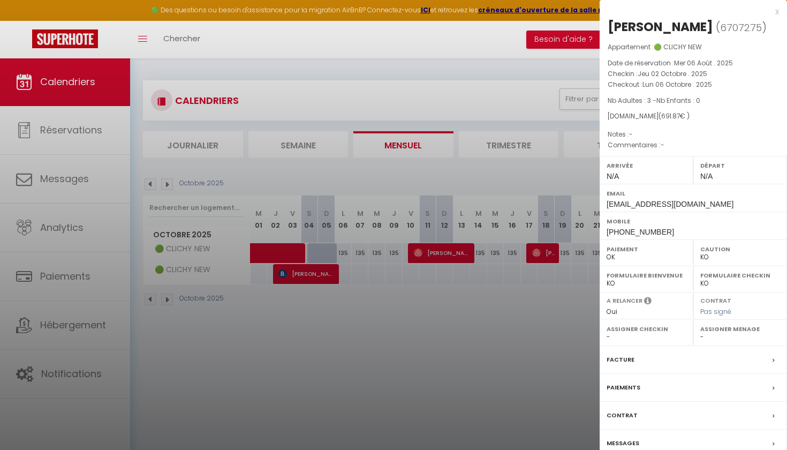
click at [282, 341] on div at bounding box center [393, 225] width 787 height 450
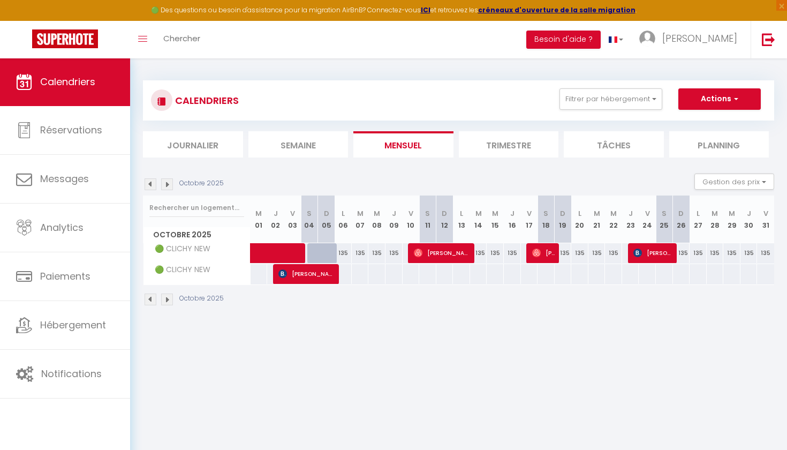
click at [150, 183] on img at bounding box center [151, 184] width 12 height 12
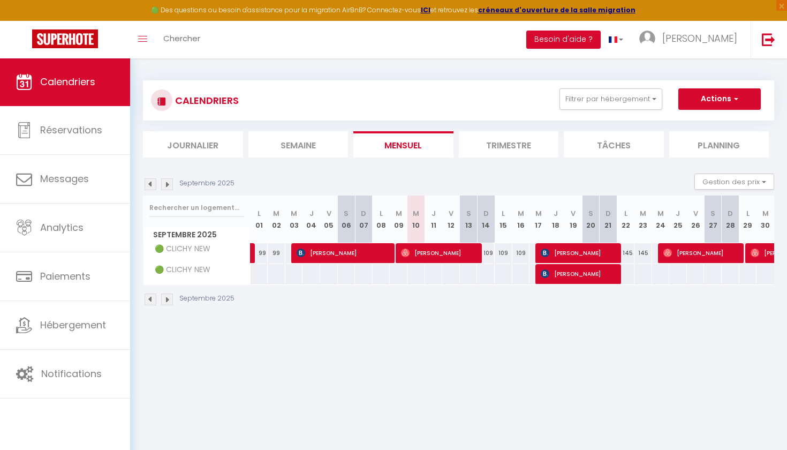
click at [164, 186] on img at bounding box center [167, 184] width 12 height 12
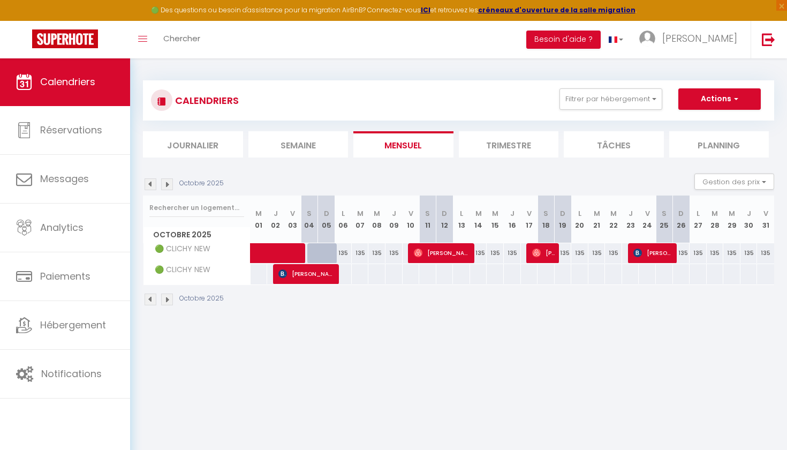
click at [275, 248] on span at bounding box center [299, 253] width 74 height 20
select select "OK"
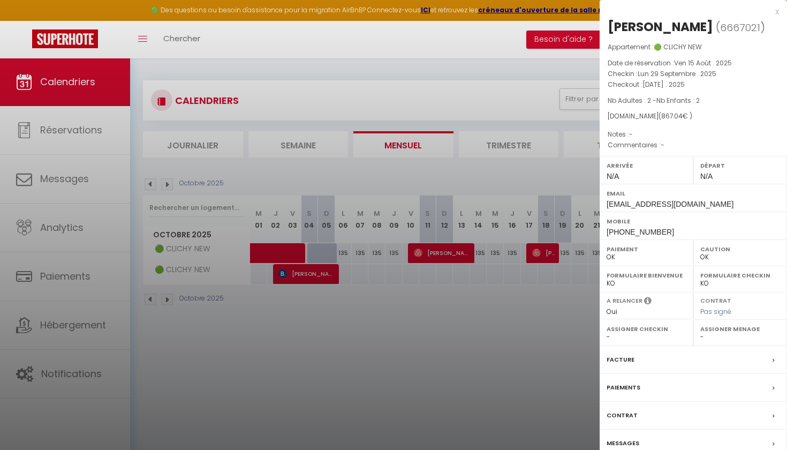
click at [775, 10] on div "x" at bounding box center [688, 11] width 179 height 13
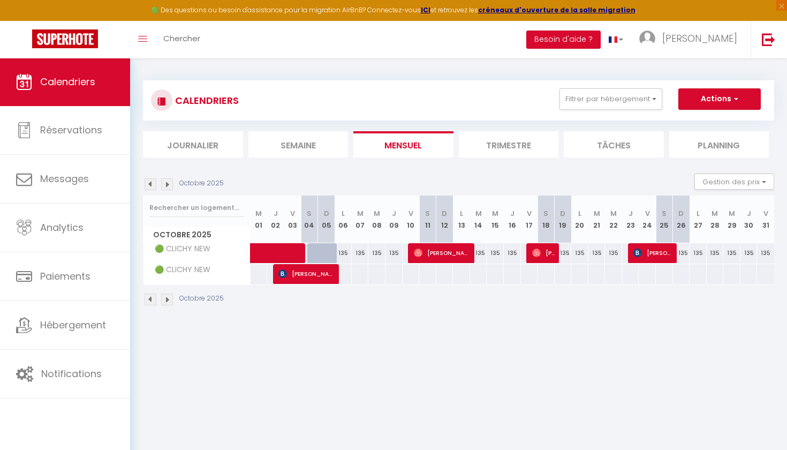
click at [150, 184] on img at bounding box center [151, 184] width 12 height 12
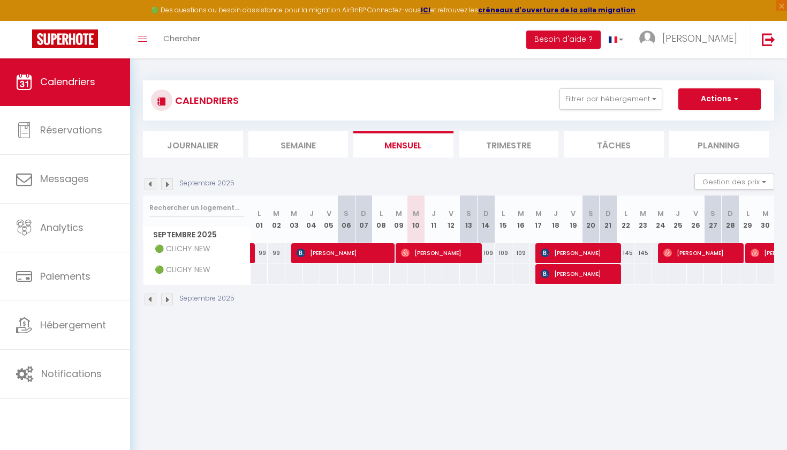
click at [168, 184] on img at bounding box center [167, 184] width 12 height 12
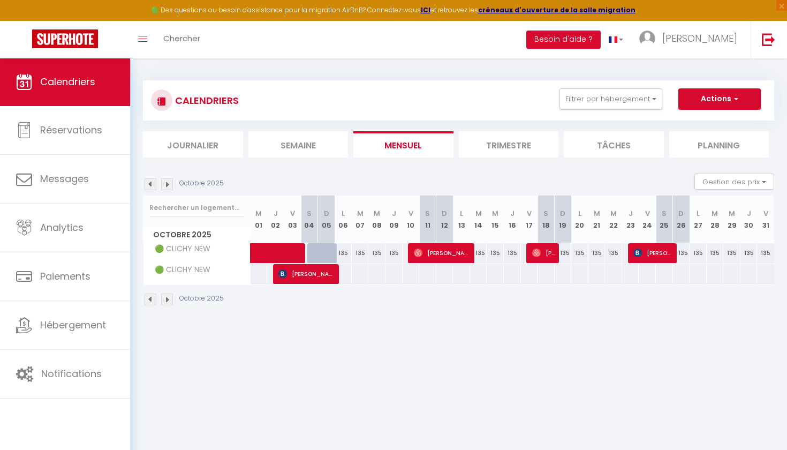
click at [150, 181] on img at bounding box center [151, 184] width 12 height 12
select select "0"
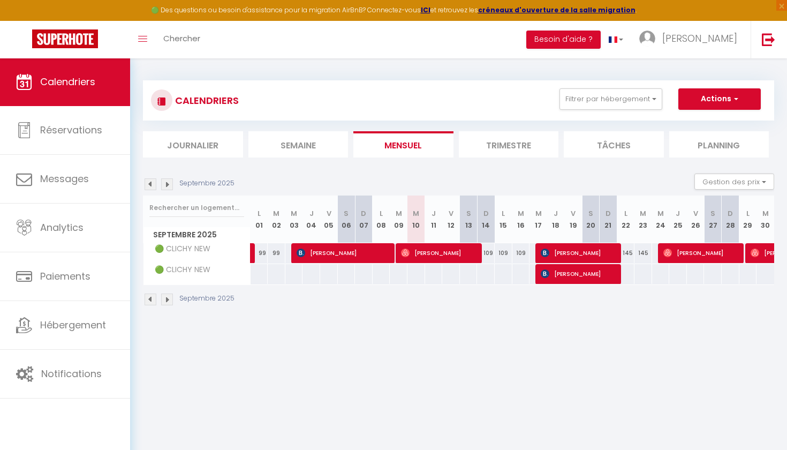
click at [576, 254] on span "[PERSON_NAME]" at bounding box center [579, 252] width 77 height 20
select select "KO"
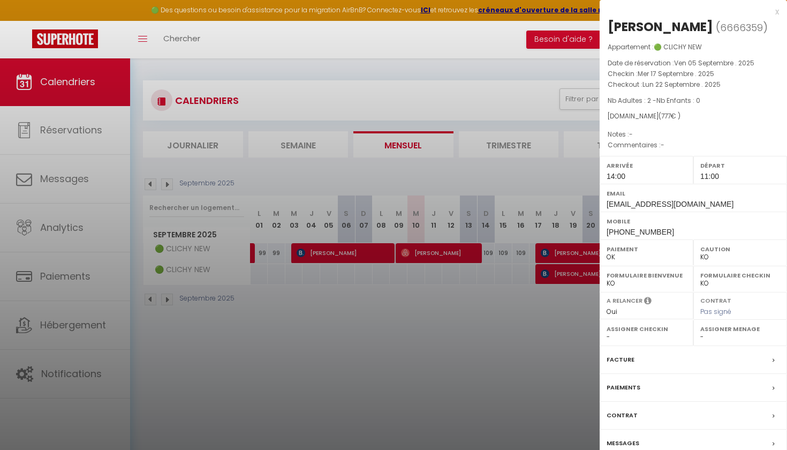
click at [543, 315] on div at bounding box center [393, 225] width 787 height 450
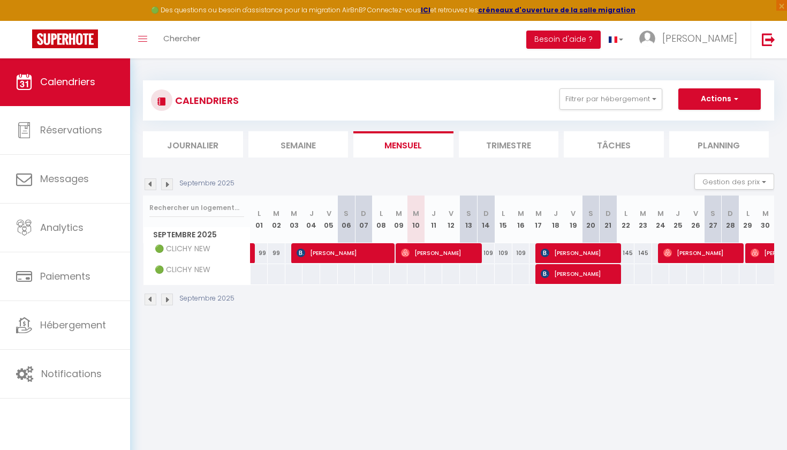
click at [575, 254] on span "[PERSON_NAME]" at bounding box center [579, 252] width 77 height 20
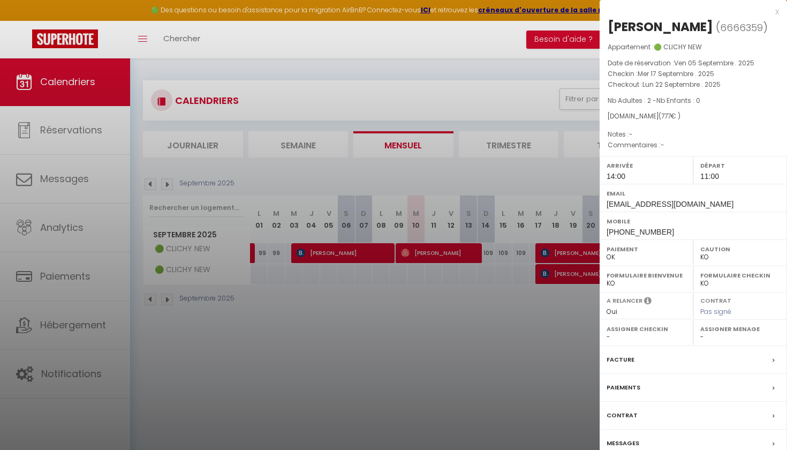
click at [776, 14] on div "x" at bounding box center [688, 11] width 179 height 13
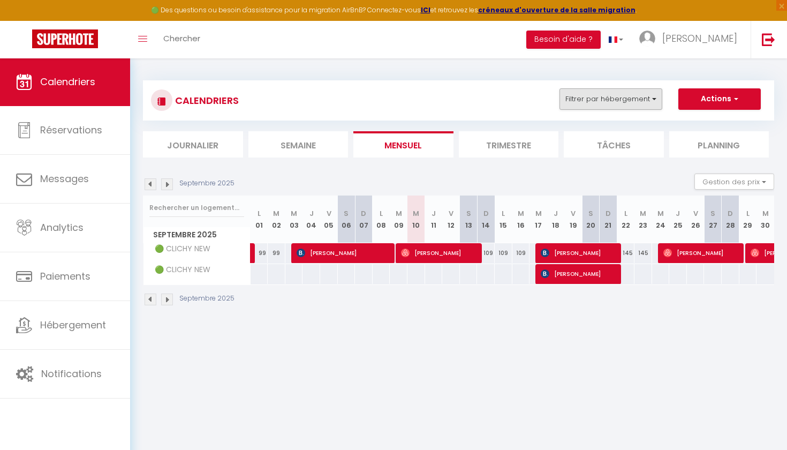
click at [626, 100] on button "Filtrer par hébergement" at bounding box center [610, 98] width 103 height 21
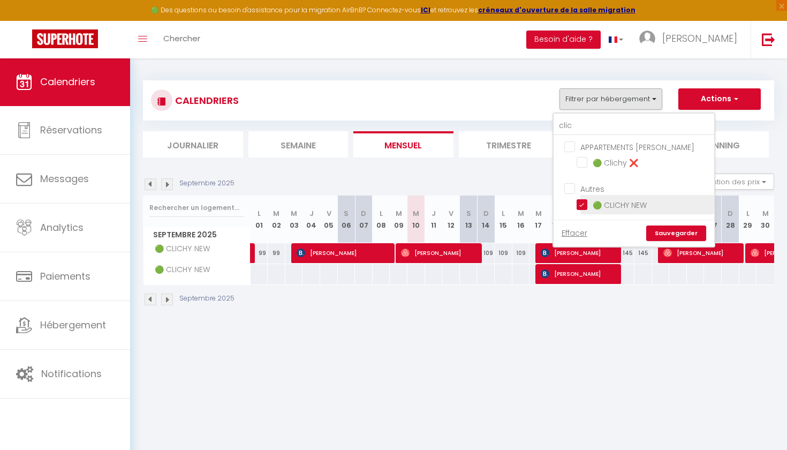
click at [581, 206] on input "🟢 CLICHY NEW" at bounding box center [643, 203] width 134 height 11
checkbox input "false"
click at [639, 124] on input "clic" at bounding box center [633, 125] width 161 height 19
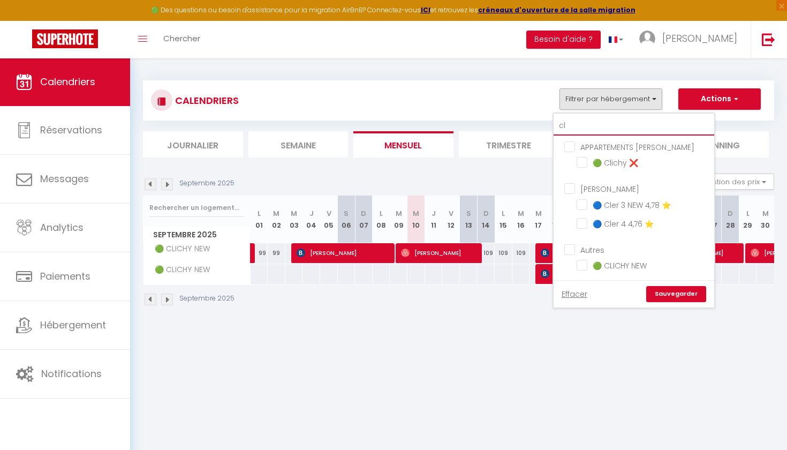
type input "c"
checkbox input "false"
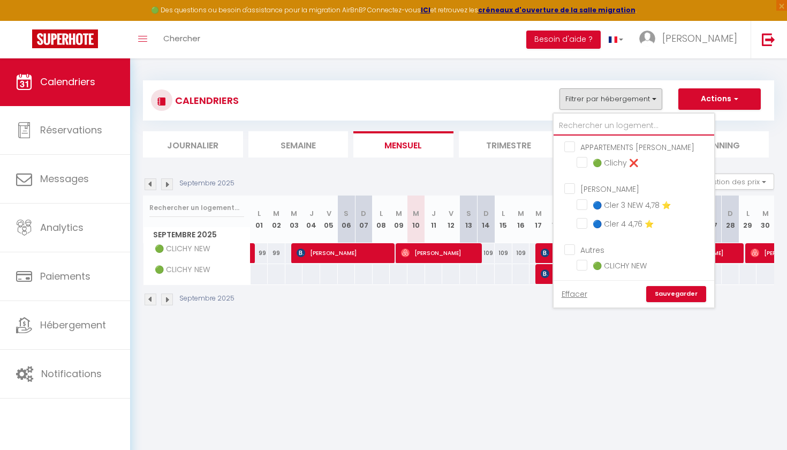
checkbox input "false"
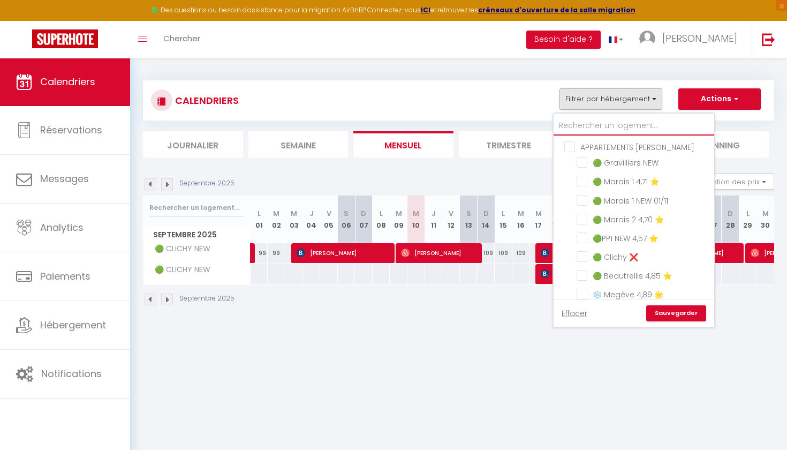
type input "b"
checkbox input "false"
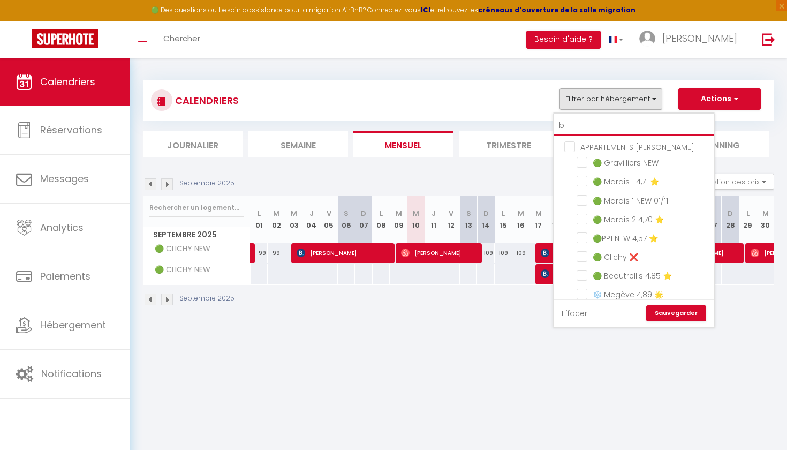
checkbox input "false"
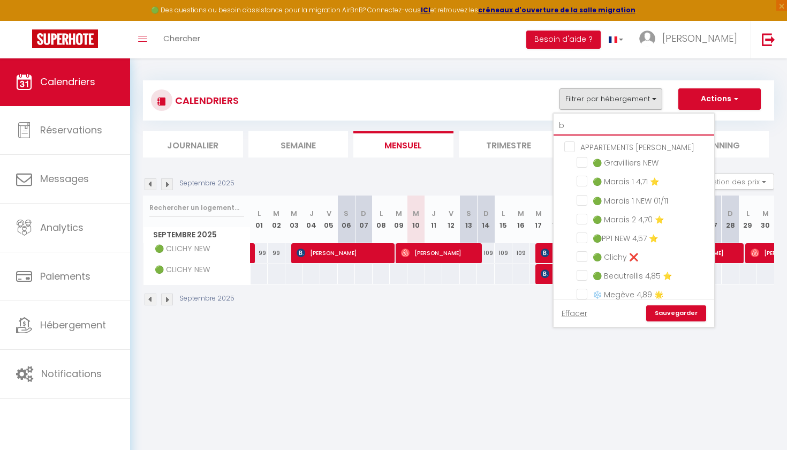
checkbox input "false"
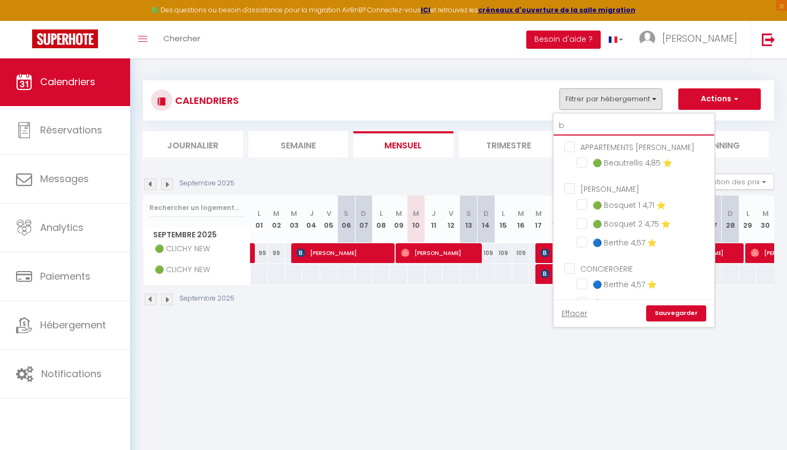
type input "be"
checkbox input "false"
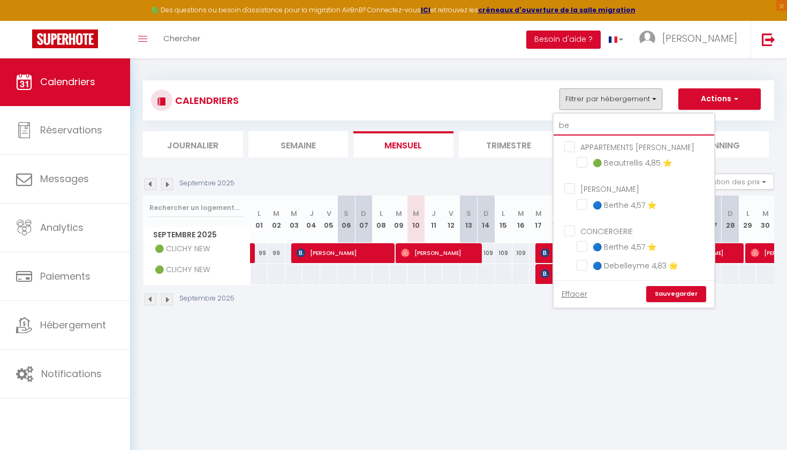
type input "bea"
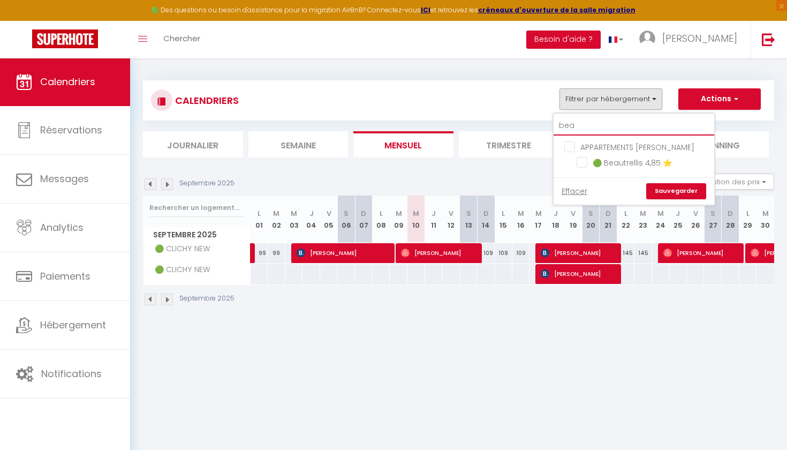
checkbox input "false"
type input "beau"
checkbox input "false"
type input "beaut"
checkbox input "false"
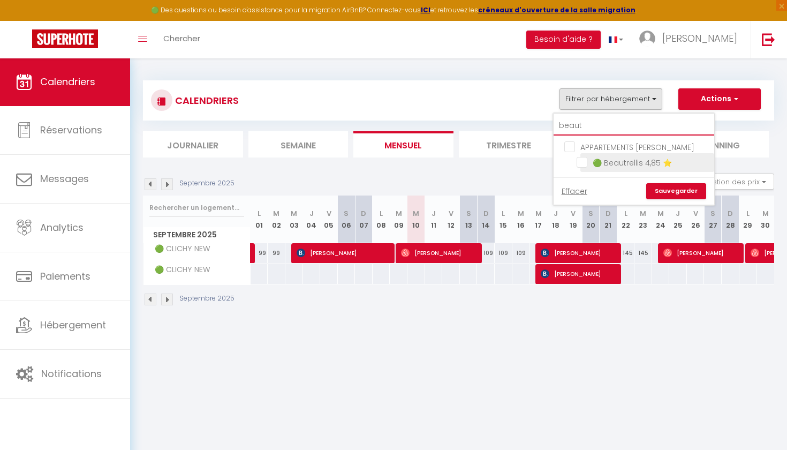
type input "beaut"
click at [643, 162] on input "🟢 Beautrellis 4,85 ⭐️" at bounding box center [643, 161] width 134 height 11
checkbox input "true"
click at [657, 187] on link "Sauvegarder" at bounding box center [676, 191] width 60 height 16
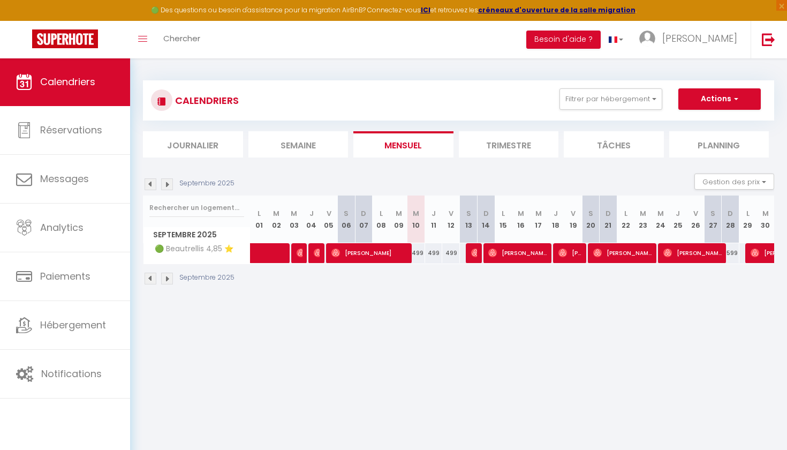
click at [480, 253] on div at bounding box center [473, 253] width 18 height 20
click at [468, 255] on div at bounding box center [475, 253] width 18 height 20
click at [475, 257] on span "Gideon Mogendorff" at bounding box center [474, 252] width 6 height 20
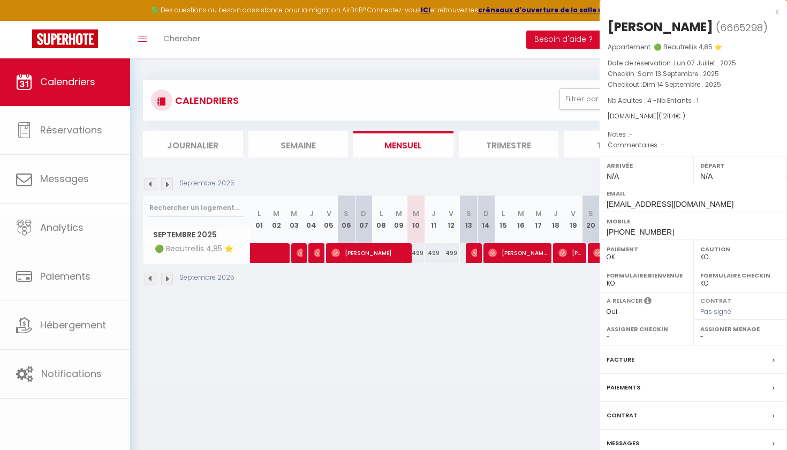
select select "OK"
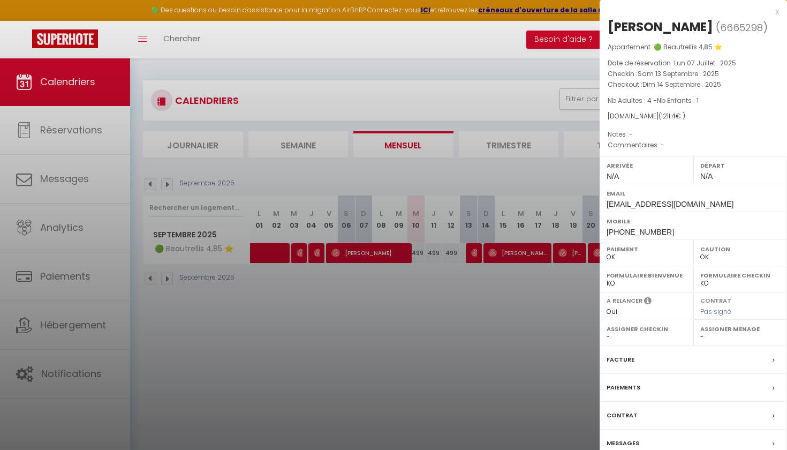
click at [720, 34] on span "6665298" at bounding box center [741, 27] width 43 height 13
click at [476, 322] on div at bounding box center [393, 225] width 787 height 450
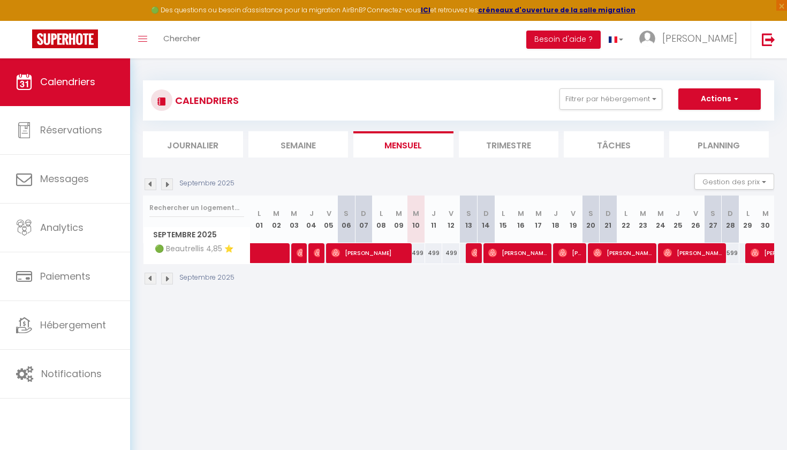
click at [477, 256] on div at bounding box center [473, 253] width 18 height 20
click at [471, 253] on img at bounding box center [475, 252] width 9 height 9
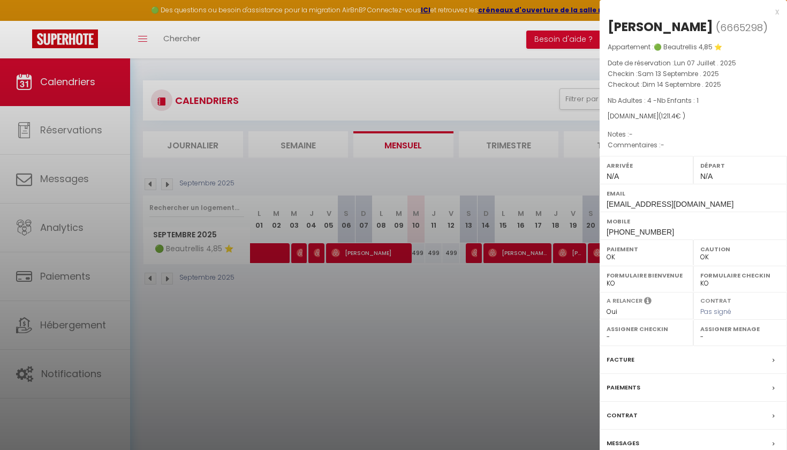
click at [262, 325] on div at bounding box center [393, 225] width 787 height 450
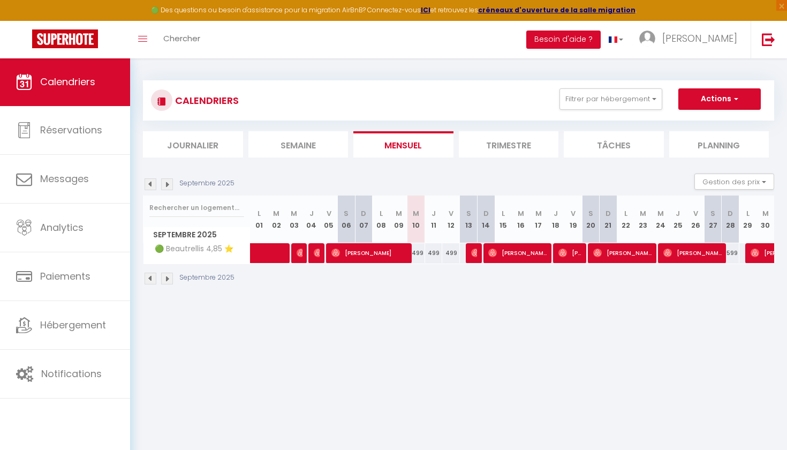
click at [615, 87] on div "CALENDRIERS Filtrer par hébergement beaut APPARTEMENTS DIANE 🟢 Beautrellis 4,85…" at bounding box center [458, 100] width 631 height 40
click at [615, 94] on button "Filtrer par hébergement" at bounding box center [610, 98] width 103 height 21
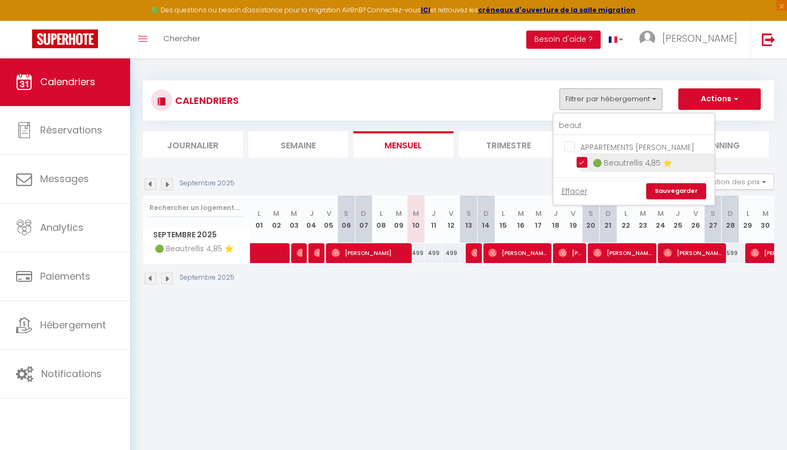
click at [582, 164] on input "🟢 Beautrellis 4,85 ⭐️" at bounding box center [643, 161] width 134 height 11
checkbox input "false"
drag, startPoint x: 601, startPoint y: 123, endPoint x: 565, endPoint y: 125, distance: 35.4
click at [565, 125] on input "beaut" at bounding box center [633, 125] width 161 height 19
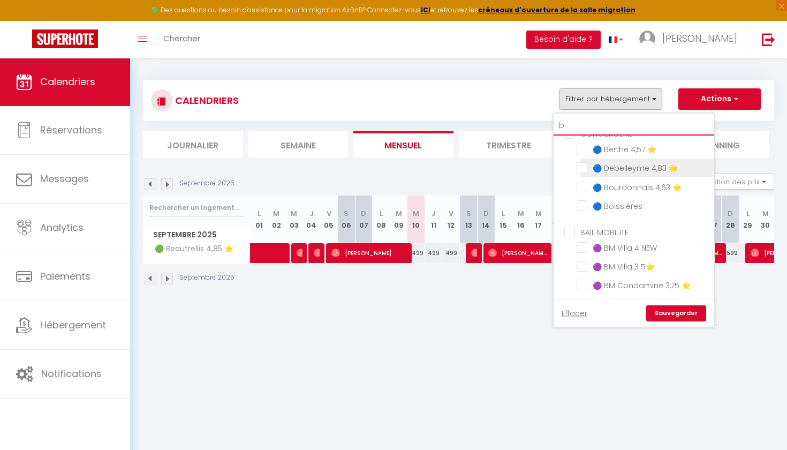
scroll to position [134, 0]
type input "b"
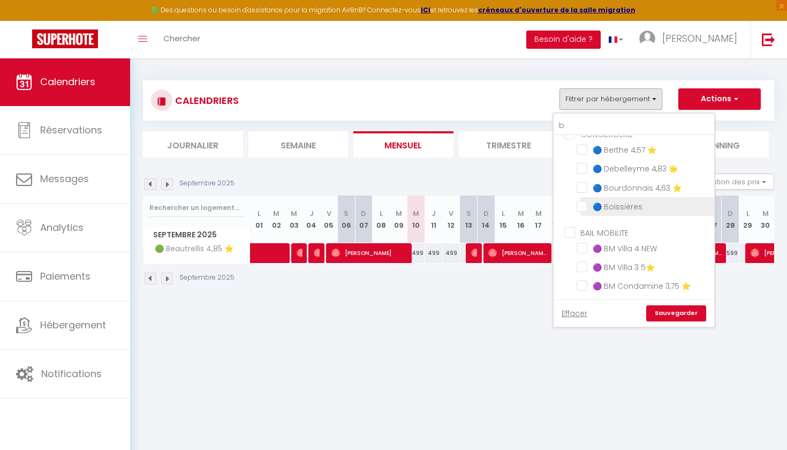
click at [586, 211] on li "🔵 Boissières" at bounding box center [647, 206] width 134 height 19
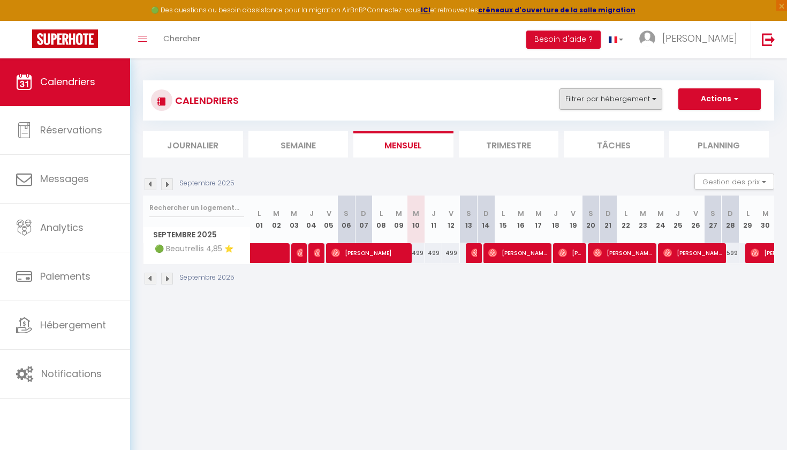
click at [634, 101] on button "Filtrer par hébergement" at bounding box center [610, 98] width 103 height 21
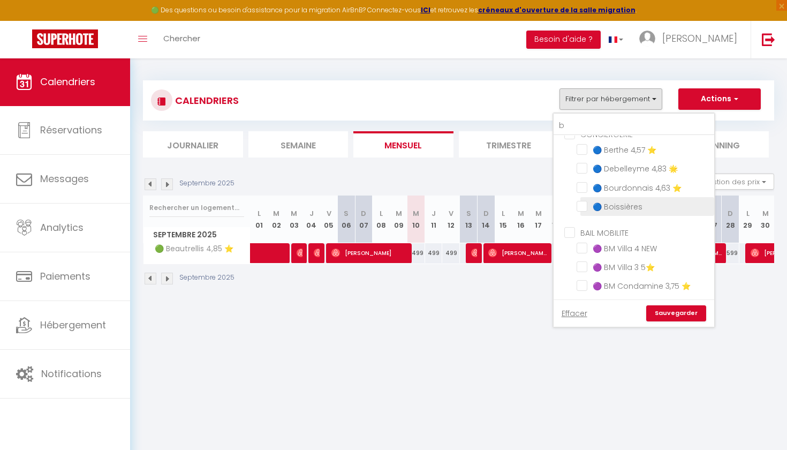
click at [584, 205] on input "🔵 Boissières" at bounding box center [643, 205] width 134 height 11
checkbox input "true"
checkbox input "false"
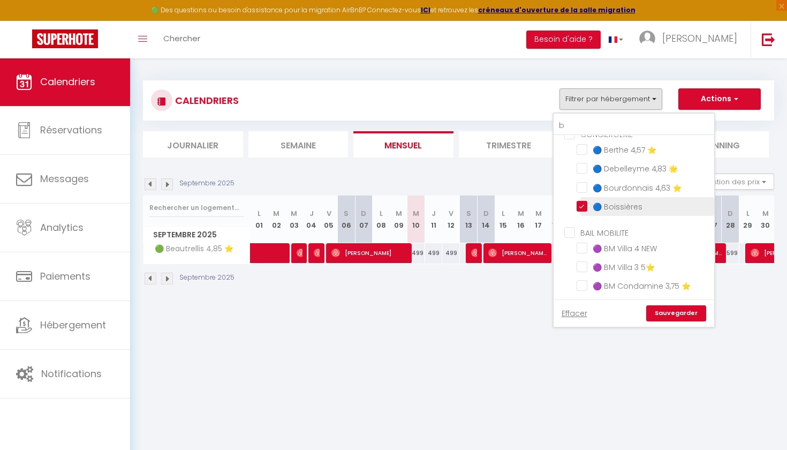
checkbox input "false"
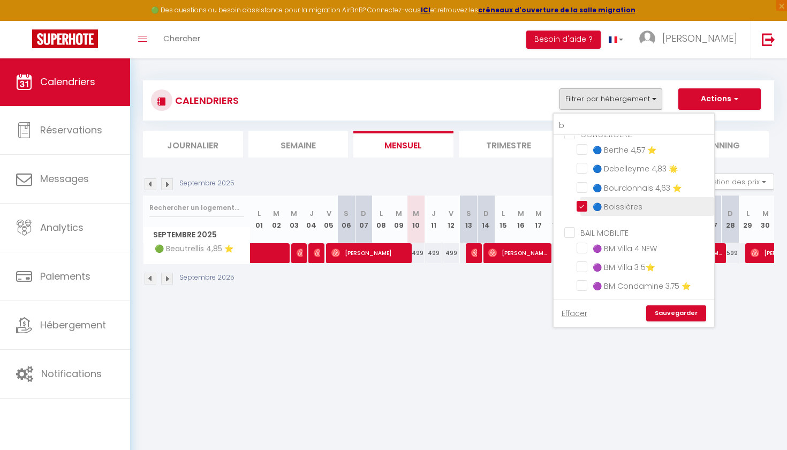
checkbox input "false"
click at [679, 308] on link "Sauvegarder" at bounding box center [676, 313] width 60 height 16
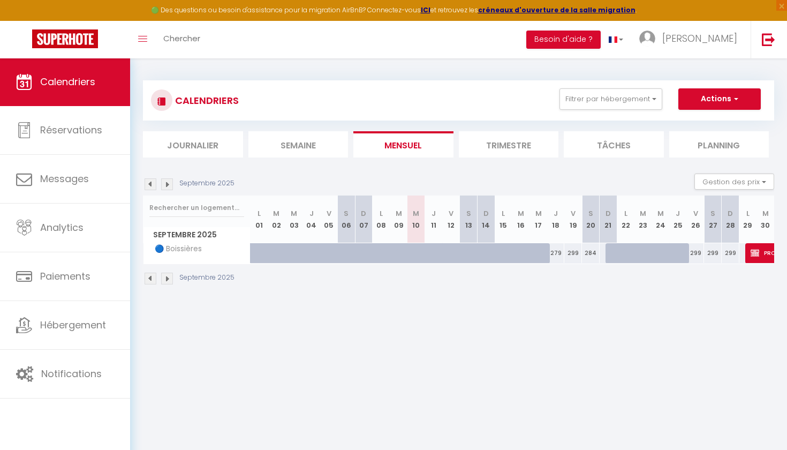
click at [477, 256] on div at bounding box center [486, 253] width 18 height 20
type input "269"
type input "Dim 14 Septembre 2025"
type input "Lun 15 Septembre 2025"
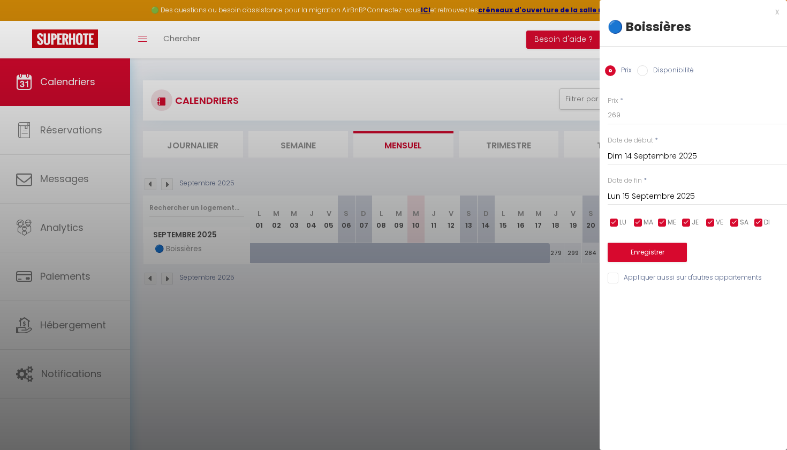
click at [512, 320] on div at bounding box center [393, 225] width 787 height 450
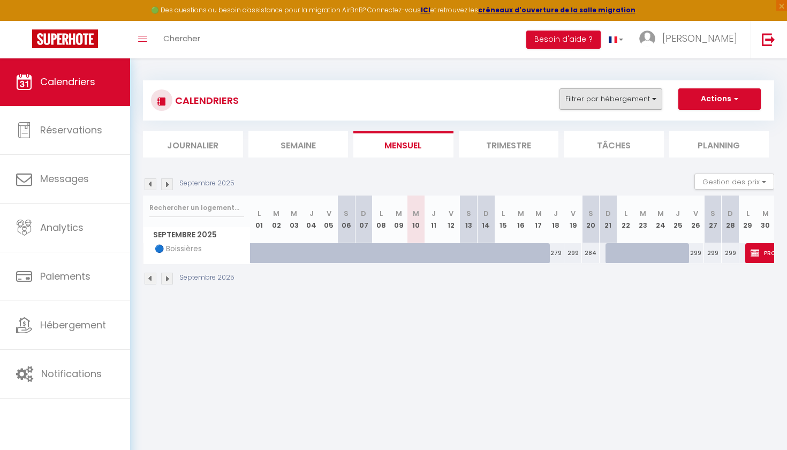
click at [645, 99] on button "Filtrer par hébergement" at bounding box center [610, 98] width 103 height 21
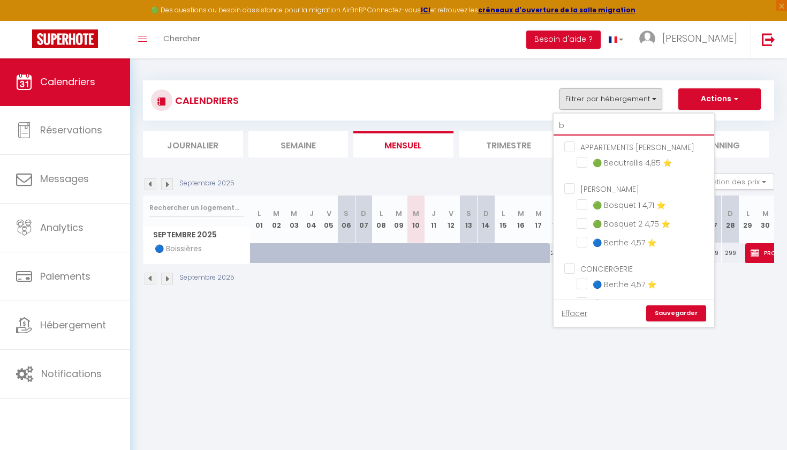
click at [595, 124] on input "b" at bounding box center [633, 125] width 161 height 19
type input "bo"
checkbox input "false"
checkbox input "true"
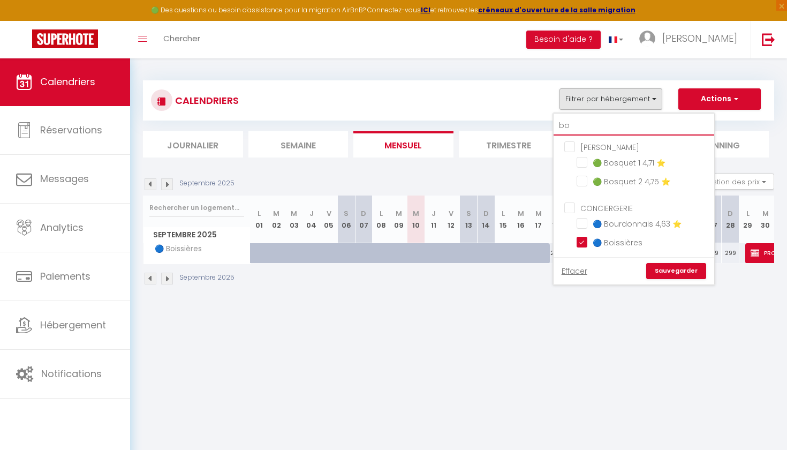
type input "boi"
checkbox input "true"
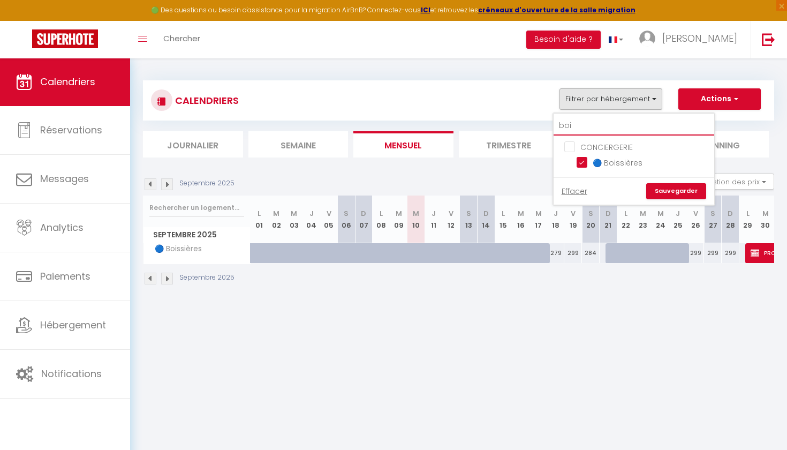
type input "boi"
click at [556, 370] on body "🟢 Des questions ou besoin d'assistance pour la migration AirBnB? Connectez-vous…" at bounding box center [393, 282] width 787 height 450
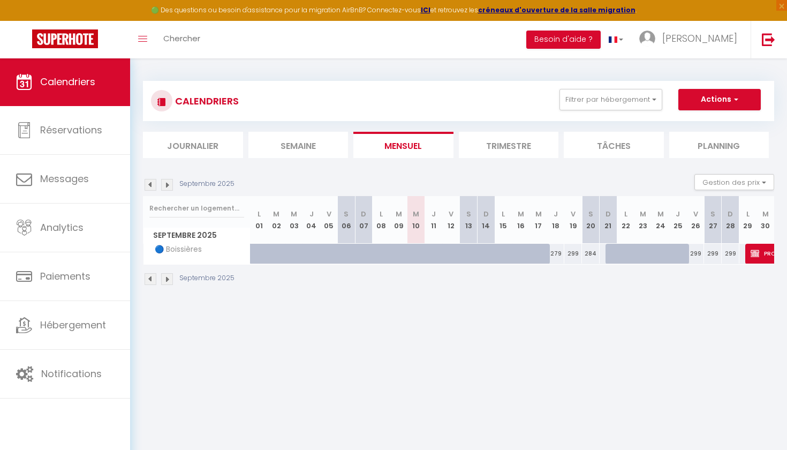
scroll to position [0, 0]
click at [581, 257] on div "299" at bounding box center [573, 254] width 18 height 20
type input "299"
type input "Ven 19 Septembre 2025"
type input "Sam 20 Septembre 2025"
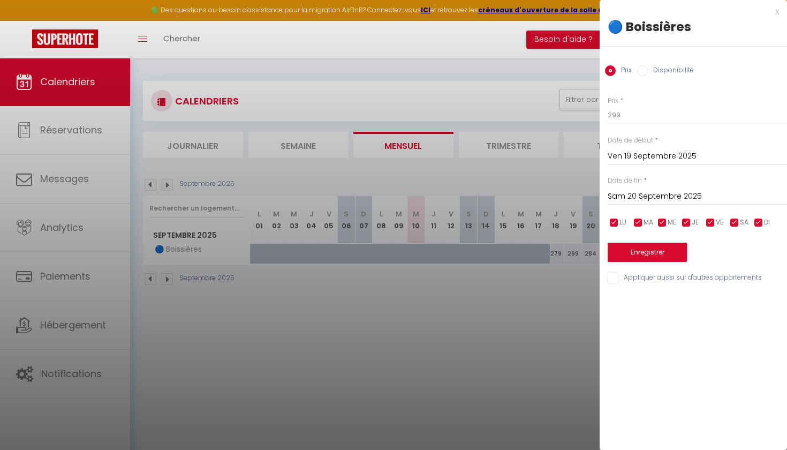
click at [473, 318] on div at bounding box center [393, 225] width 787 height 450
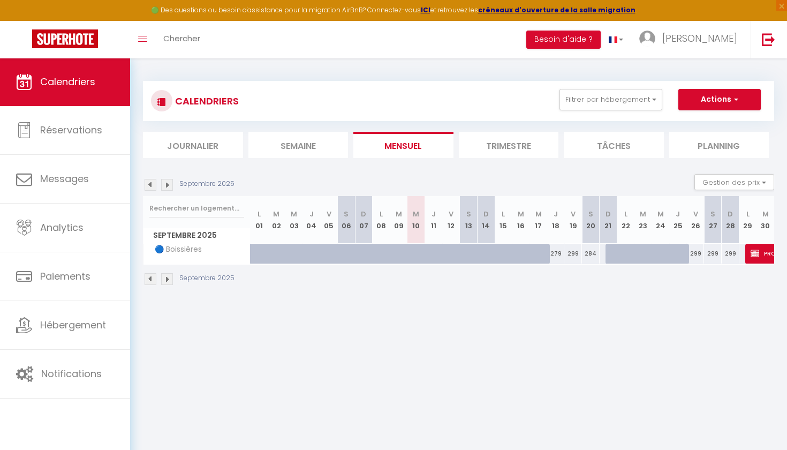
click at [757, 249] on img at bounding box center [754, 253] width 9 height 9
select select "KO"
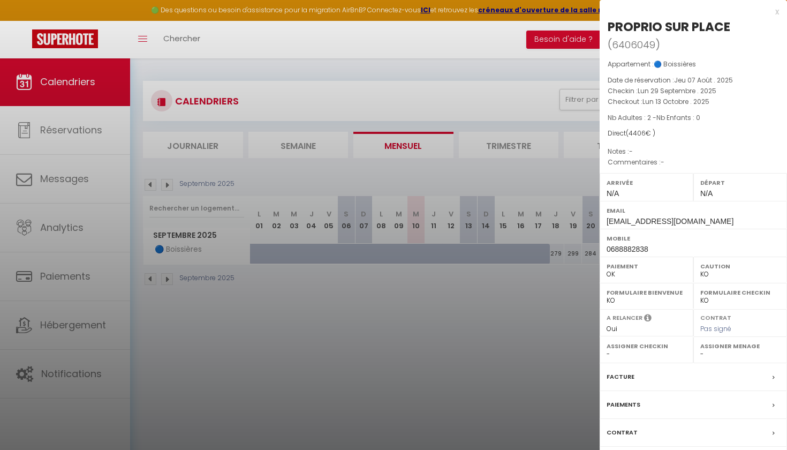
click at [536, 299] on div at bounding box center [393, 225] width 787 height 450
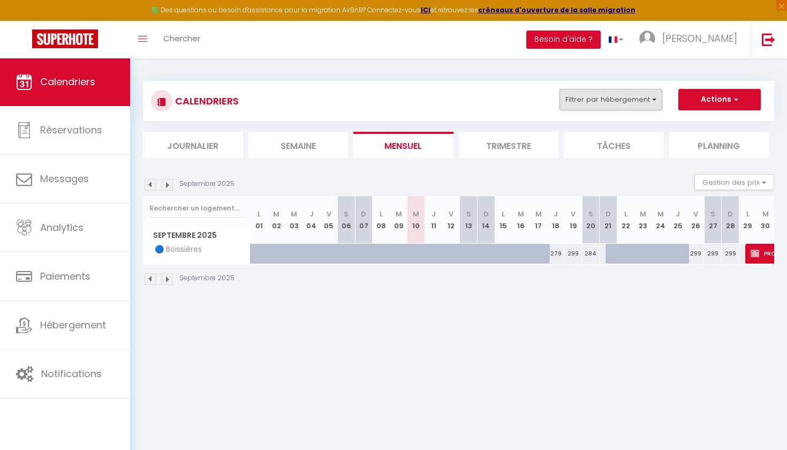
click at [605, 101] on button "Filtrer par hébergement" at bounding box center [610, 99] width 103 height 21
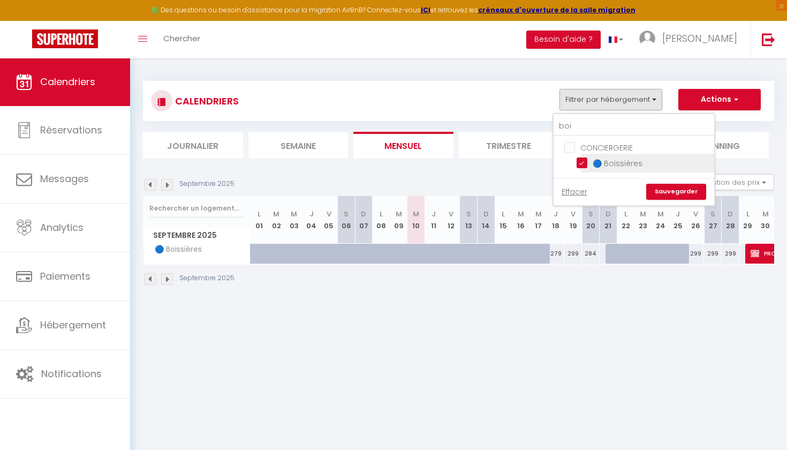
click at [587, 160] on input "🔵 Boissières" at bounding box center [643, 162] width 134 height 11
checkbox input "false"
click at [597, 127] on input "boi" at bounding box center [633, 126] width 161 height 19
type input "bo"
checkbox input "false"
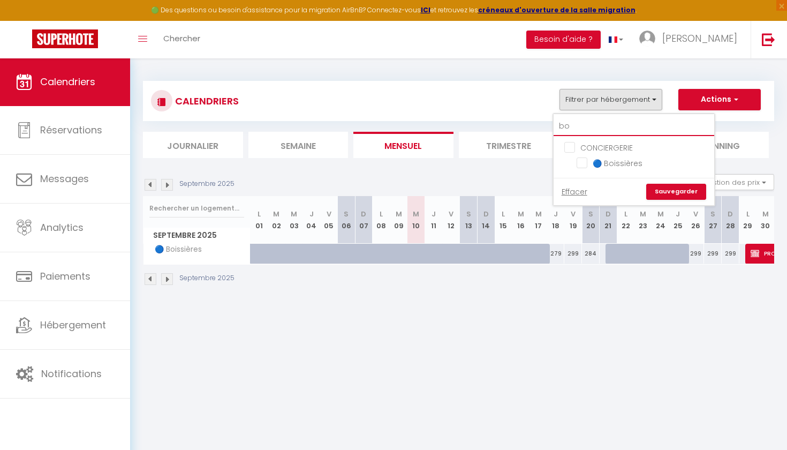
type input "b"
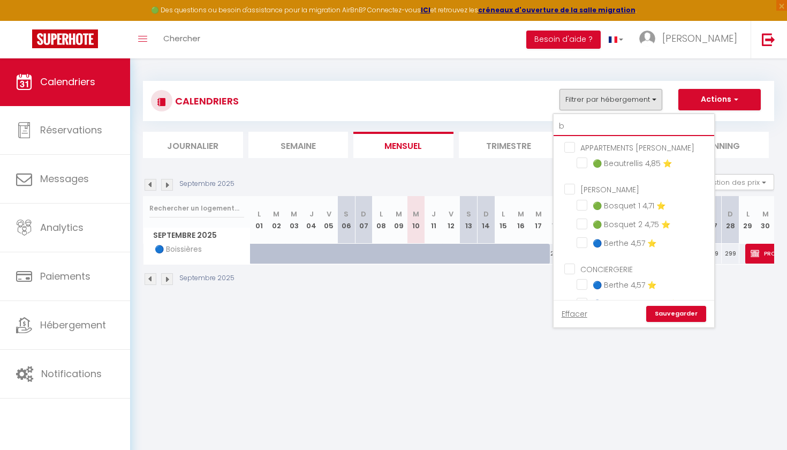
checkbox input "false"
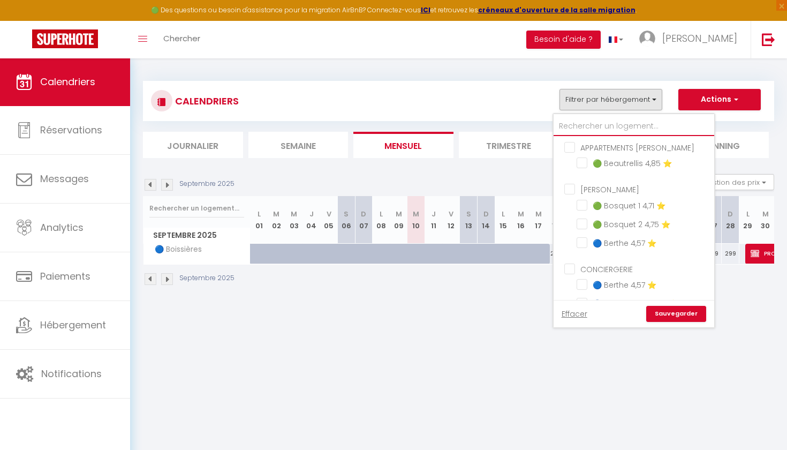
checkbox input "false"
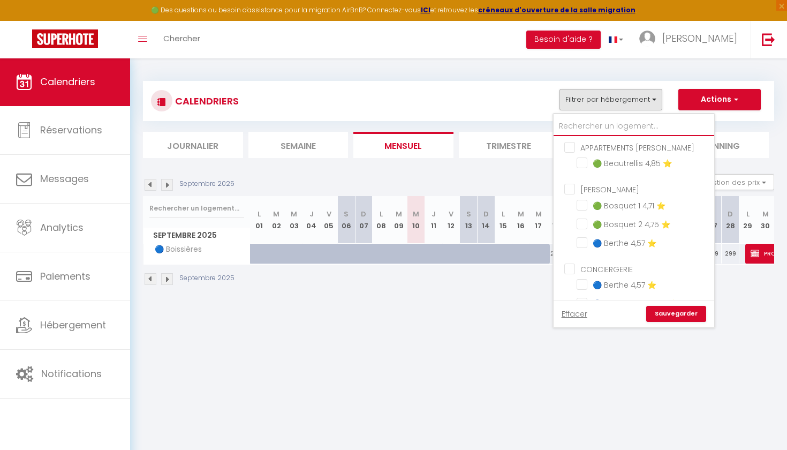
checkbox input "false"
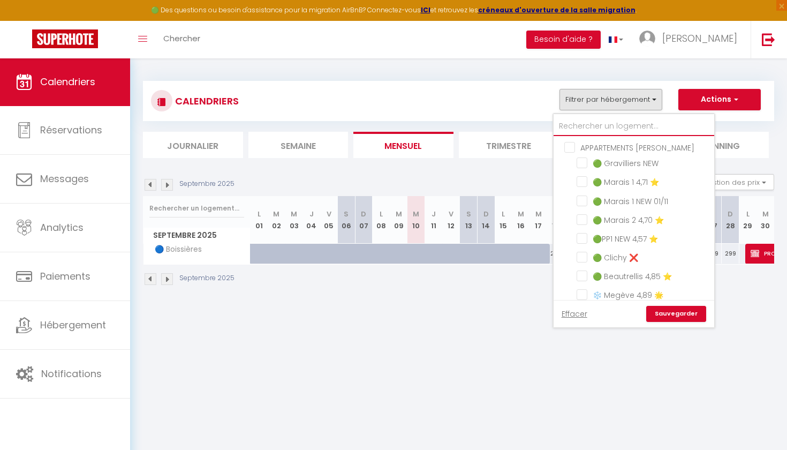
type input "C"
checkbox input "false"
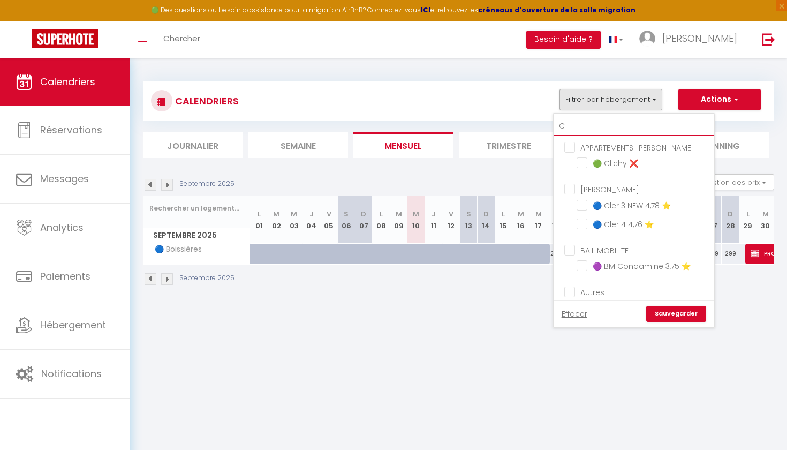
type input "Cl"
checkbox input "false"
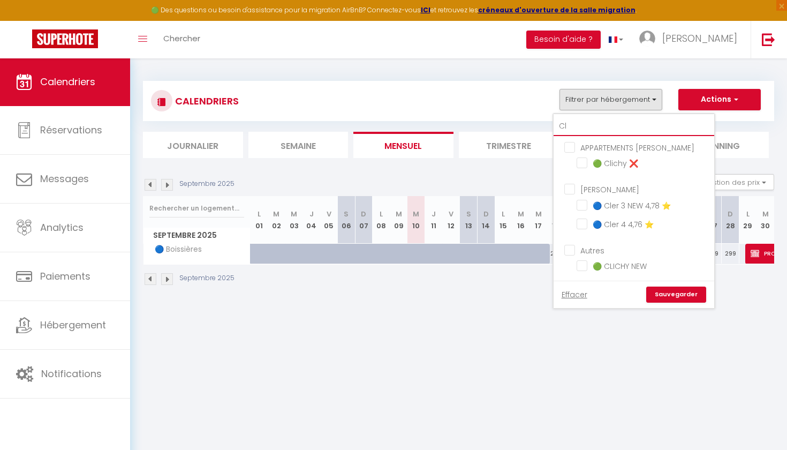
type input "Cle"
checkbox input "false"
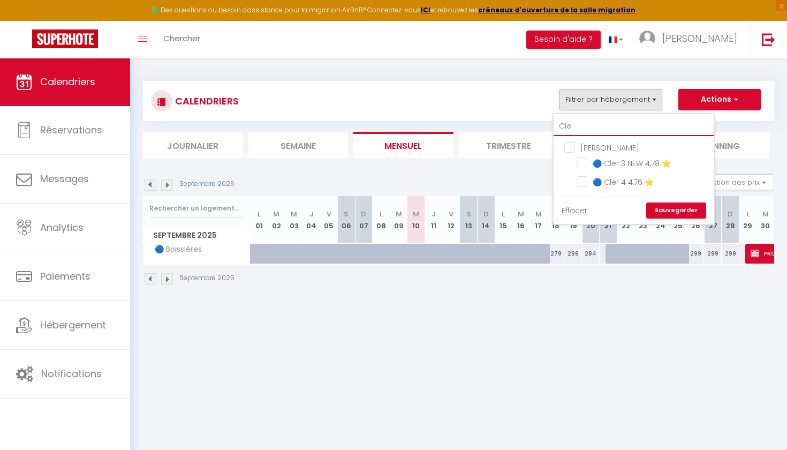
type input "Cler"
checkbox input "false"
type input "Cler"
checkbox input "false"
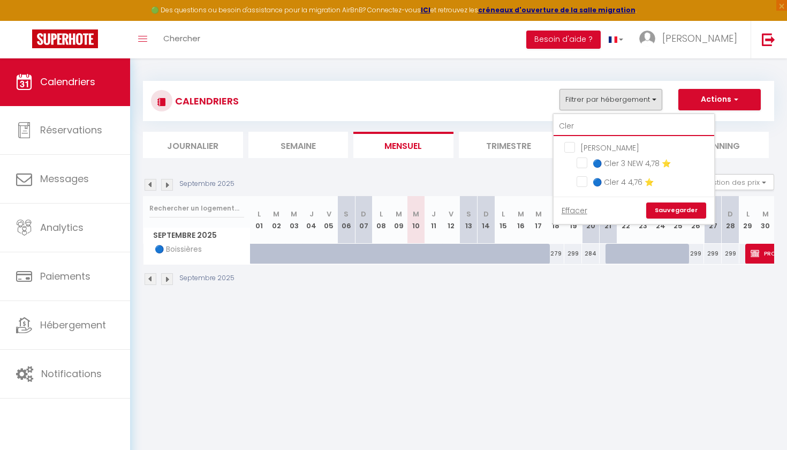
checkbox input "false"
type input "Cler 4"
checkbox input "false"
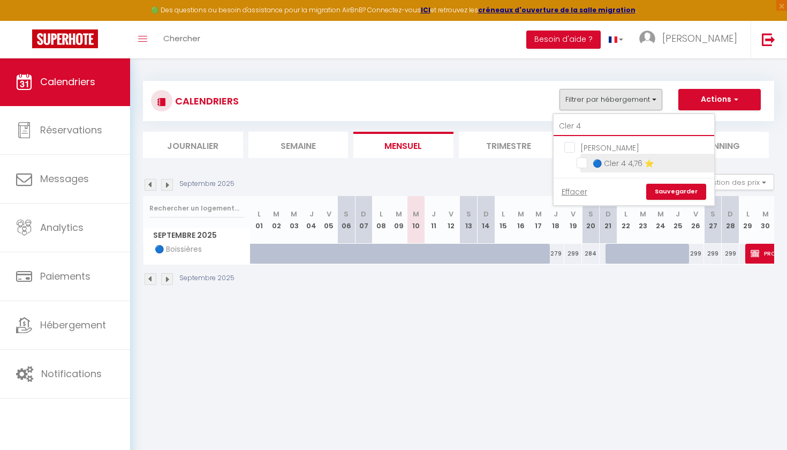
type input "Cler 4"
click at [613, 165] on input "🔵 Cler 4 4,76 ⭐️" at bounding box center [643, 162] width 134 height 11
checkbox input "true"
click at [673, 193] on link "Sauvegarder" at bounding box center [676, 192] width 60 height 16
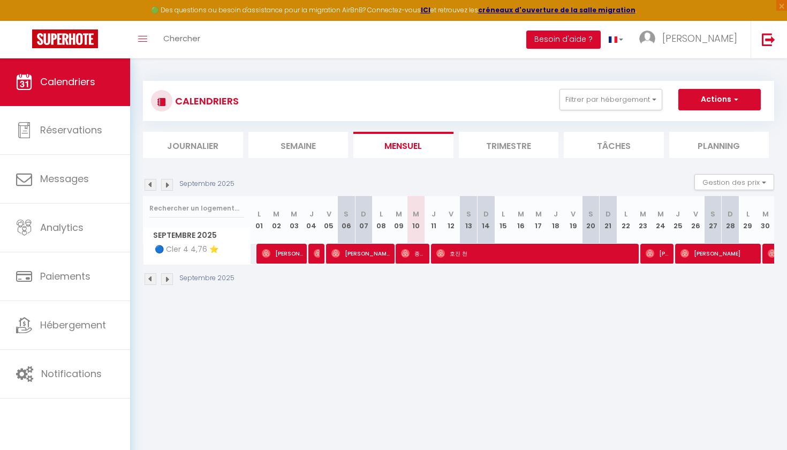
click at [447, 251] on span "호진 천" at bounding box center [536, 253] width 200 height 20
select select "OK"
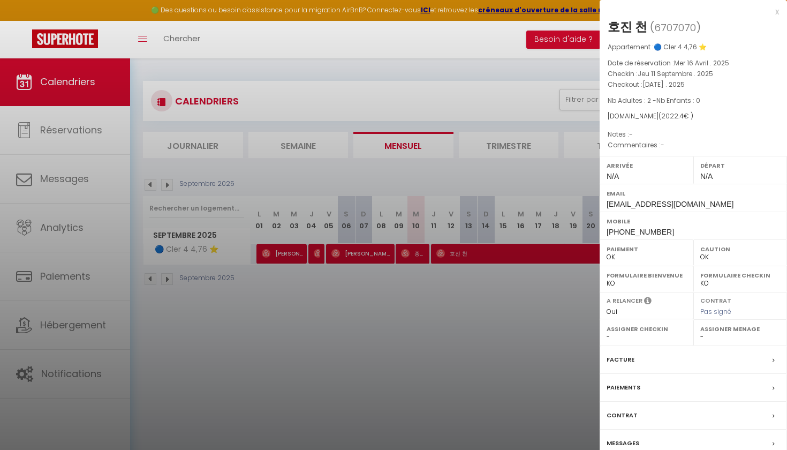
click at [471, 294] on div at bounding box center [393, 225] width 787 height 450
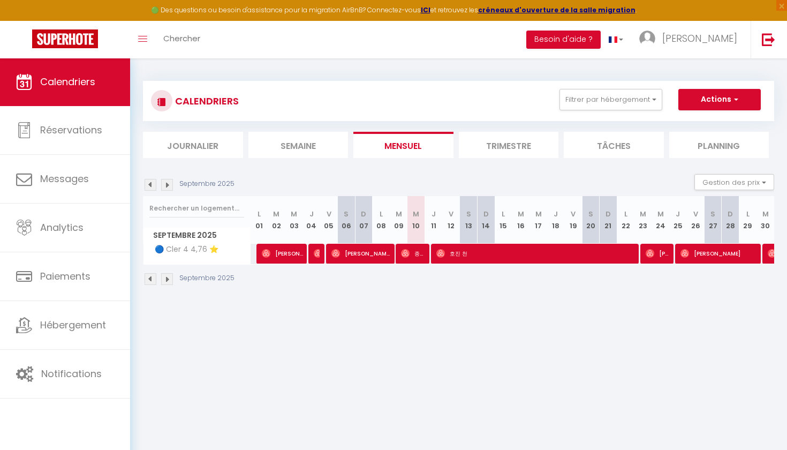
click at [669, 254] on span "YungYuan Tang" at bounding box center [657, 253] width 24 height 20
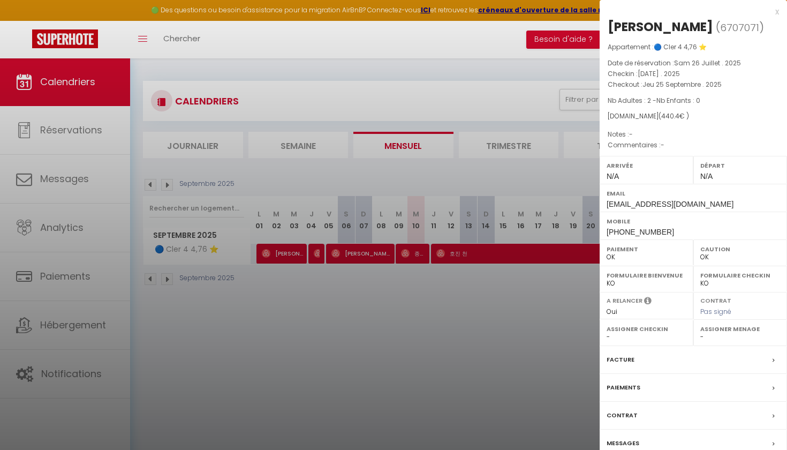
click at [512, 348] on div at bounding box center [393, 225] width 787 height 450
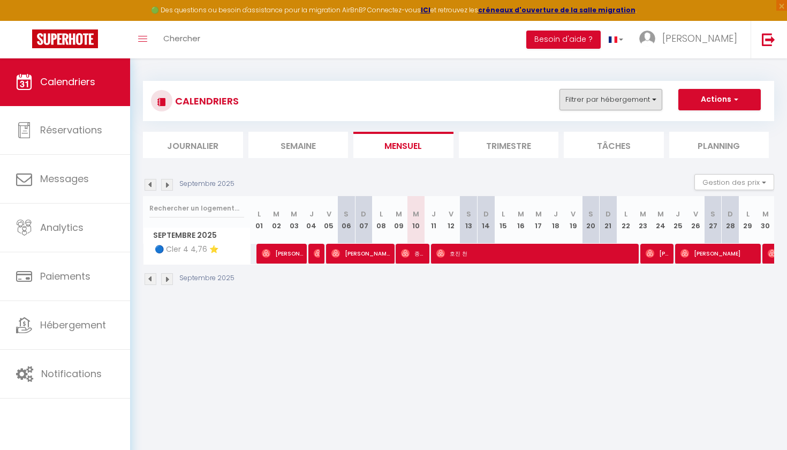
click at [611, 101] on button "Filtrer par hébergement" at bounding box center [610, 99] width 103 height 21
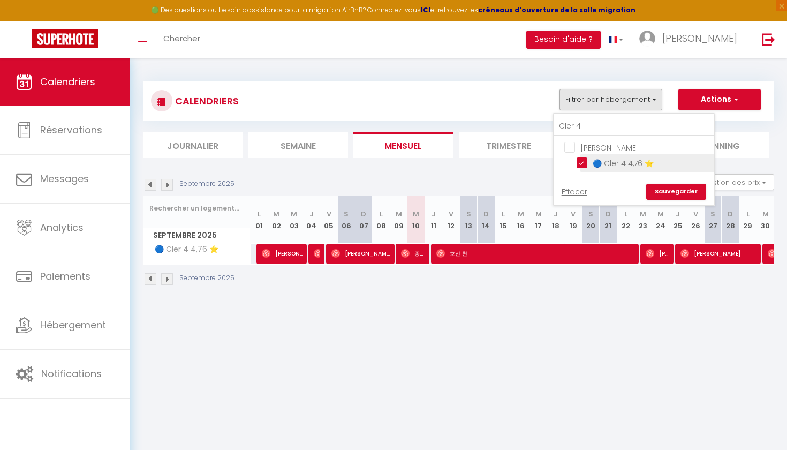
click at [580, 165] on input "🔵 Cler 4 4,76 ⭐️" at bounding box center [643, 162] width 134 height 11
checkbox input "false"
drag, startPoint x: 606, startPoint y: 127, endPoint x: 561, endPoint y: 128, distance: 45.0
click at [561, 128] on input "Cler 4" at bounding box center [633, 126] width 161 height 19
checkbox input "false"
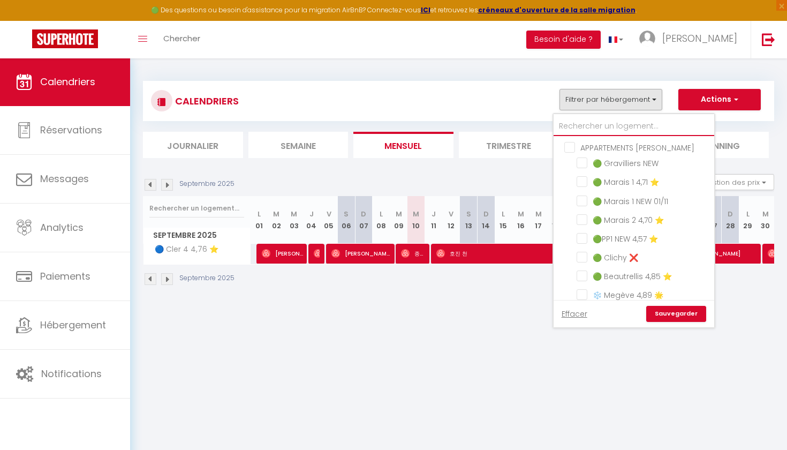
type input "n"
checkbox input "false"
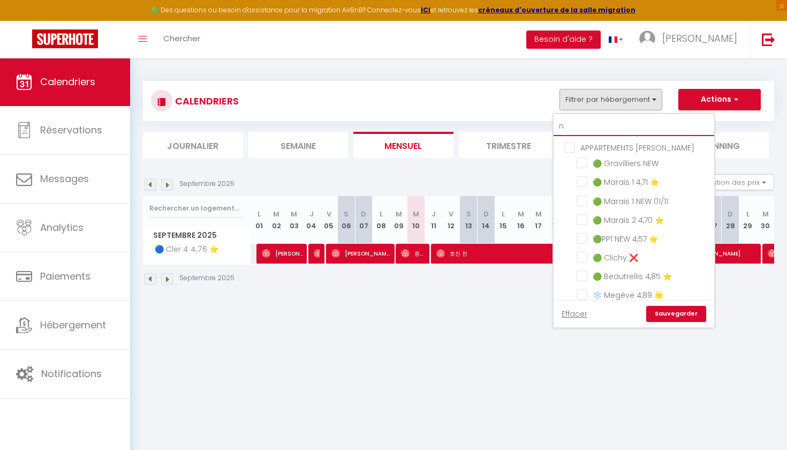
checkbox input "false"
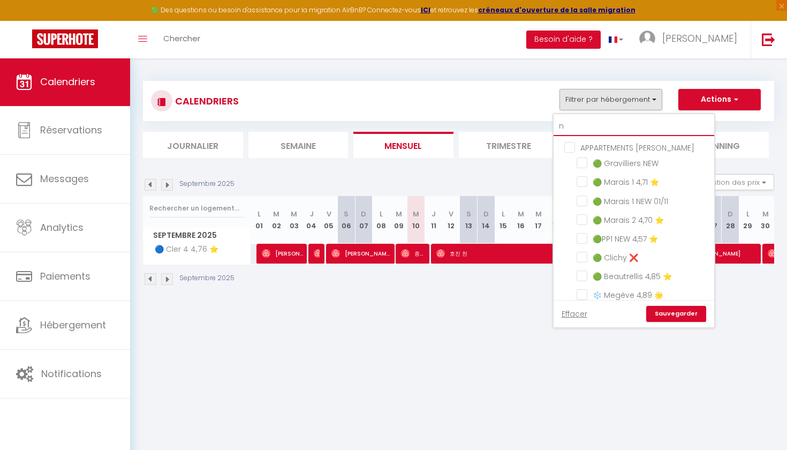
checkbox input "false"
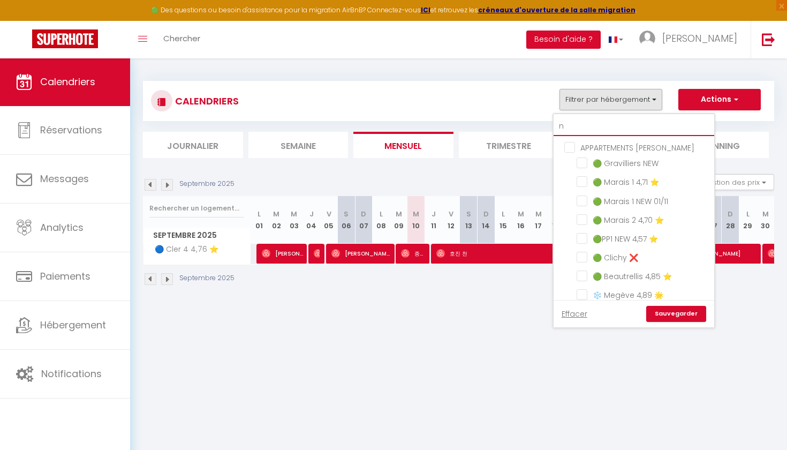
checkbox input "false"
type input "no"
checkbox input "false"
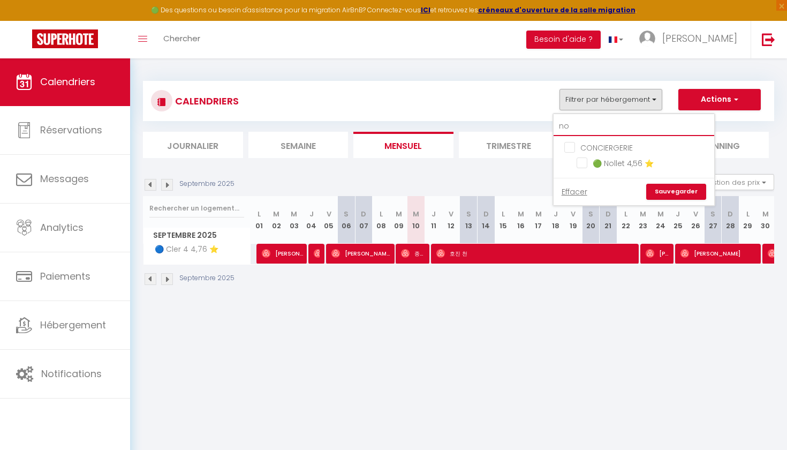
type input "nol"
checkbox input "false"
type input "noll"
checkbox input "false"
type input "nolle"
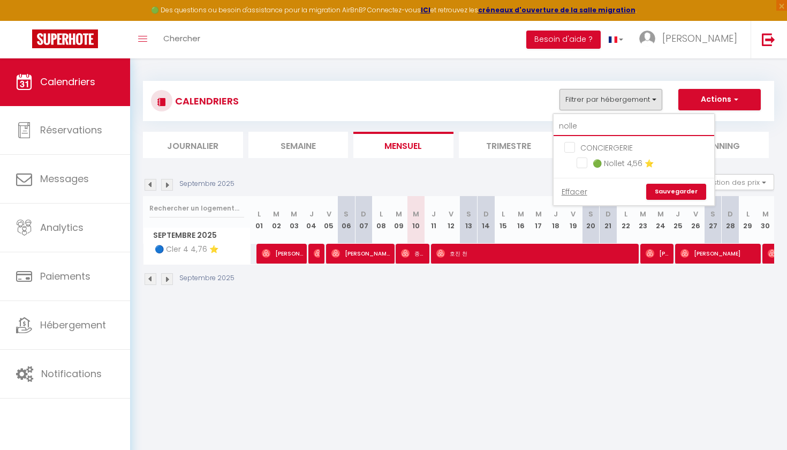
checkbox input "false"
type input "nollet"
checkbox input "false"
type input "nollet"
click at [584, 170] on li "🟢 Nollet 4,56 ⭐️" at bounding box center [647, 163] width 134 height 19
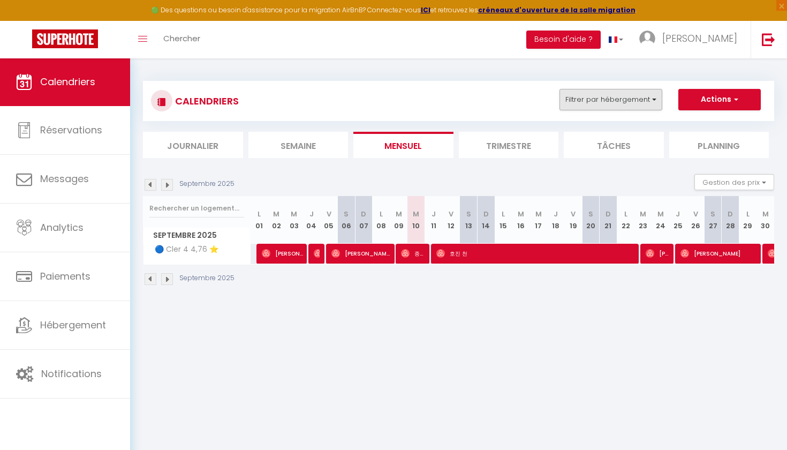
click at [632, 101] on button "Filtrer par hébergement" at bounding box center [610, 99] width 103 height 21
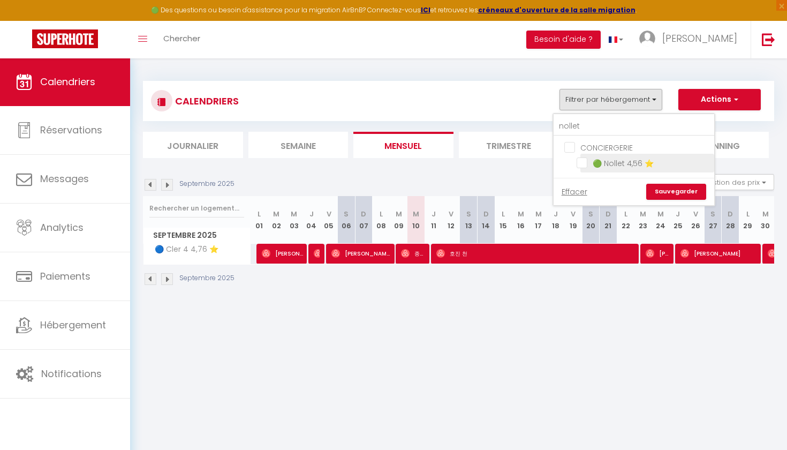
click at [582, 166] on input "🟢 Nollet 4,56 ⭐️" at bounding box center [643, 162] width 134 height 11
checkbox input "true"
click at [694, 194] on link "Sauvegarder" at bounding box center [676, 192] width 60 height 16
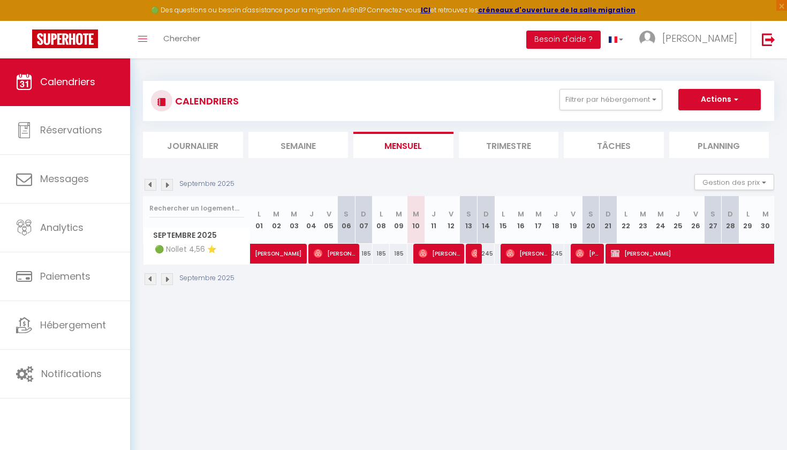
click at [443, 257] on span "[PERSON_NAME]" at bounding box center [439, 253] width 41 height 20
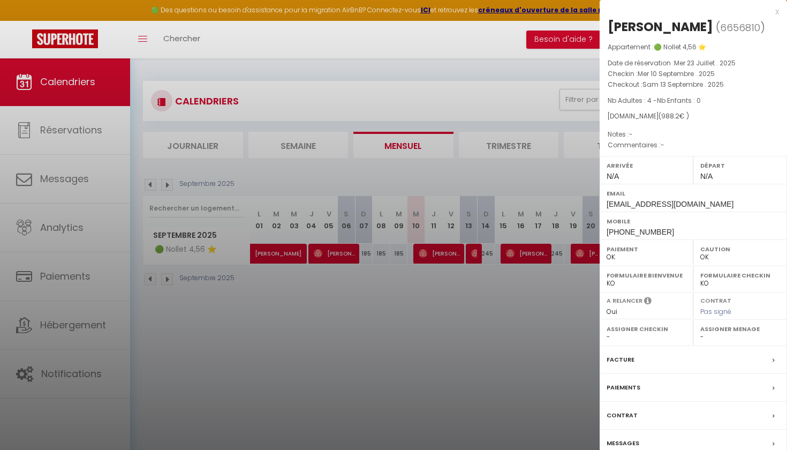
click at [483, 295] on div at bounding box center [393, 225] width 787 height 450
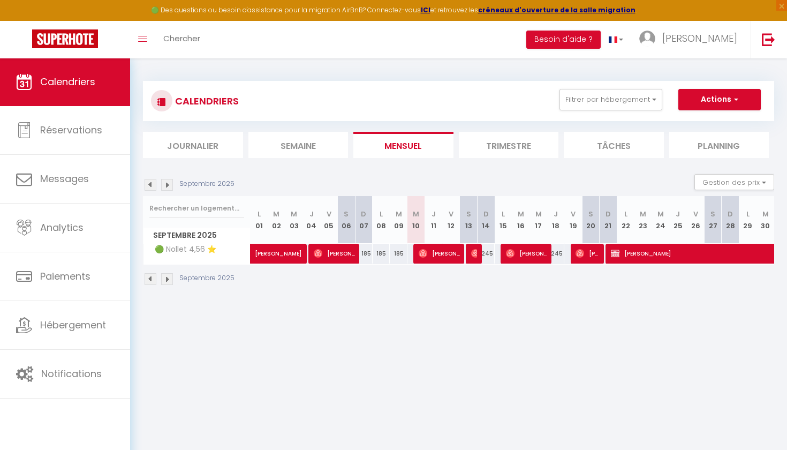
click at [477, 258] on div "245" at bounding box center [486, 254] width 18 height 20
type input "245"
type input "Dim 14 Septembre 2025"
type input "Lun 15 Septembre 2025"
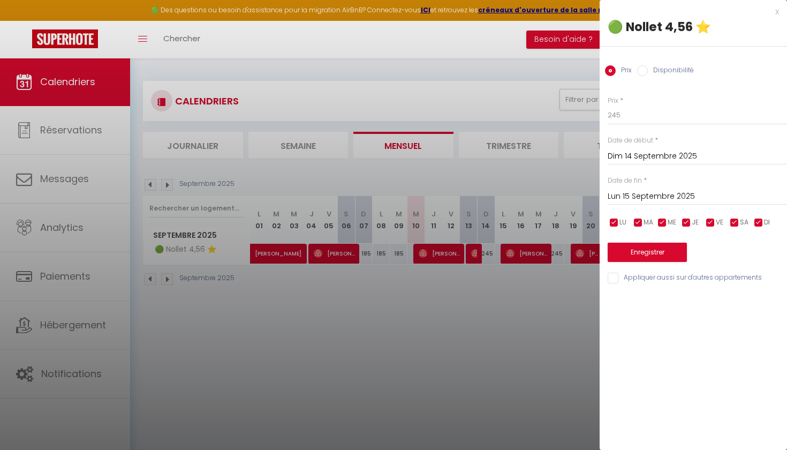
click at [496, 324] on div at bounding box center [393, 225] width 787 height 450
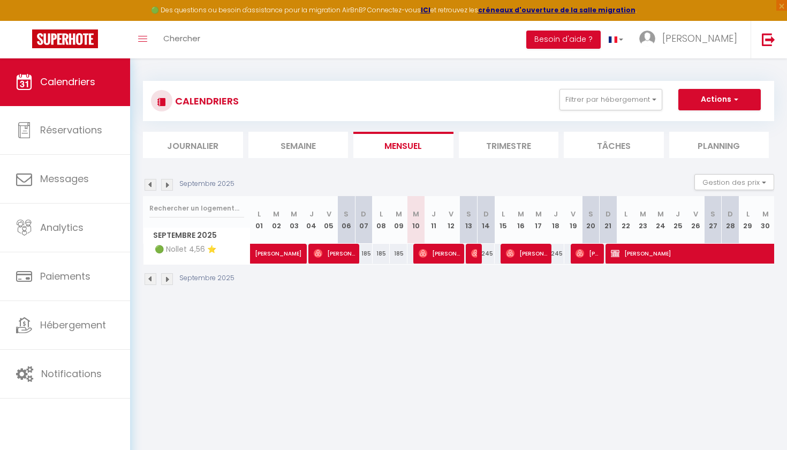
click at [473, 255] on img at bounding box center [475, 253] width 9 height 9
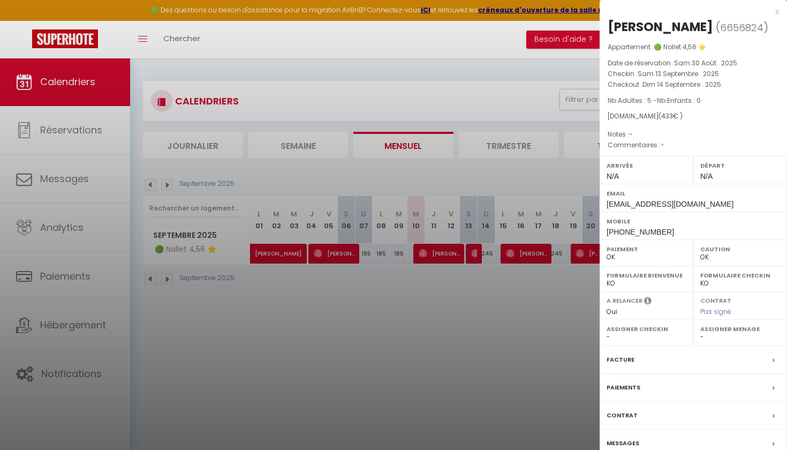
click at [519, 293] on div at bounding box center [393, 225] width 787 height 450
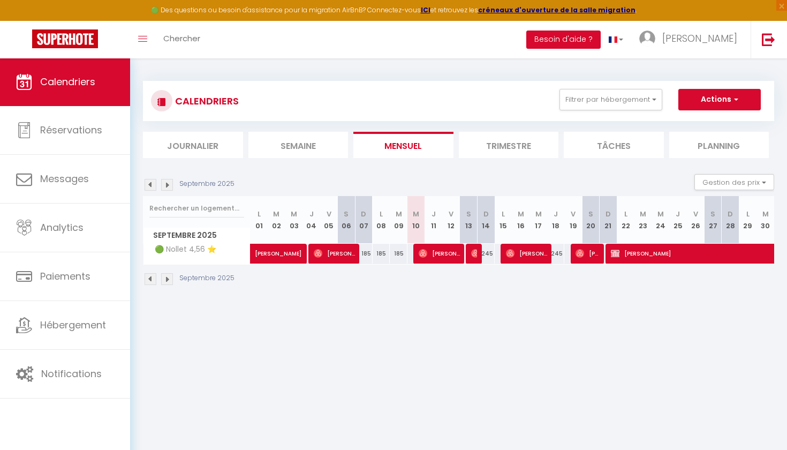
click at [527, 264] on div "Septembre 2025" at bounding box center [458, 280] width 631 height 32
click at [535, 252] on span "[PERSON_NAME]" at bounding box center [526, 253] width 41 height 20
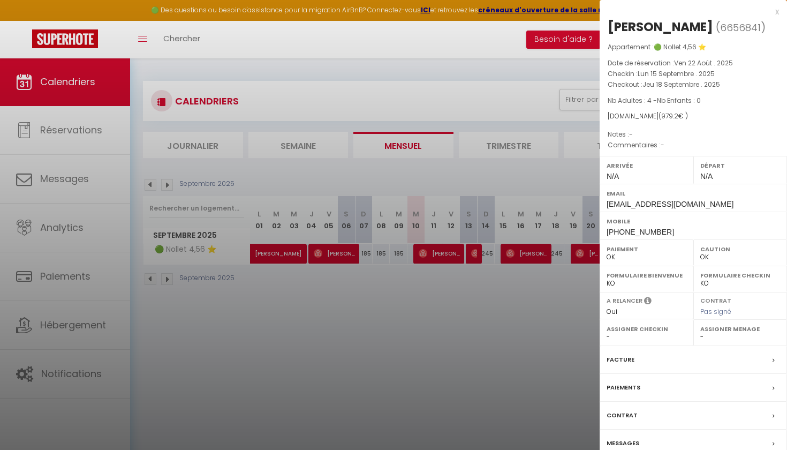
click at [477, 349] on div at bounding box center [393, 225] width 787 height 450
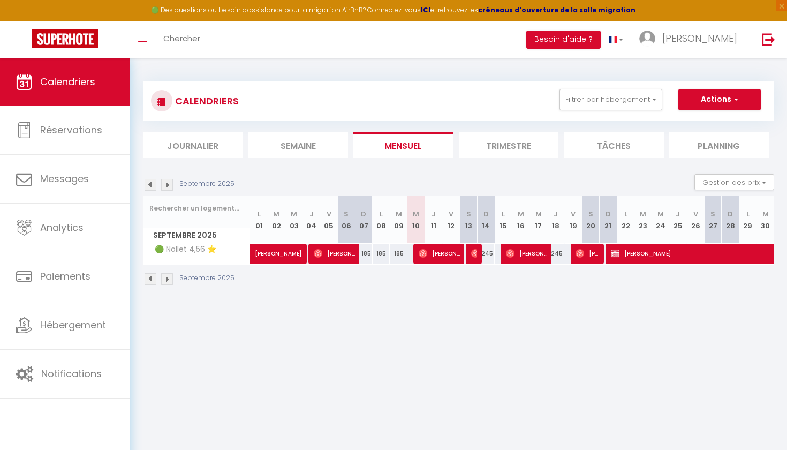
click at [445, 253] on span "[PERSON_NAME]" at bounding box center [439, 253] width 41 height 20
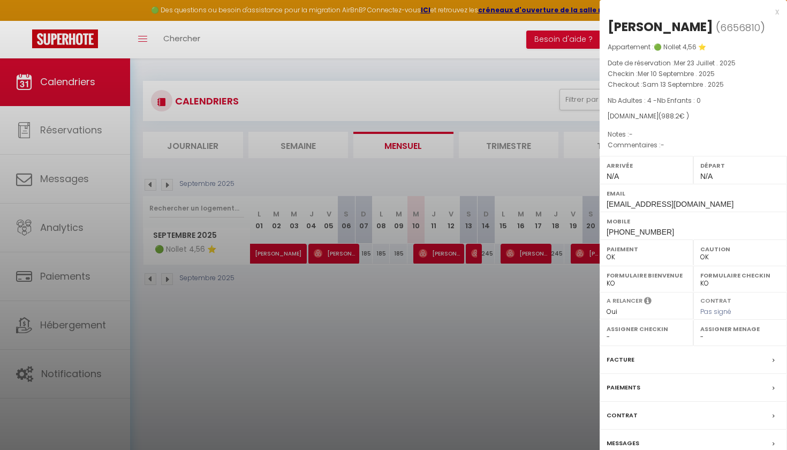
click at [777, 10] on div "x" at bounding box center [688, 11] width 179 height 13
